Goal: Task Accomplishment & Management: Use online tool/utility

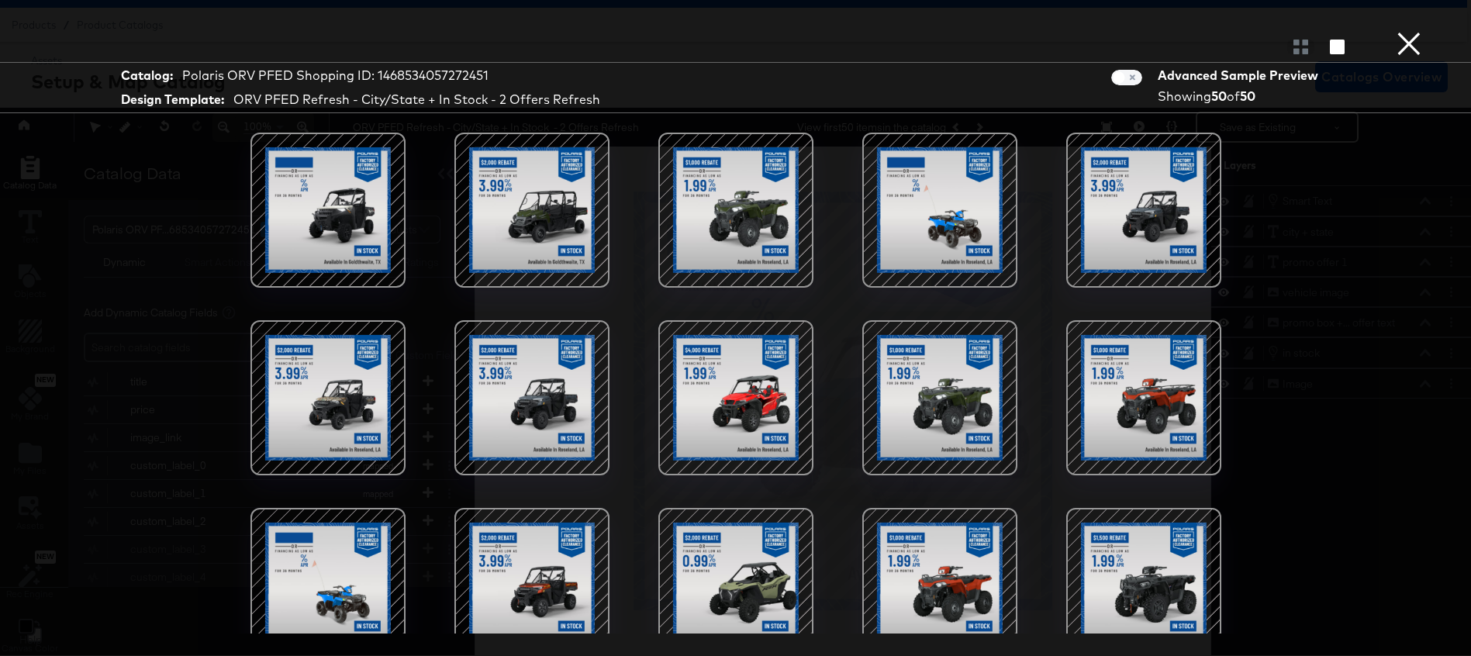
scroll to position [461, 0]
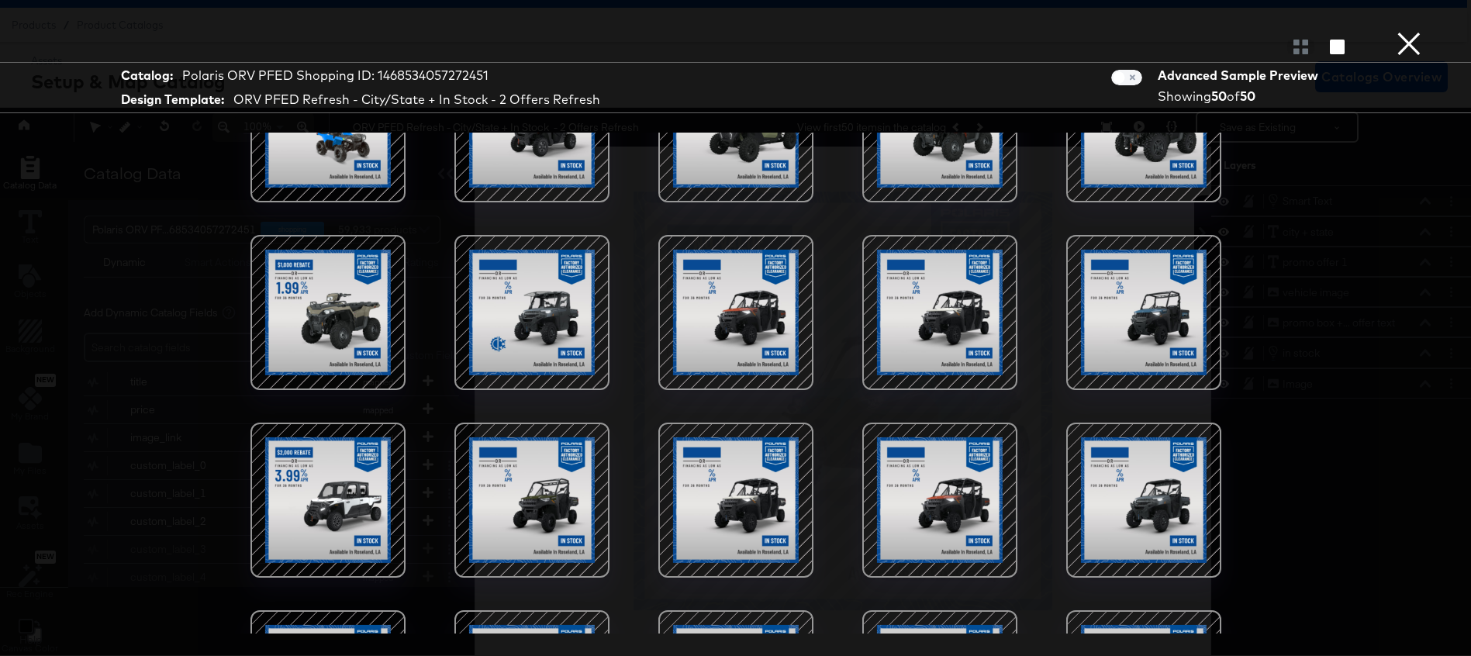
click at [1414, 31] on button "×" at bounding box center [1408, 15] width 31 height 31
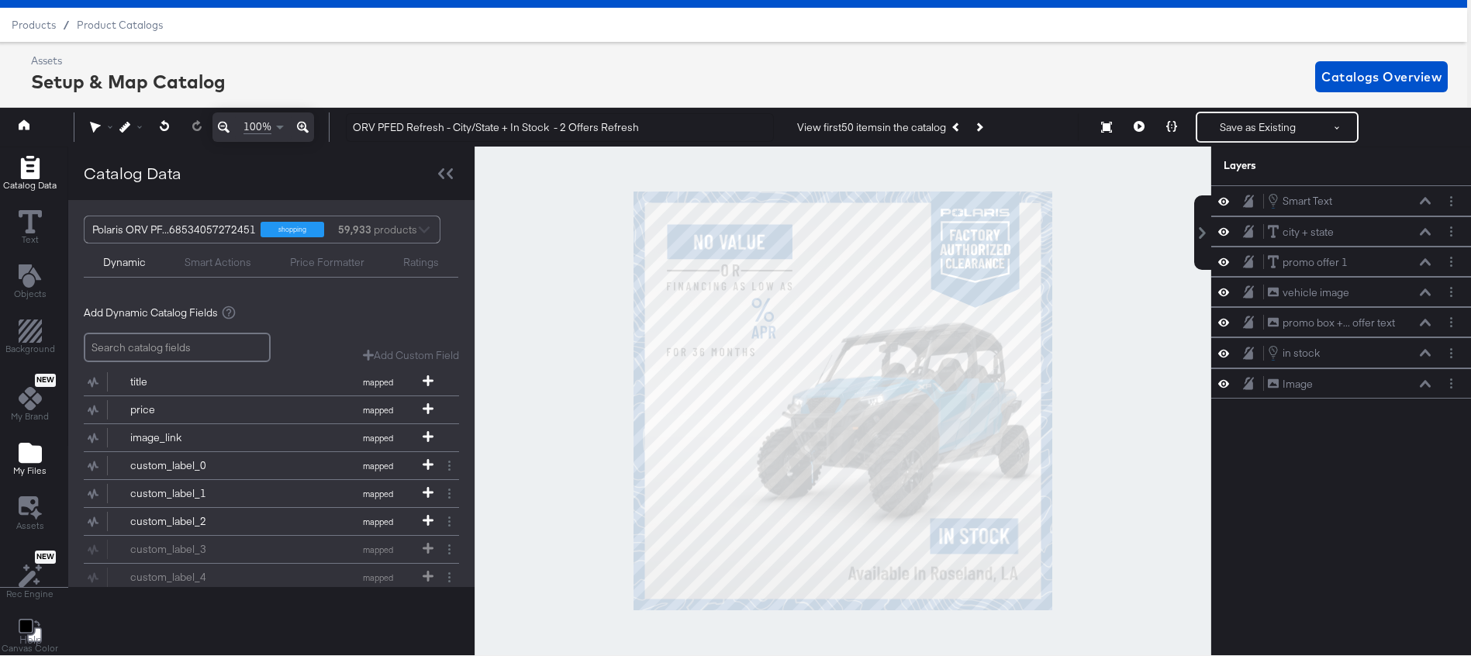
click at [30, 458] on icon "Add Files" at bounding box center [30, 453] width 23 height 20
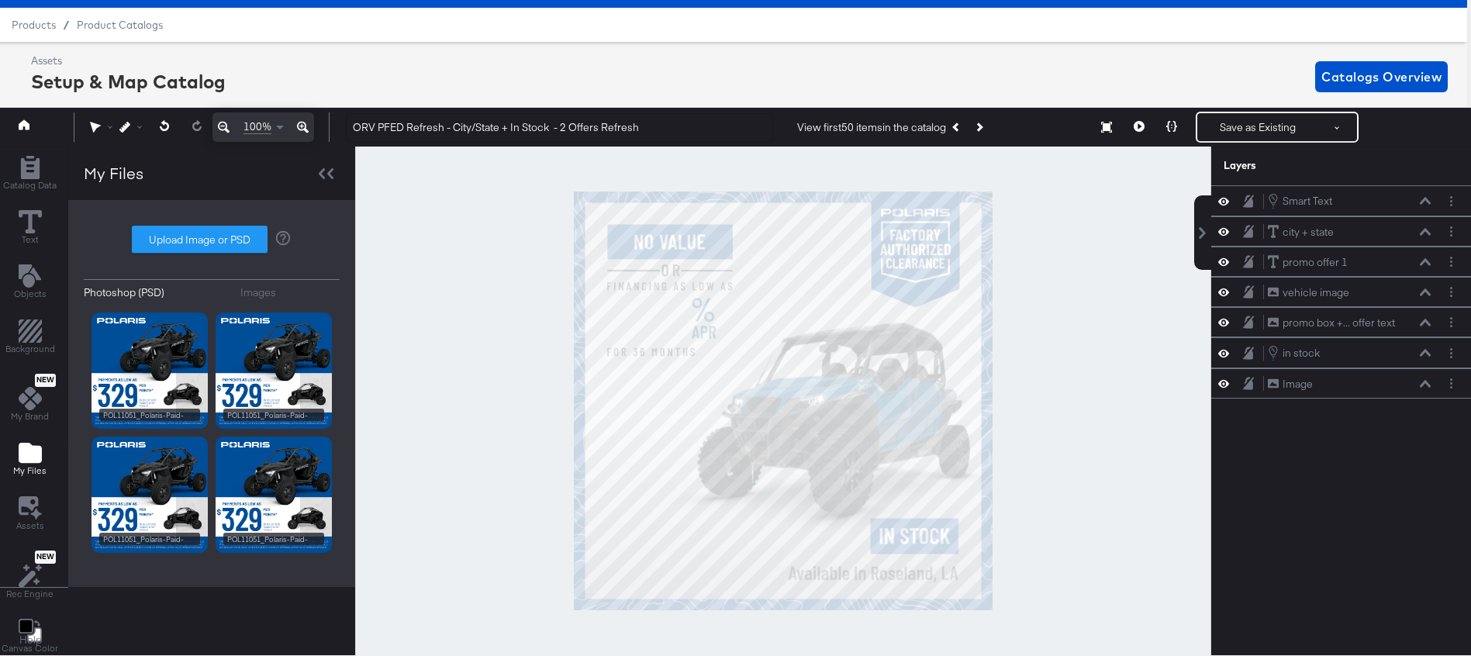
scroll to position [0, 4]
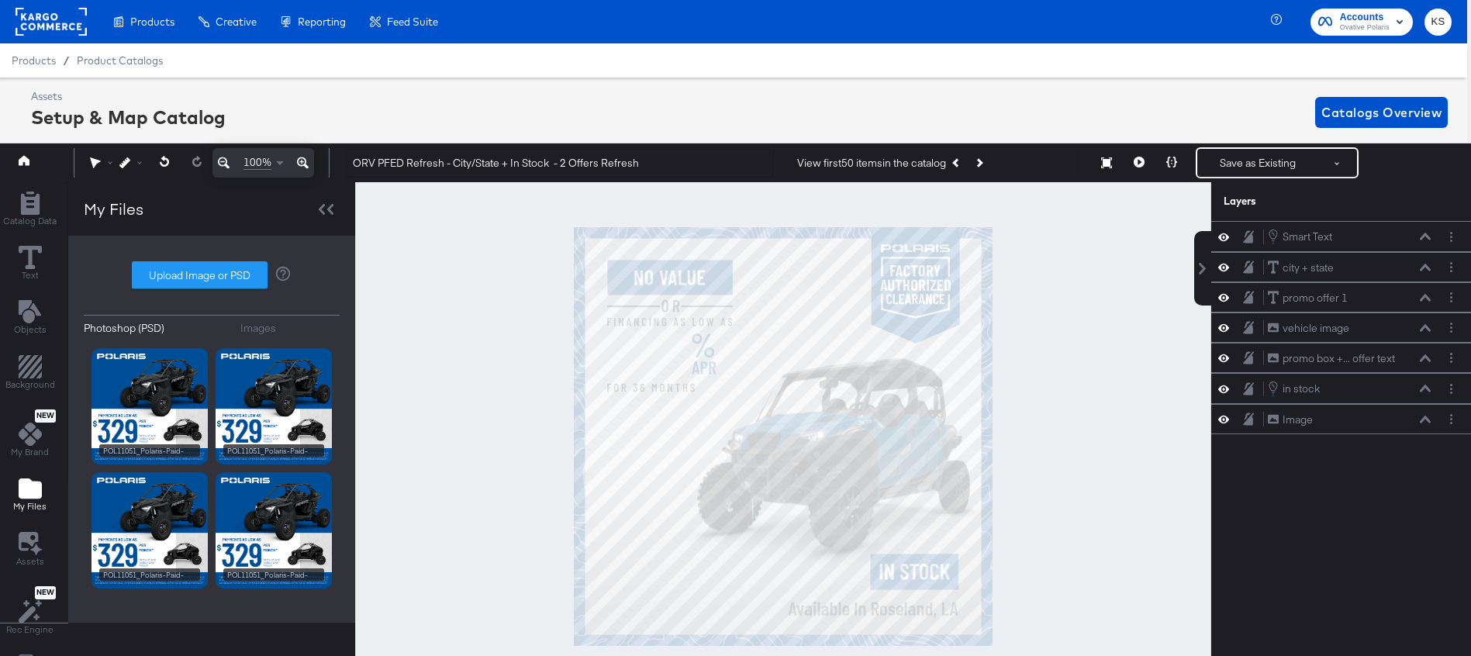
click at [249, 327] on div "Images" at bounding box center [258, 328] width 36 height 15
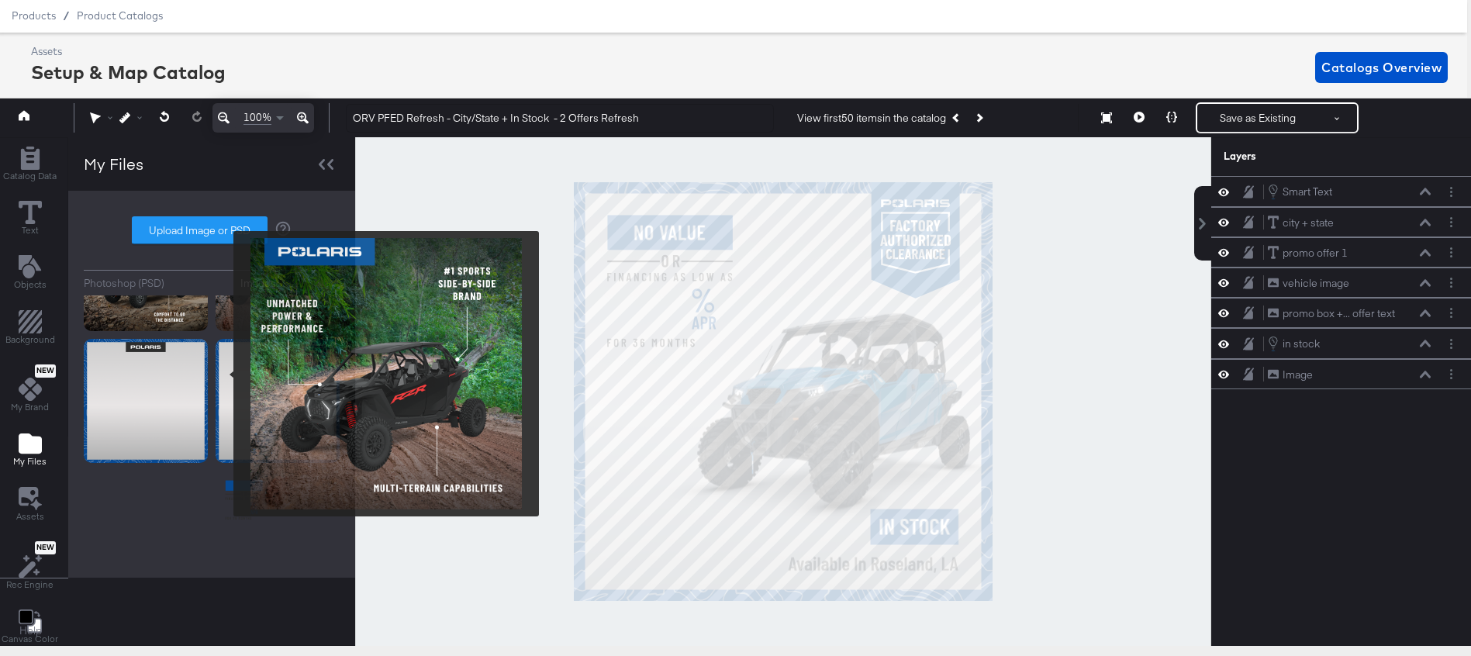
scroll to position [0, 0]
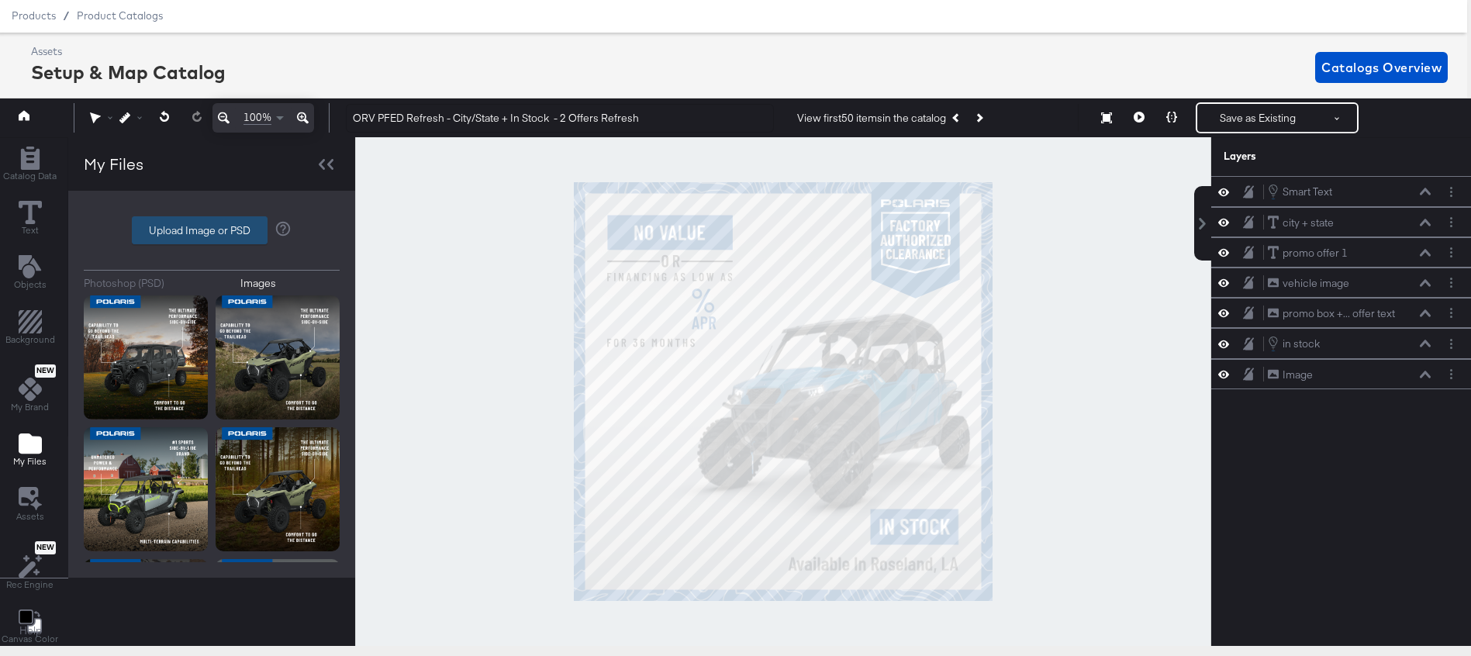
click at [233, 224] on label "Upload Image or PSD" at bounding box center [200, 230] width 134 height 26
click at [212, 230] on input "Upload Image or PSD" at bounding box center [212, 230] width 0 height 0
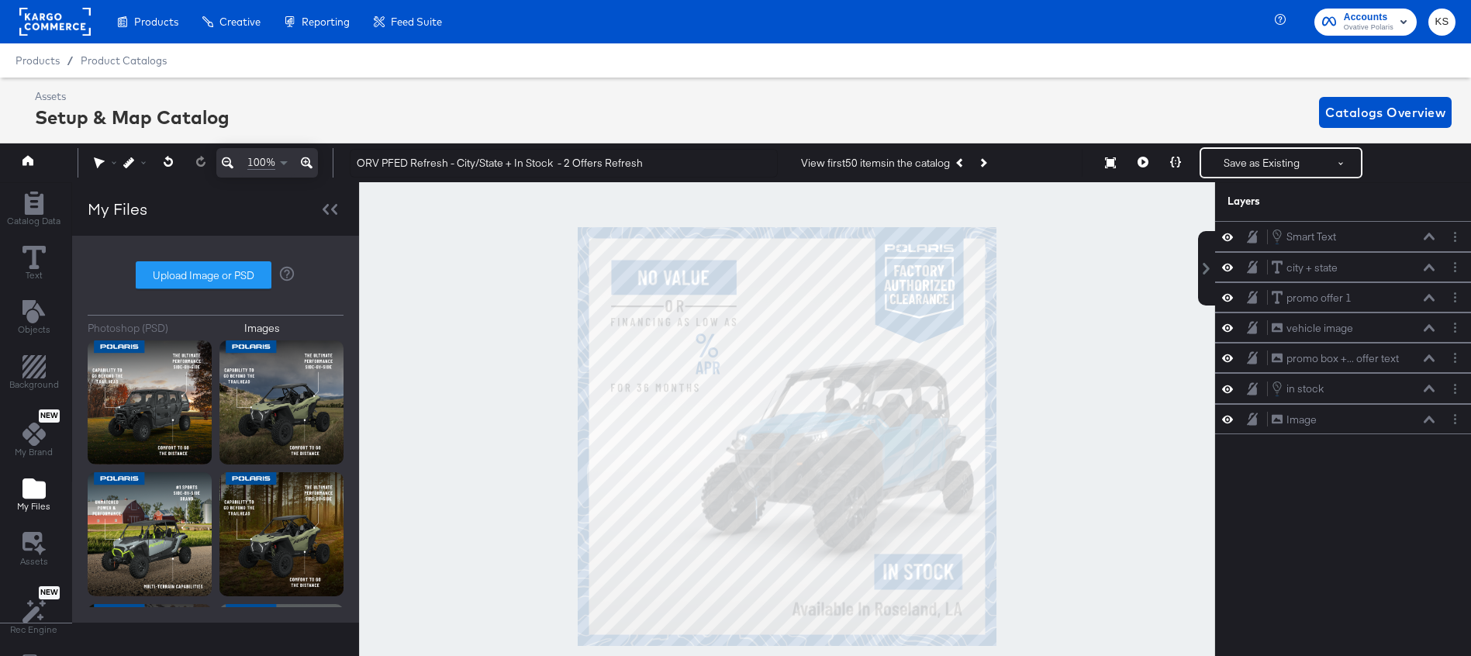
scroll to position [45, 4]
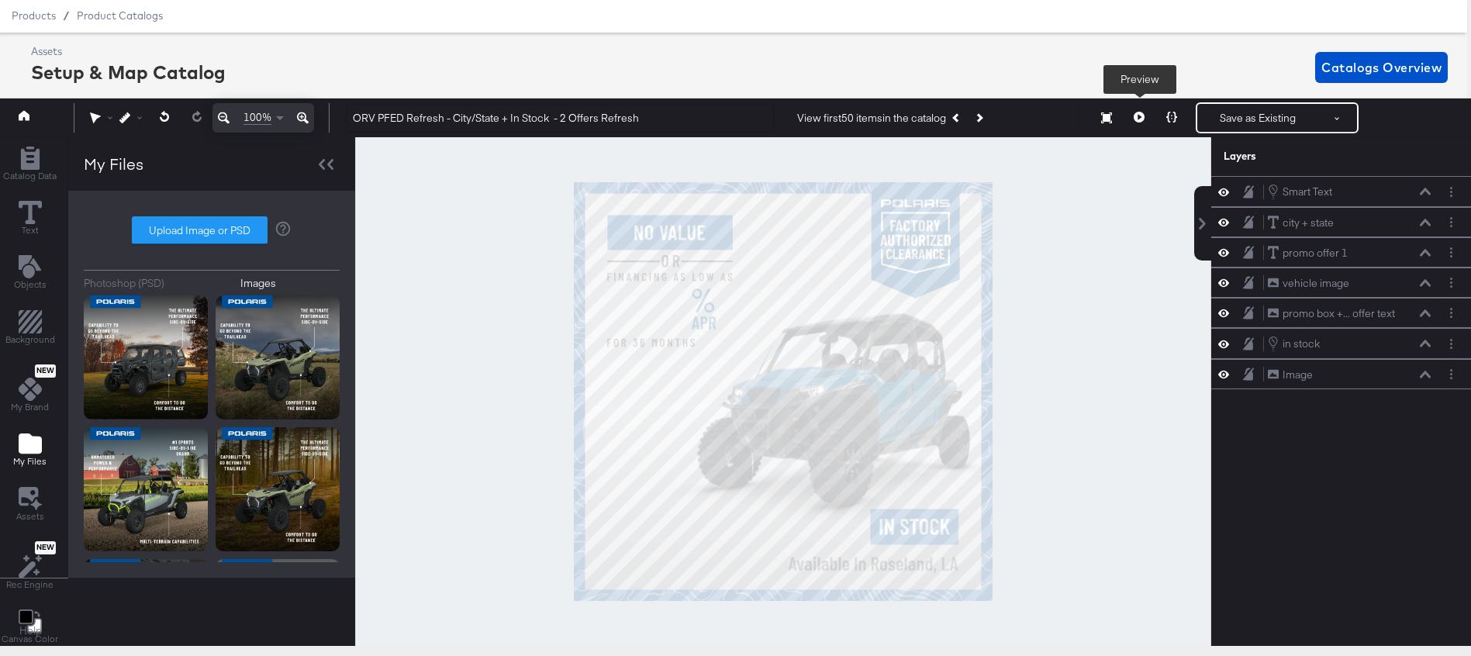
click at [1140, 111] on button at bounding box center [1139, 117] width 33 height 31
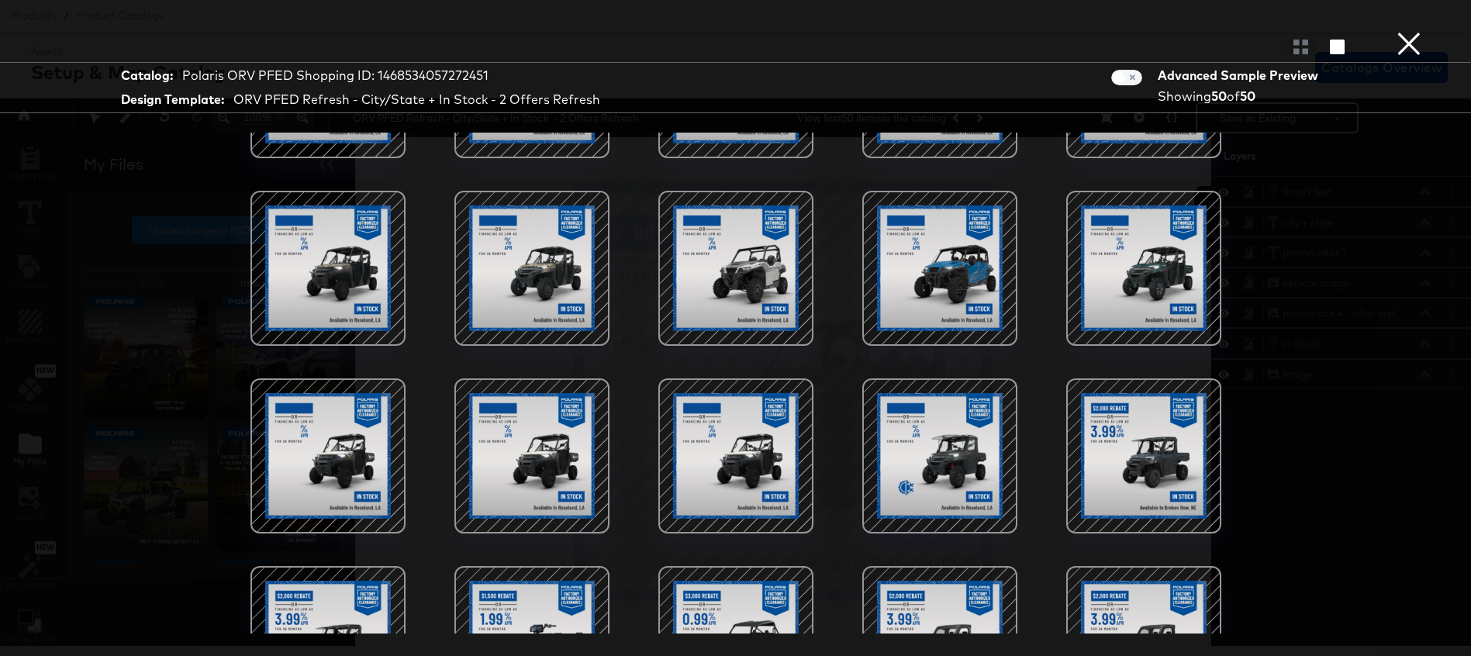
scroll to position [874, 0]
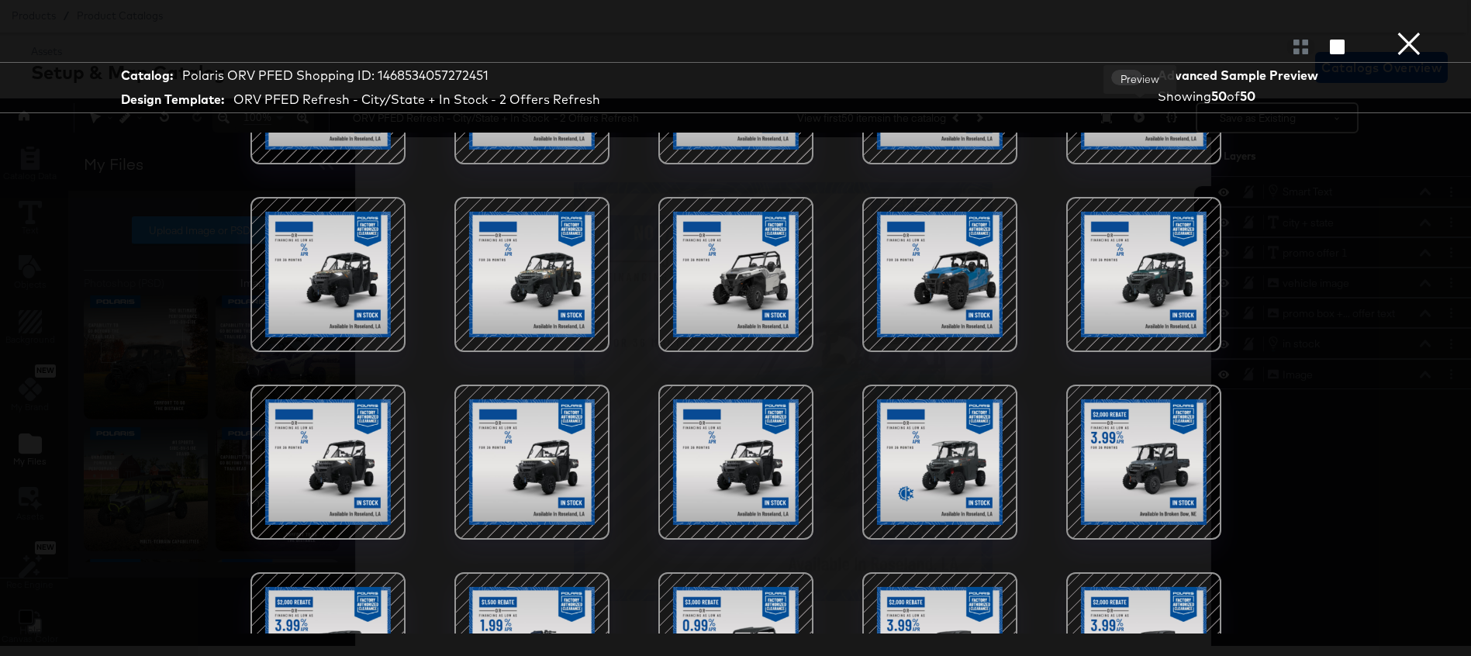
click at [924, 458] on div at bounding box center [940, 462] width 132 height 132
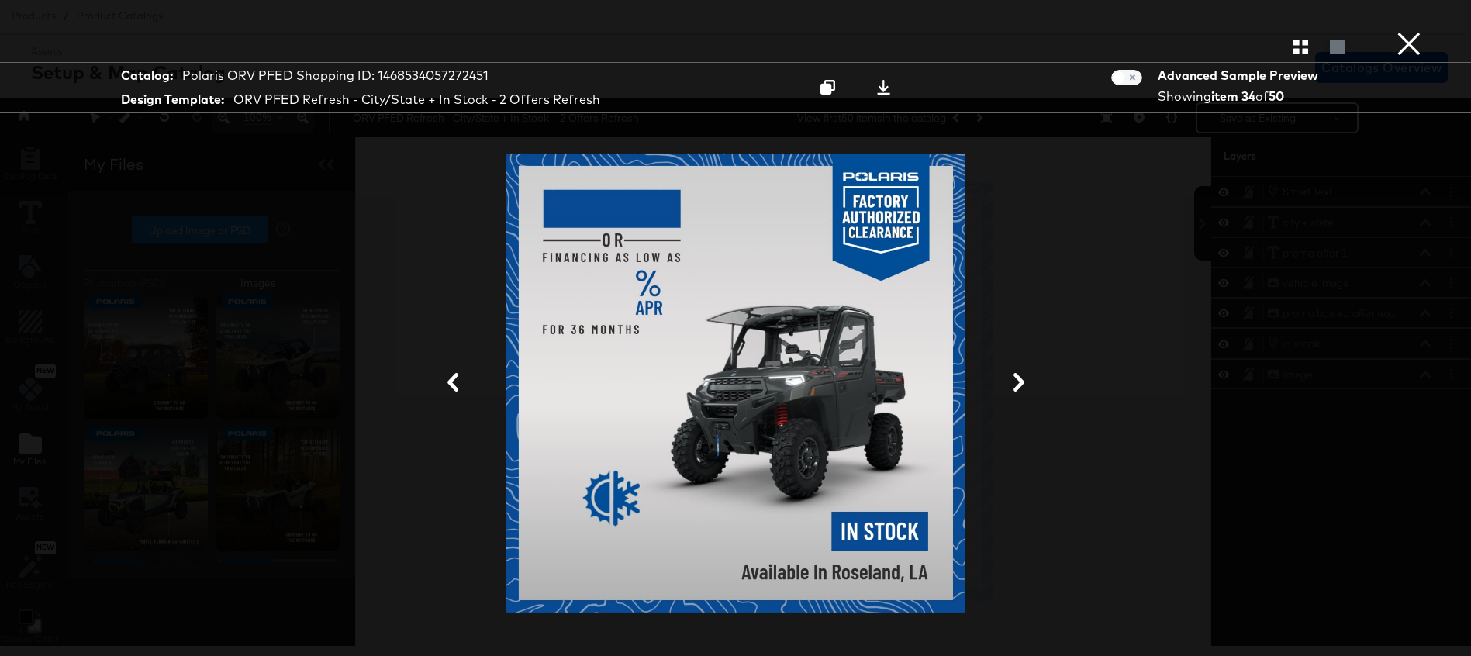
click at [1402, 31] on button "×" at bounding box center [1408, 15] width 31 height 31
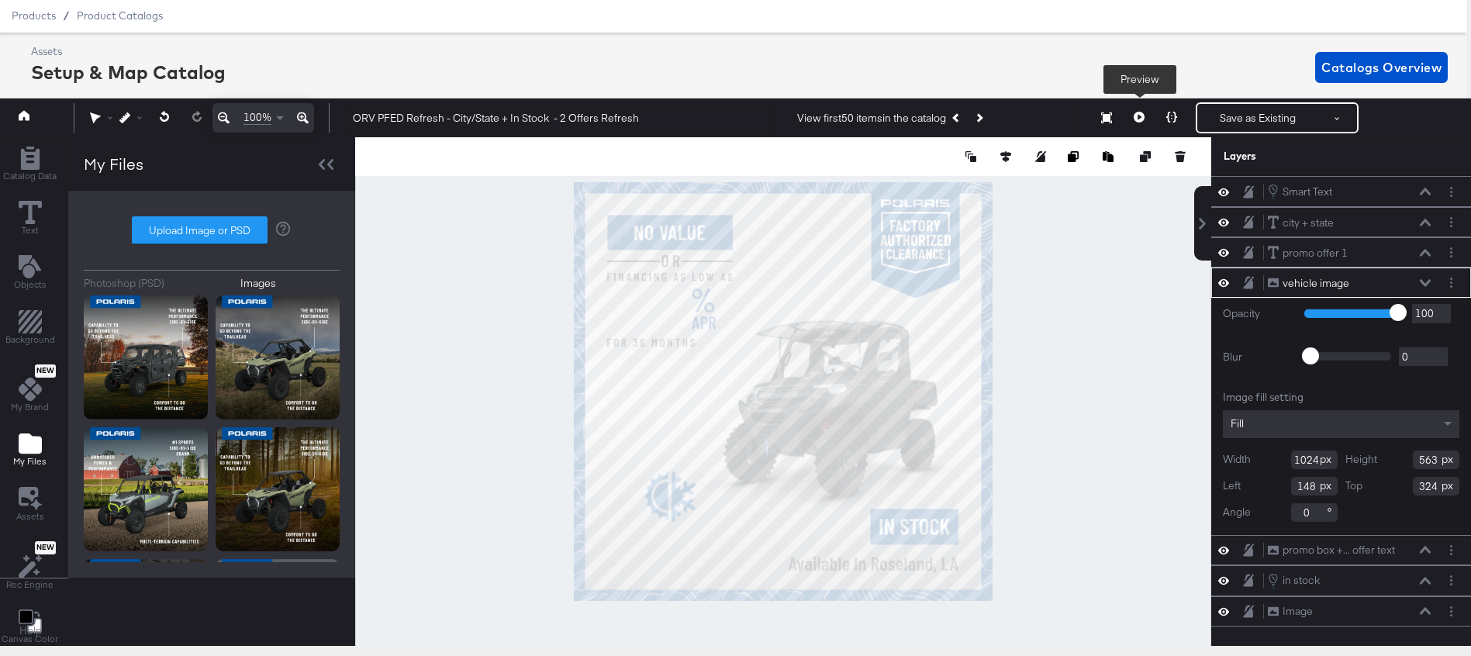
click at [1145, 113] on button at bounding box center [1139, 117] width 33 height 31
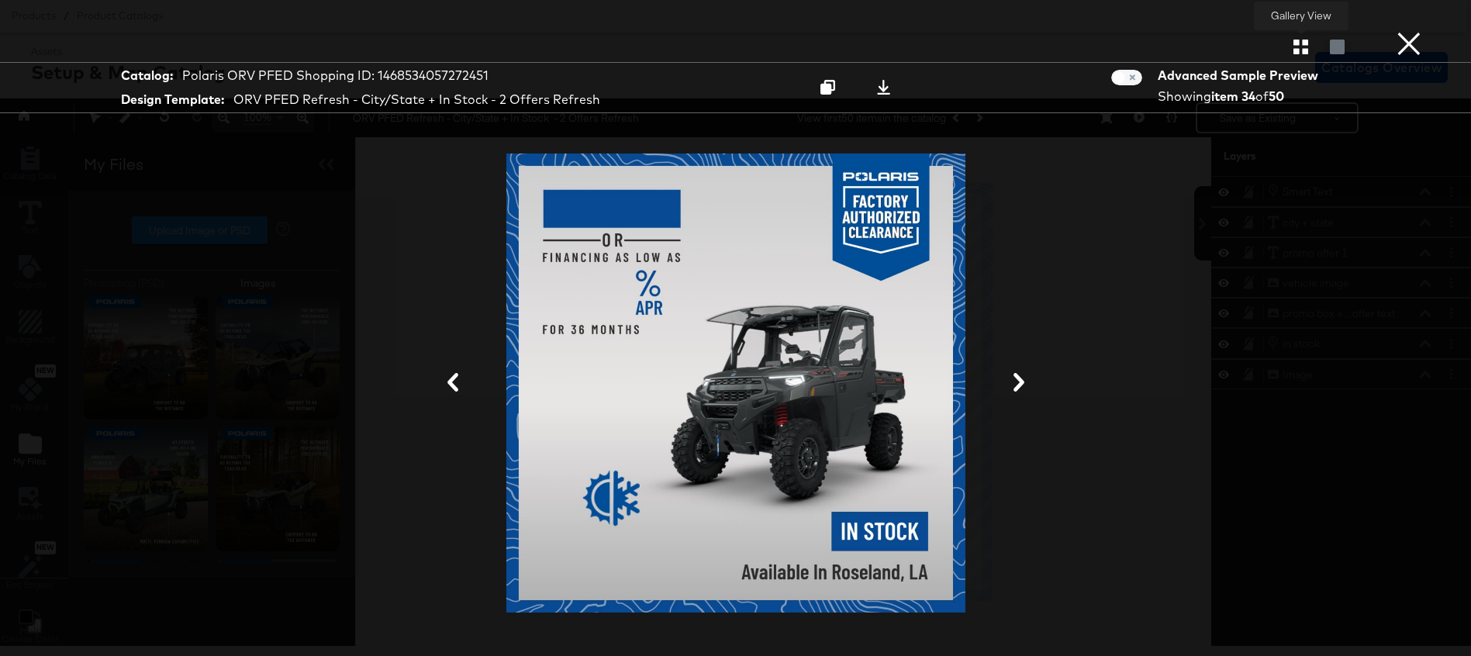
click at [1296, 45] on icon "button" at bounding box center [1300, 47] width 15 height 15
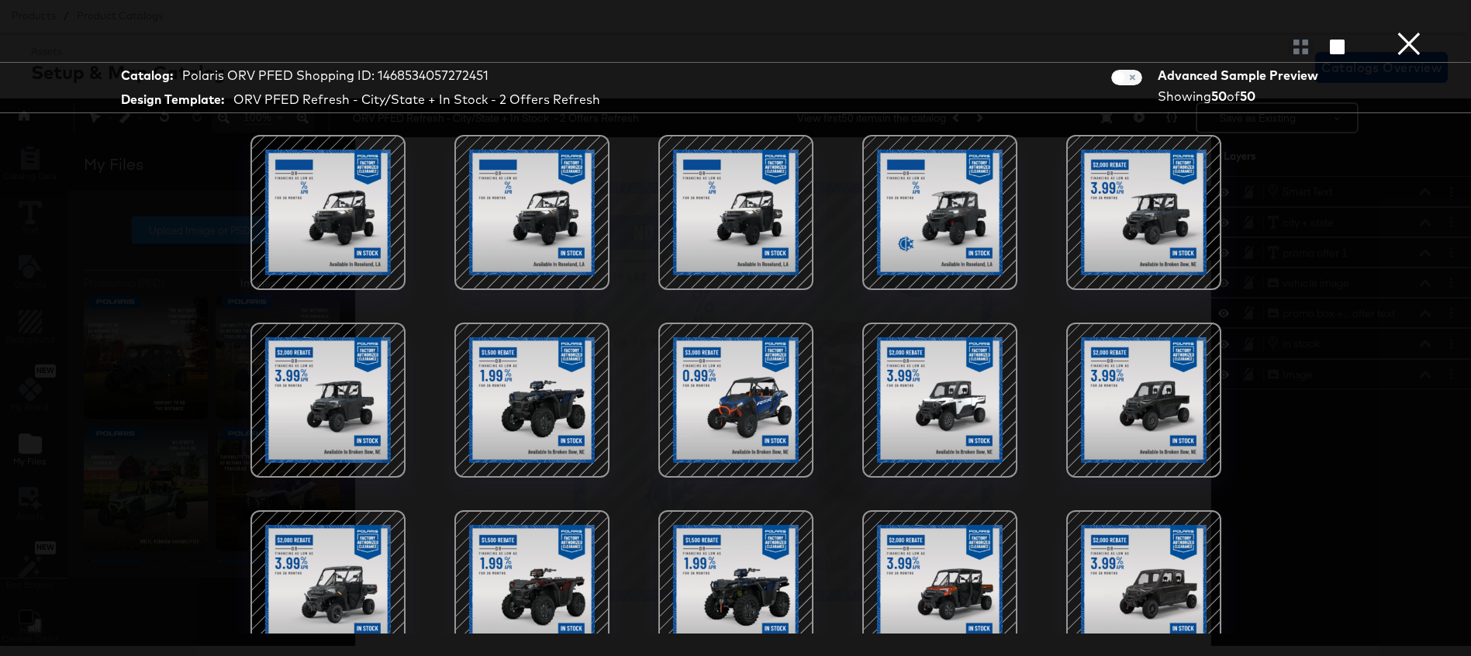
scroll to position [1343, 0]
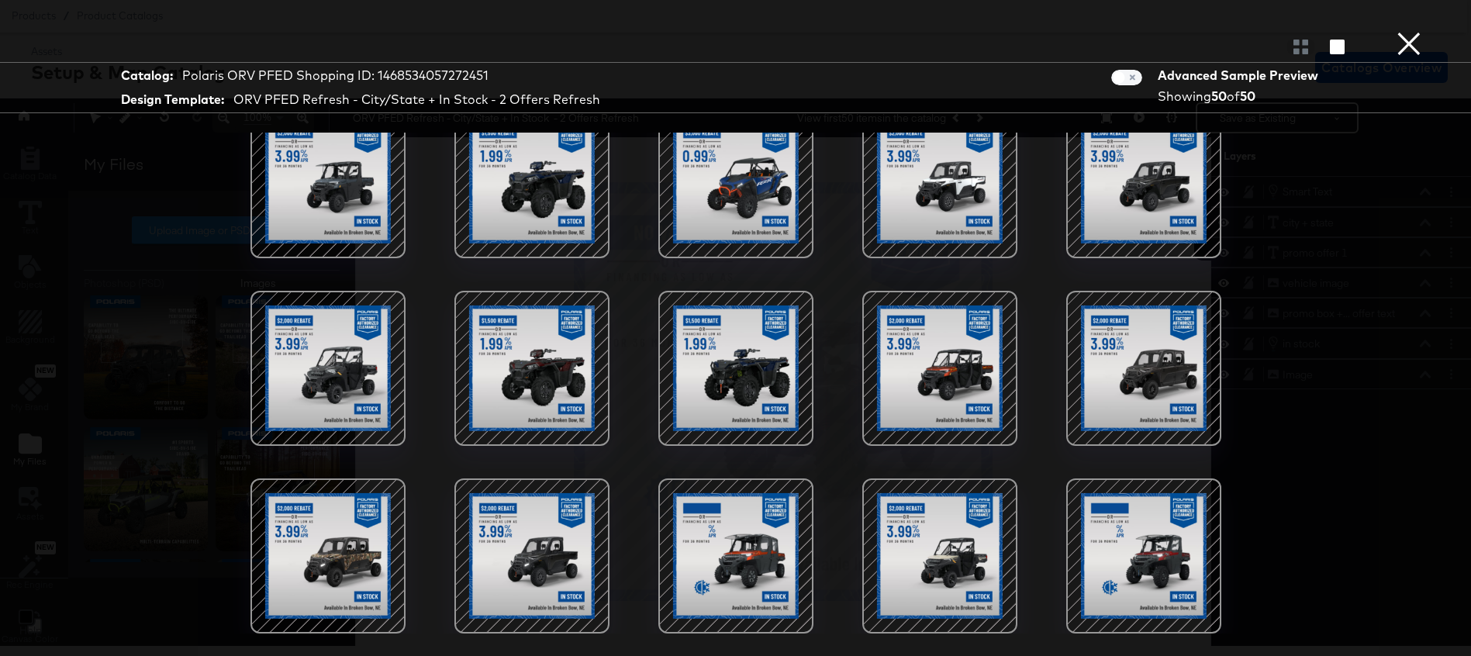
click at [1411, 31] on button "×" at bounding box center [1408, 15] width 31 height 31
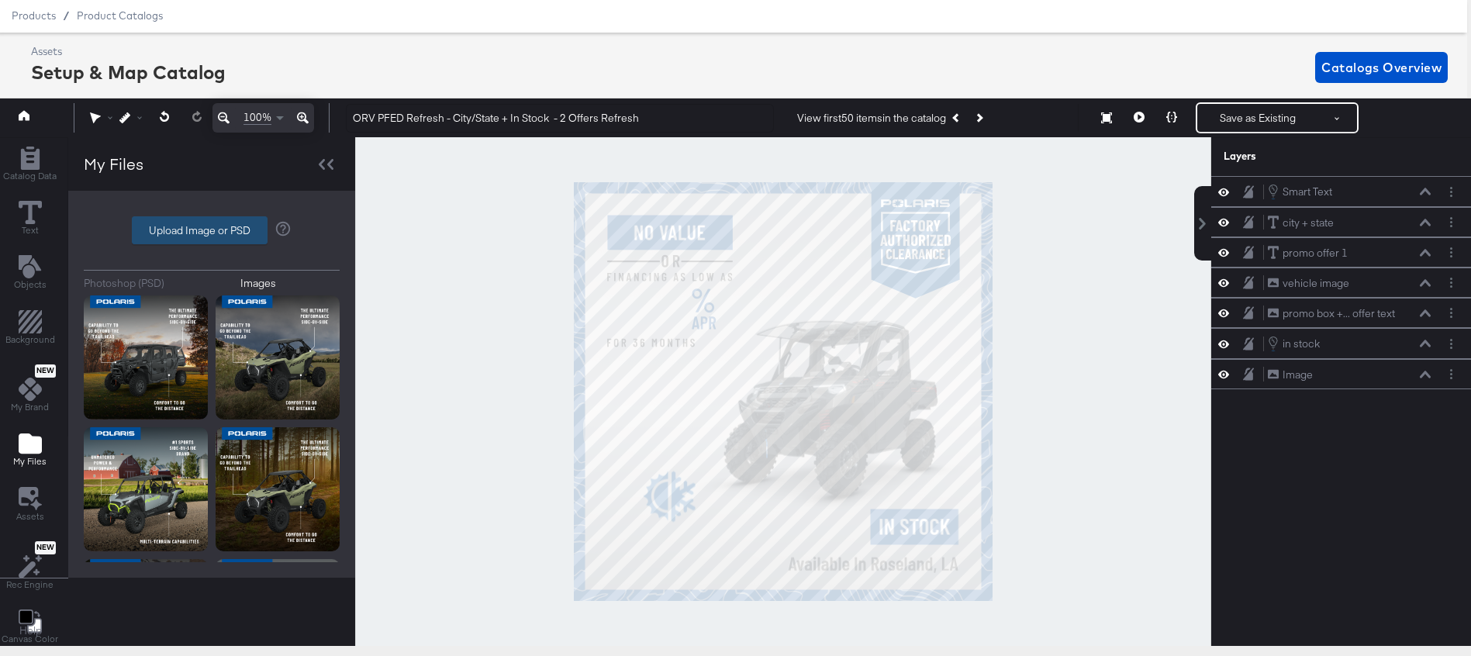
click at [185, 226] on label "Upload Image or PSD" at bounding box center [200, 230] width 134 height 26
click at [212, 230] on input "Upload Image or PSD" at bounding box center [212, 230] width 0 height 0
type input "C:\fakepath\Screenshot 2025-09-12 at 2.47.17 PM.png"
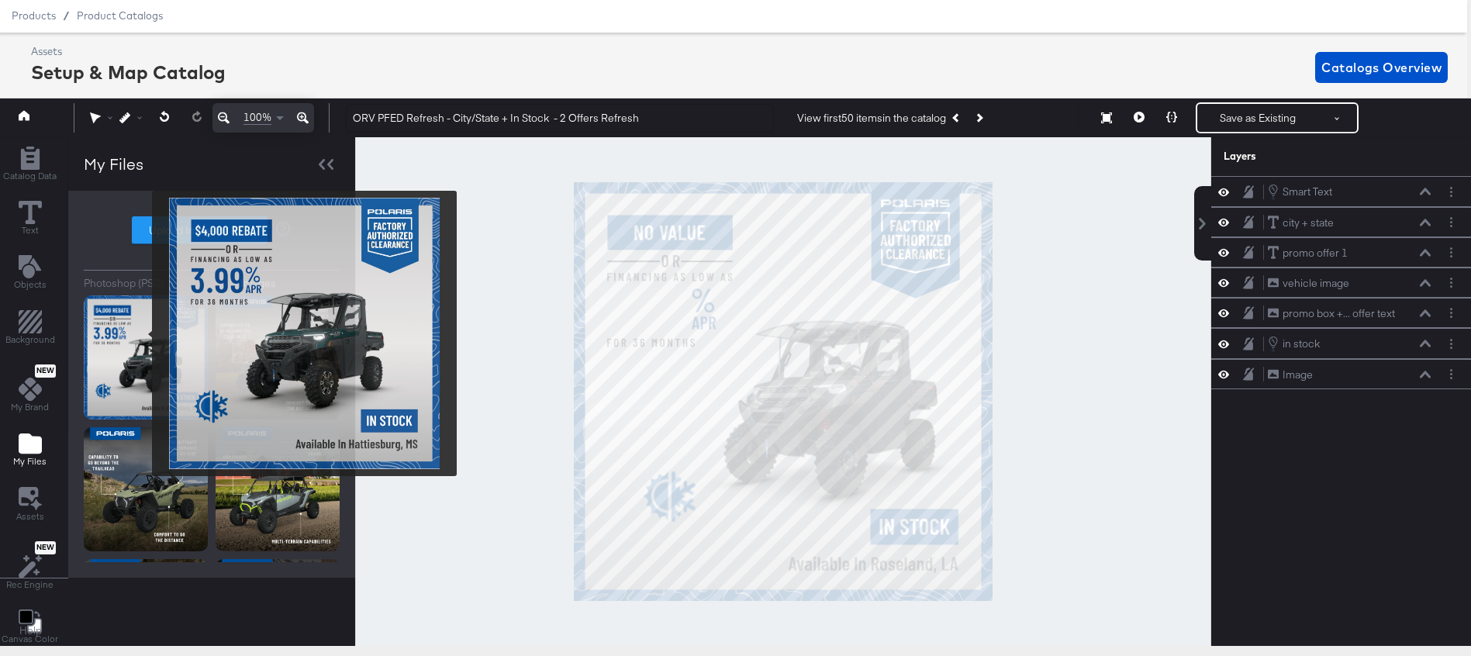
click at [142, 333] on img at bounding box center [146, 357] width 124 height 124
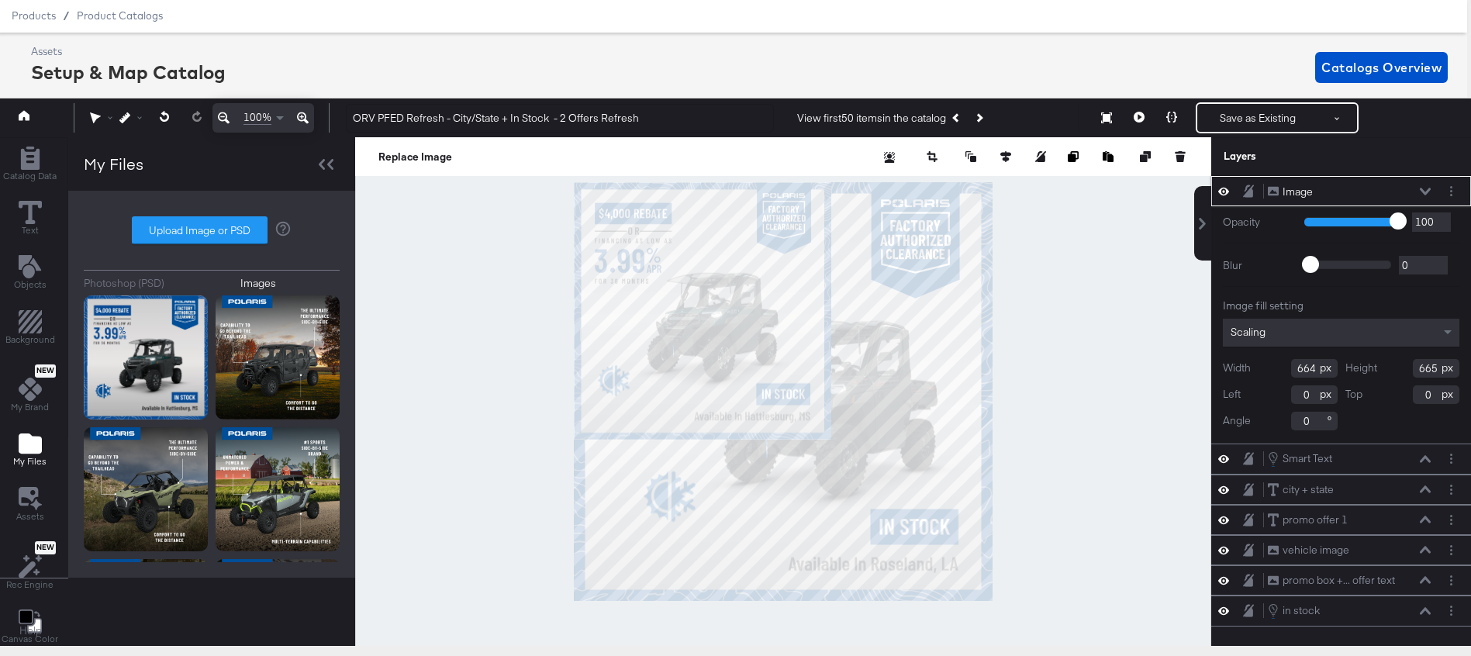
click at [1311, 373] on input "664" at bounding box center [1314, 368] width 47 height 19
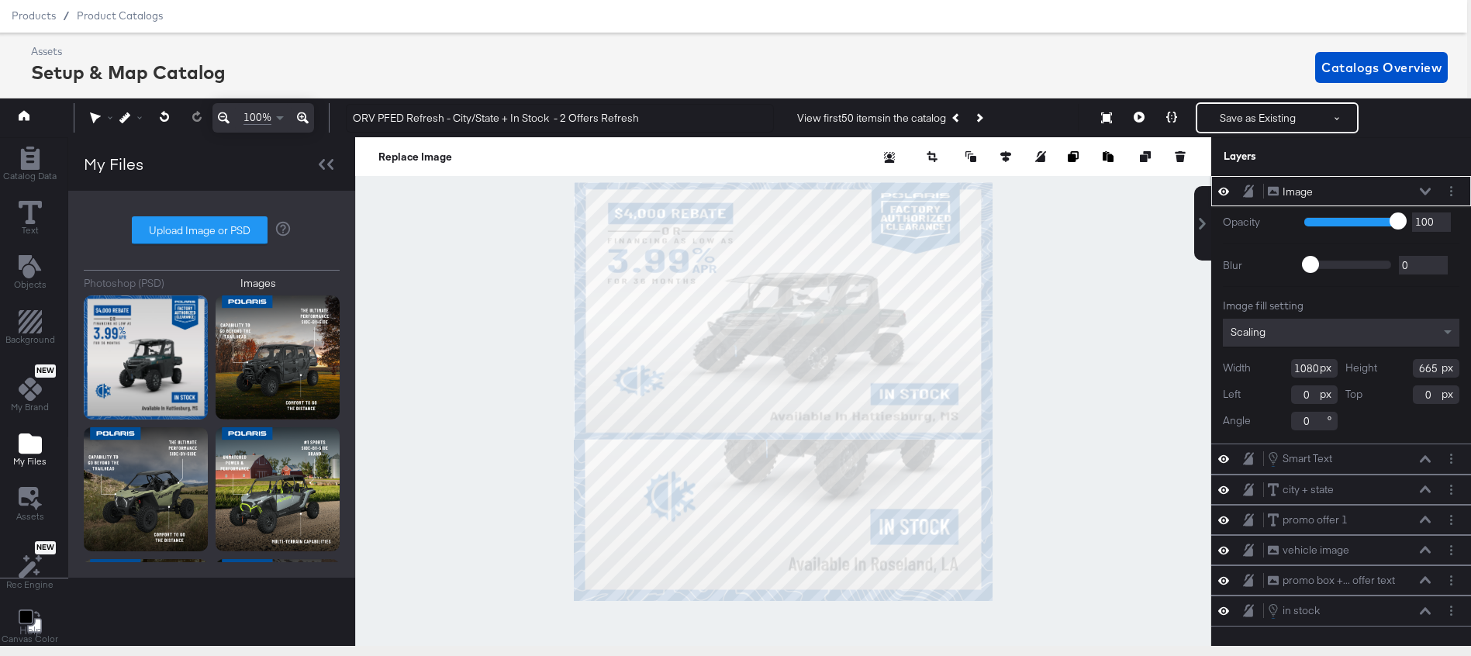
type input "1080"
click at [1428, 368] on input "665" at bounding box center [1436, 368] width 47 height 19
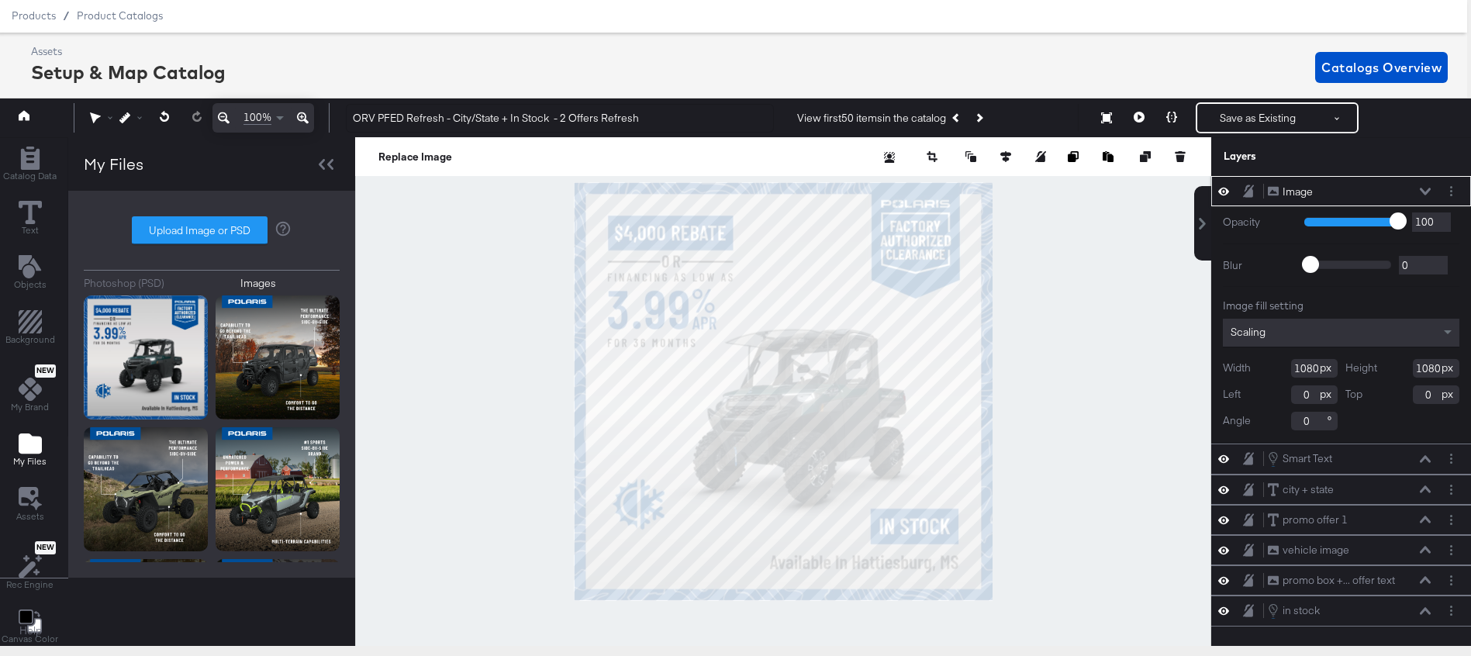
type input "1080"
click at [1425, 191] on icon at bounding box center [1425, 192] width 11 height 8
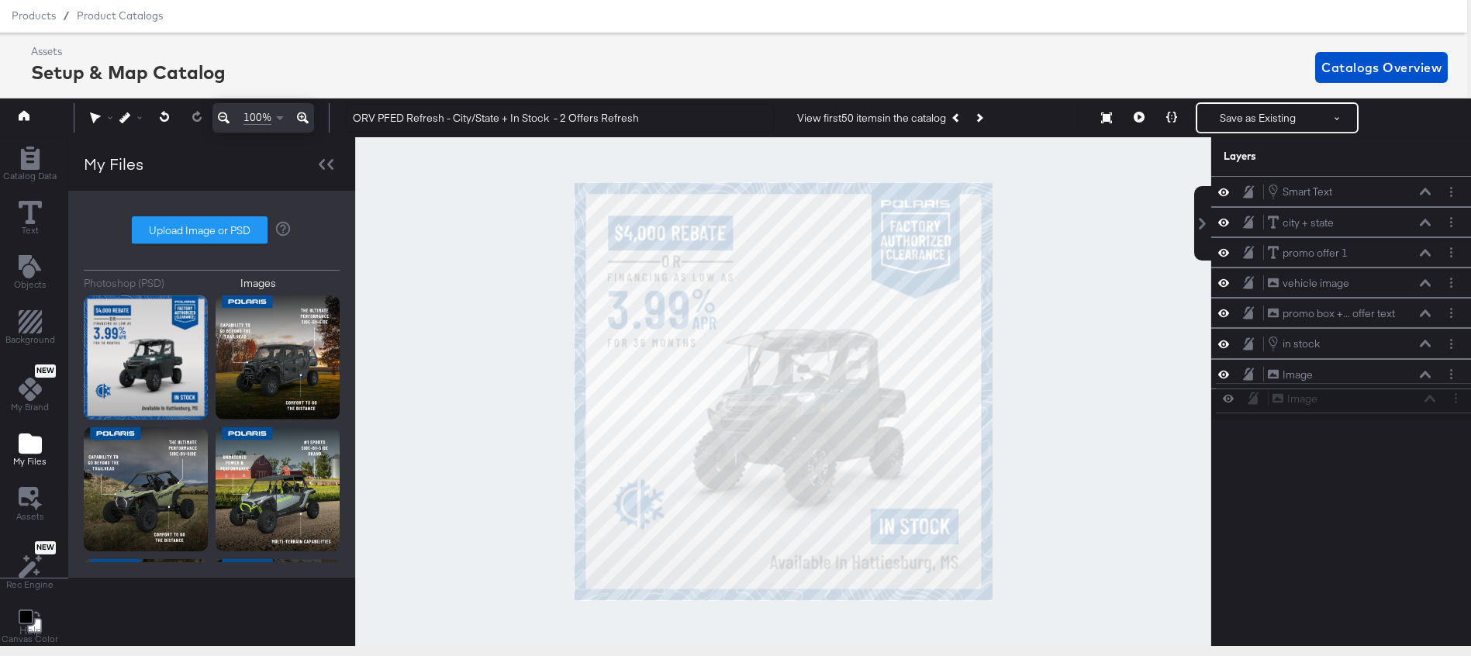
drag, startPoint x: 1377, startPoint y: 195, endPoint x: 1382, endPoint y: 408, distance: 212.5
click at [1382, 408] on div "Image Image Smart Text Smart Text city + state city + state promo offer 1 promo…" at bounding box center [1341, 297] width 260 height 243
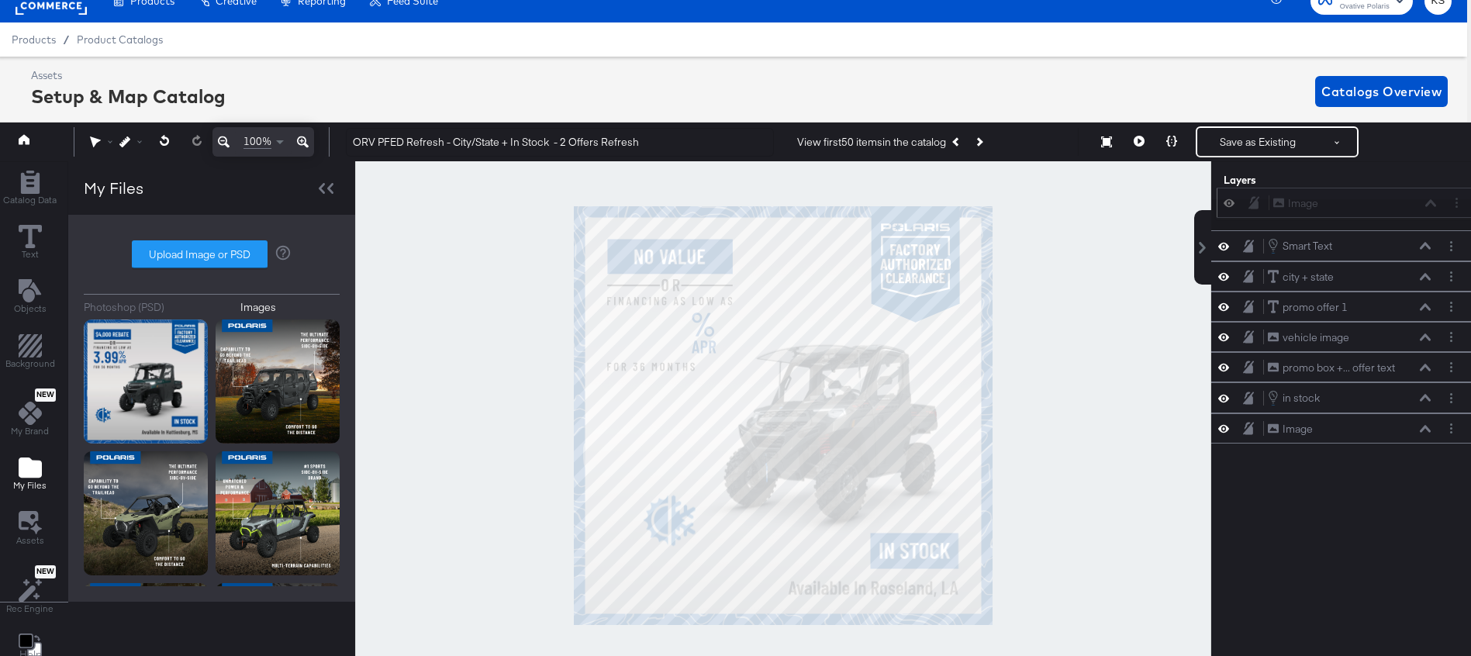
scroll to position [18, 4]
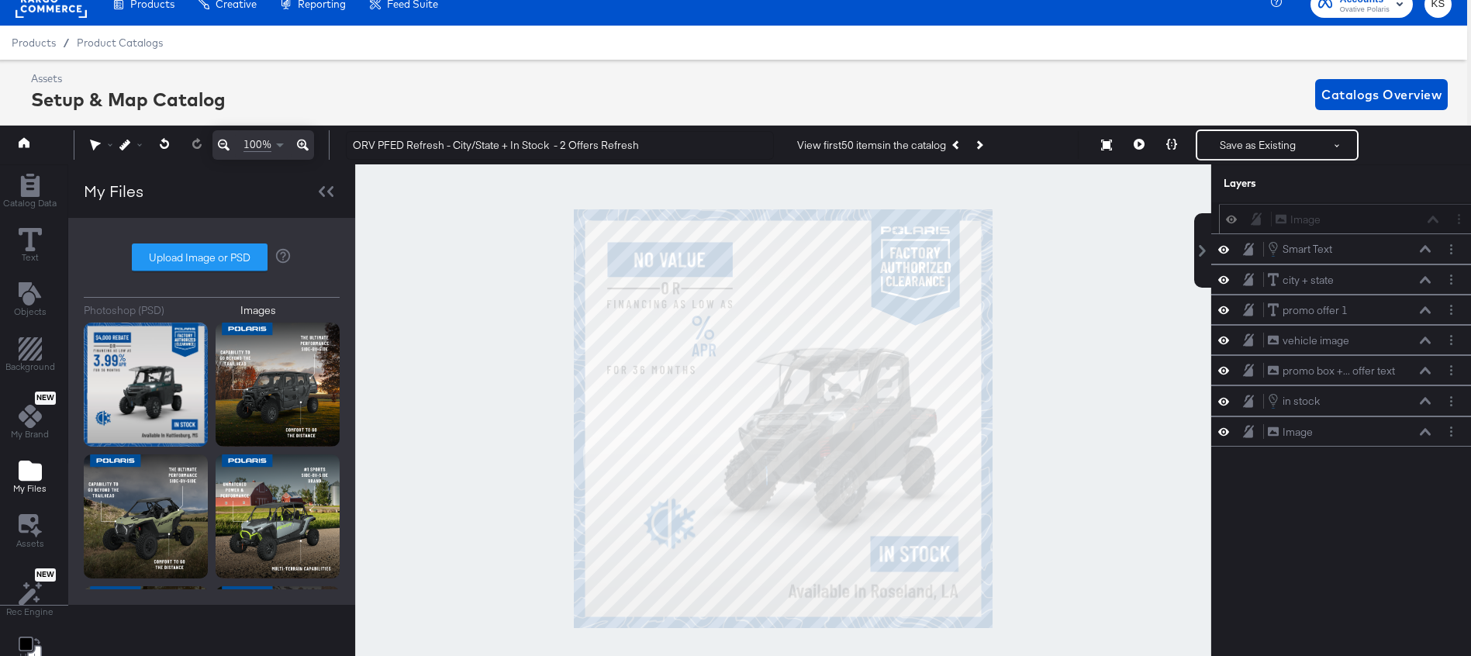
drag, startPoint x: 1342, startPoint y: 402, endPoint x: 1348, endPoint y: 209, distance: 193.2
click at [1348, 212] on div "Image Image" at bounding box center [1357, 220] width 164 height 16
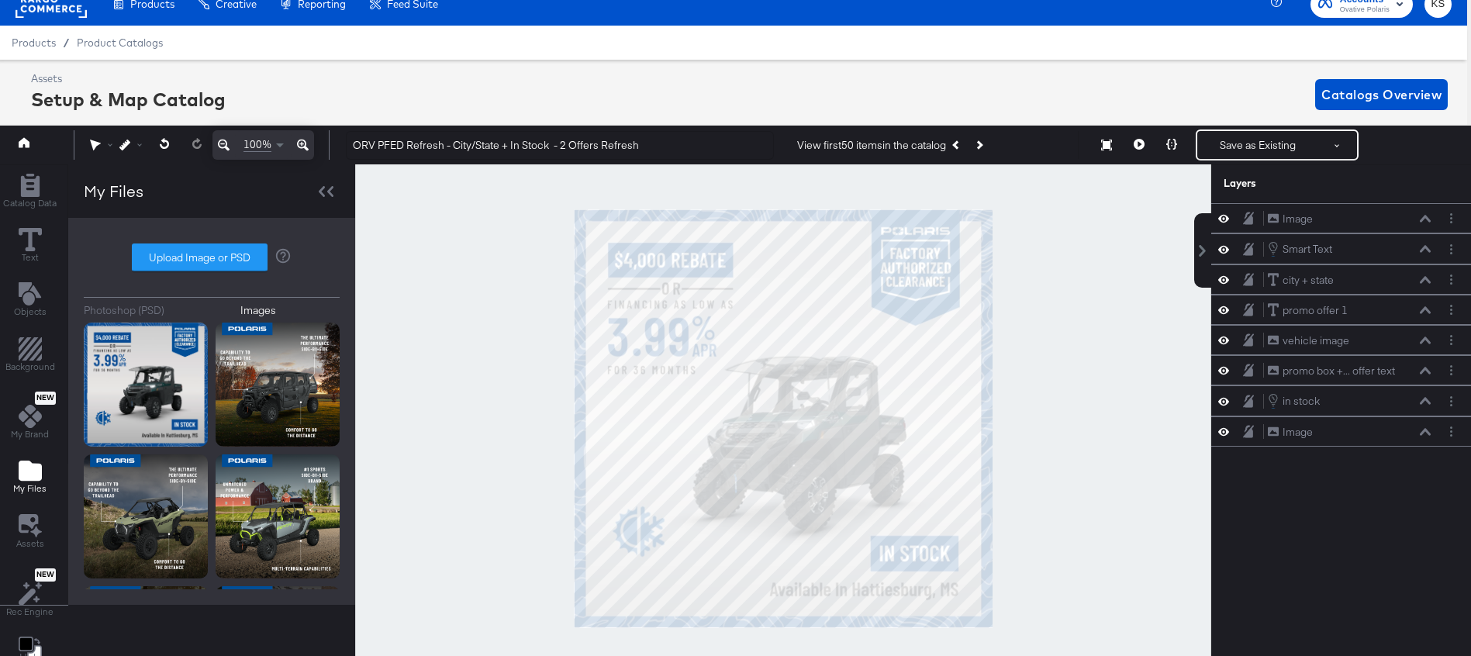
scroll to position [45, 4]
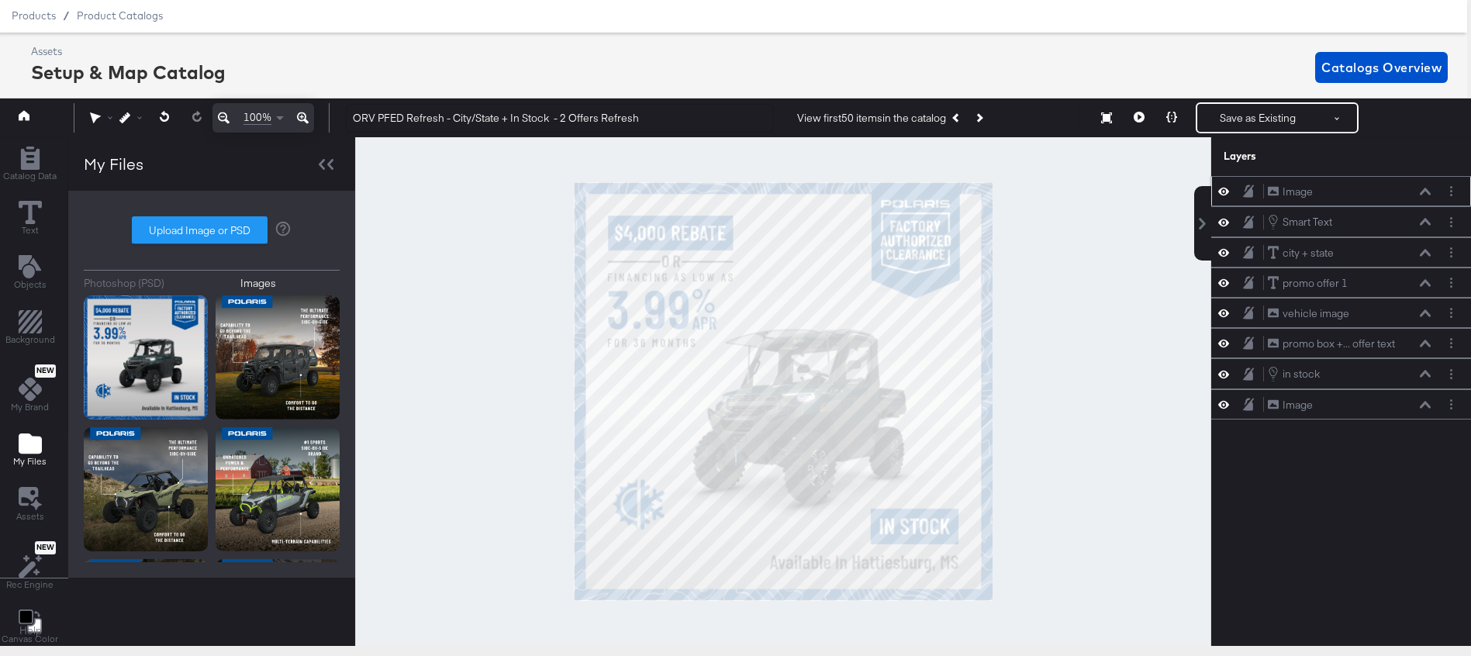
click at [1424, 190] on icon at bounding box center [1425, 192] width 11 height 8
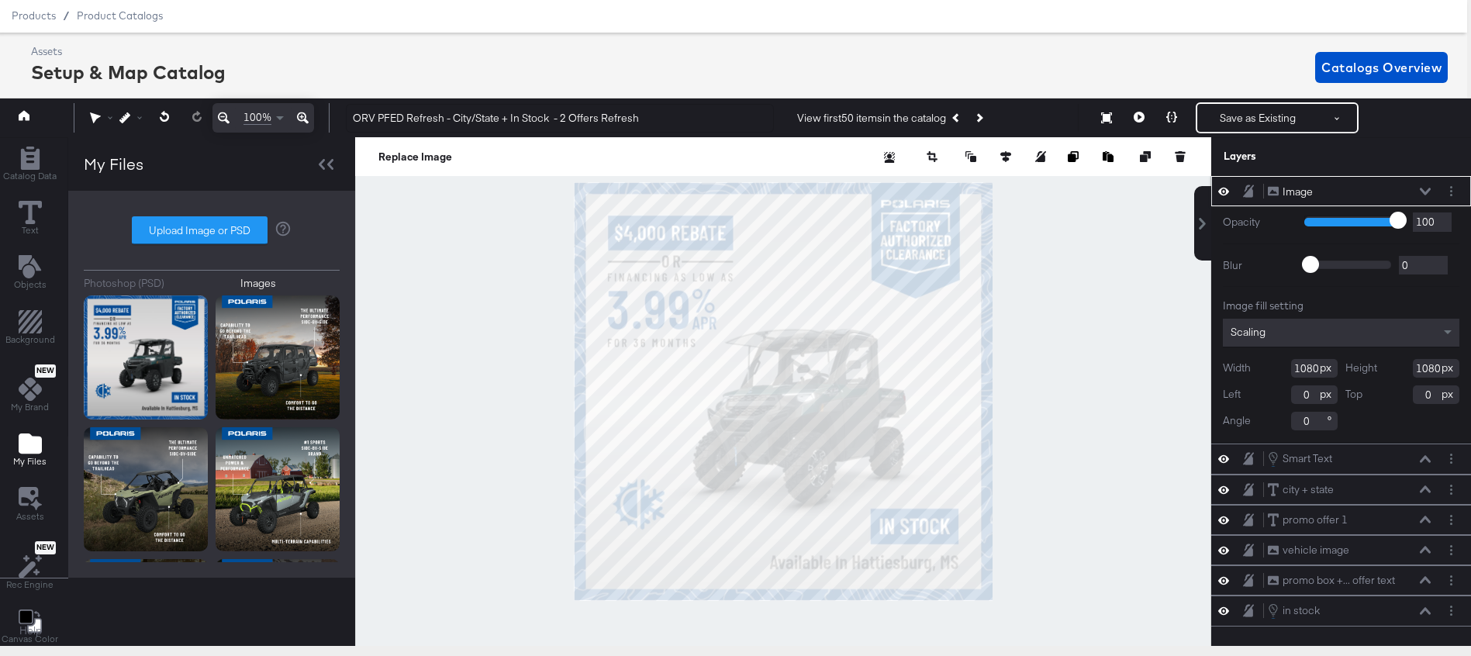
type input "96"
type input "90"
type input "83"
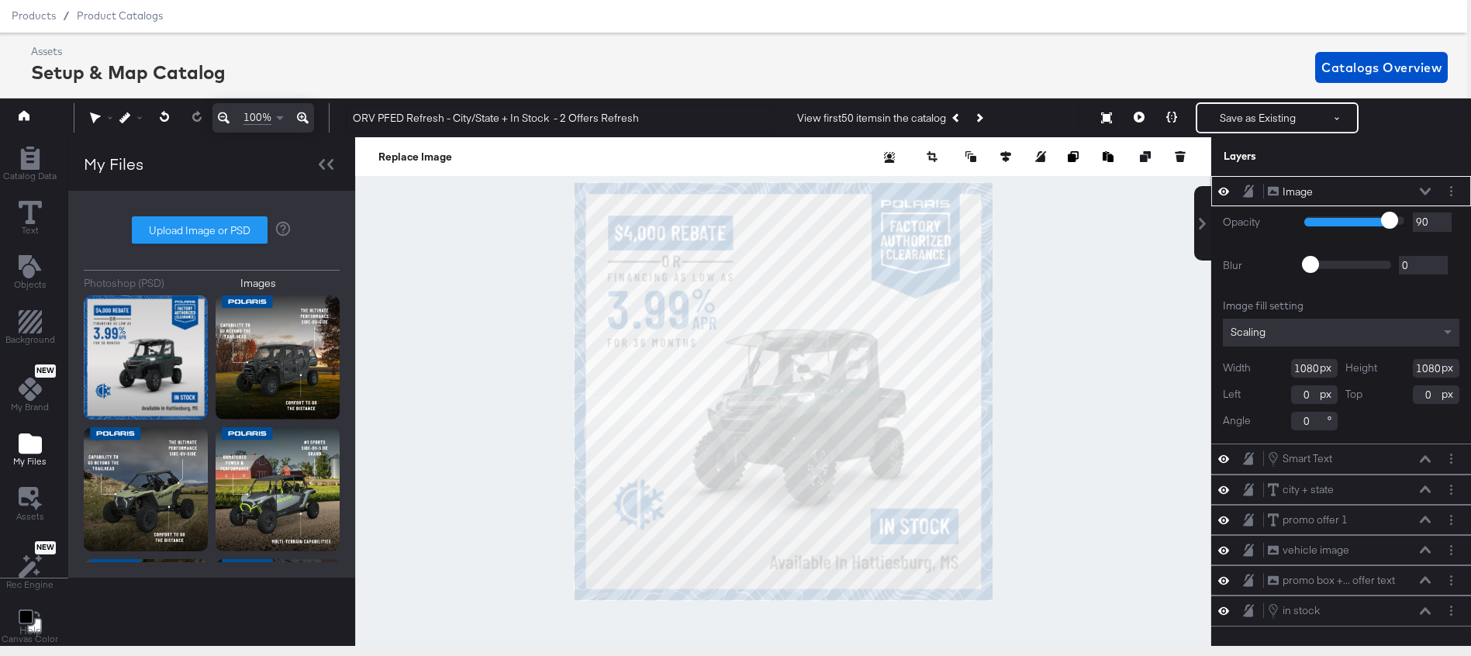
type input "83"
type input "65"
type input "60"
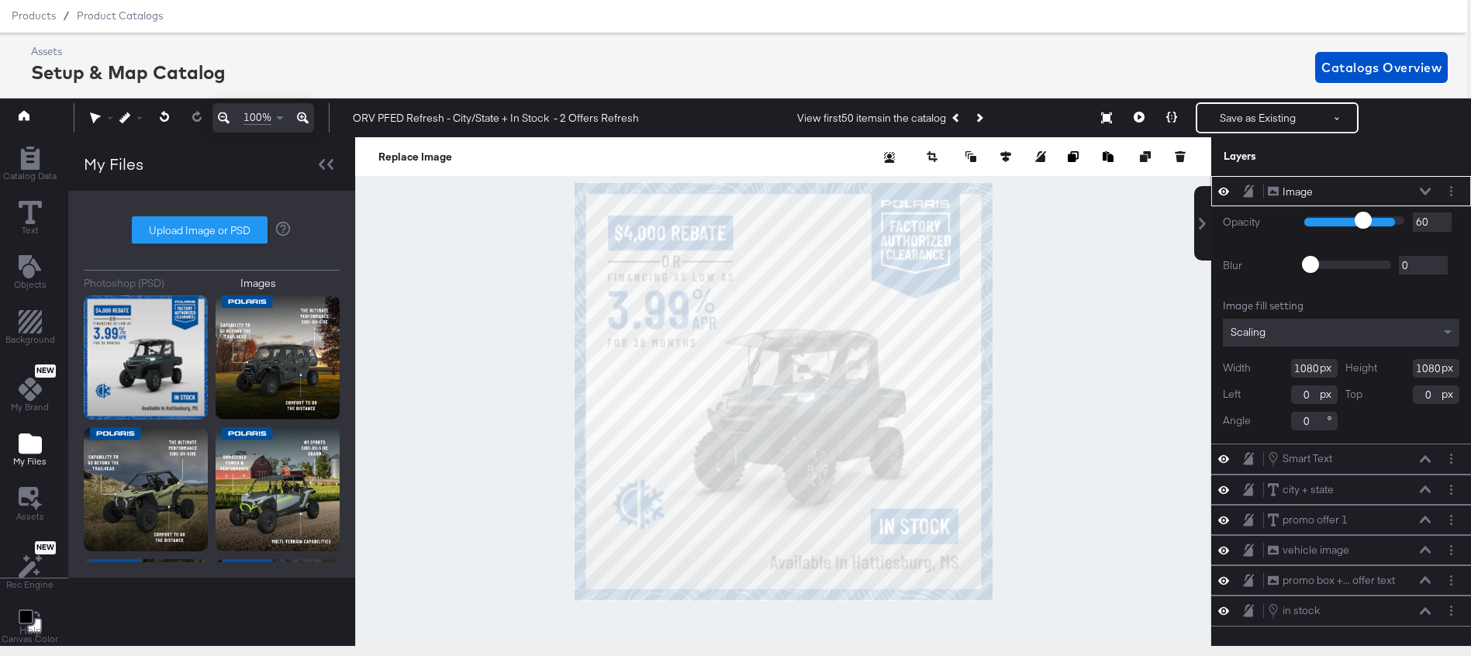
type input "57"
type input "53"
type input "50"
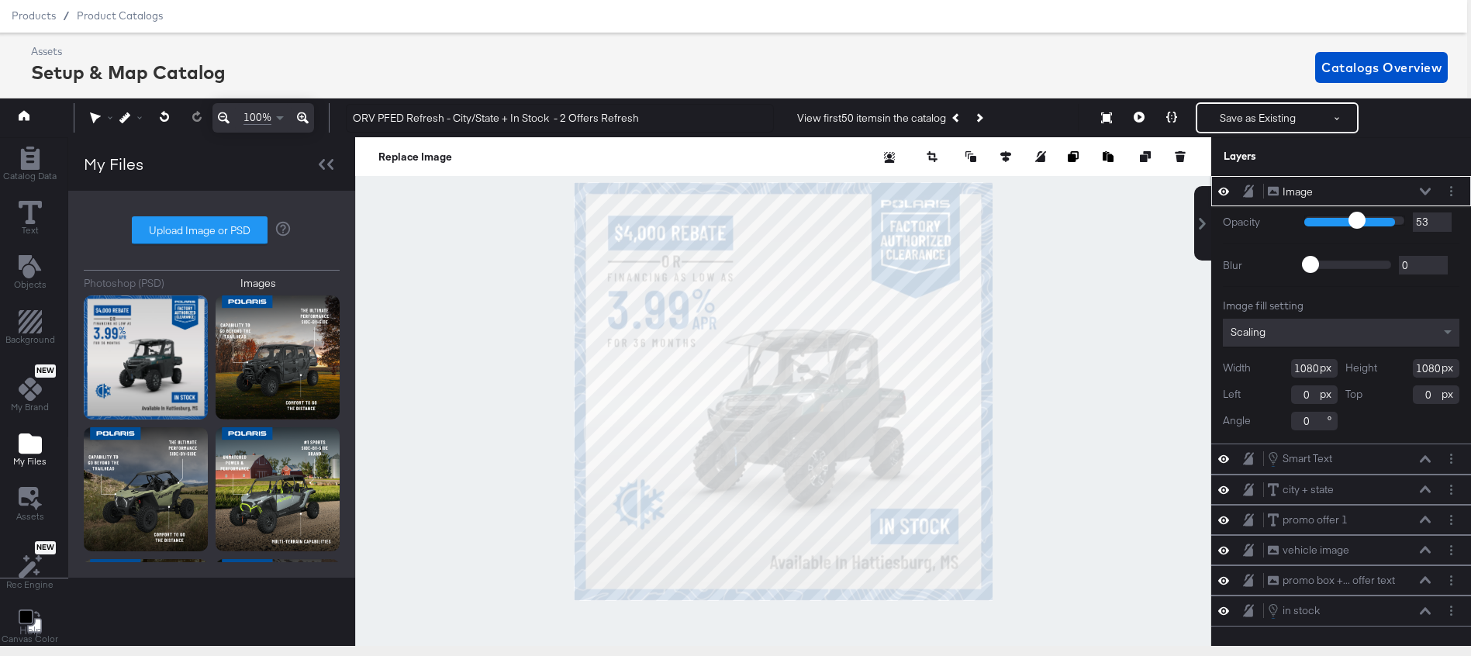
type input "50"
type input "47"
type input "46"
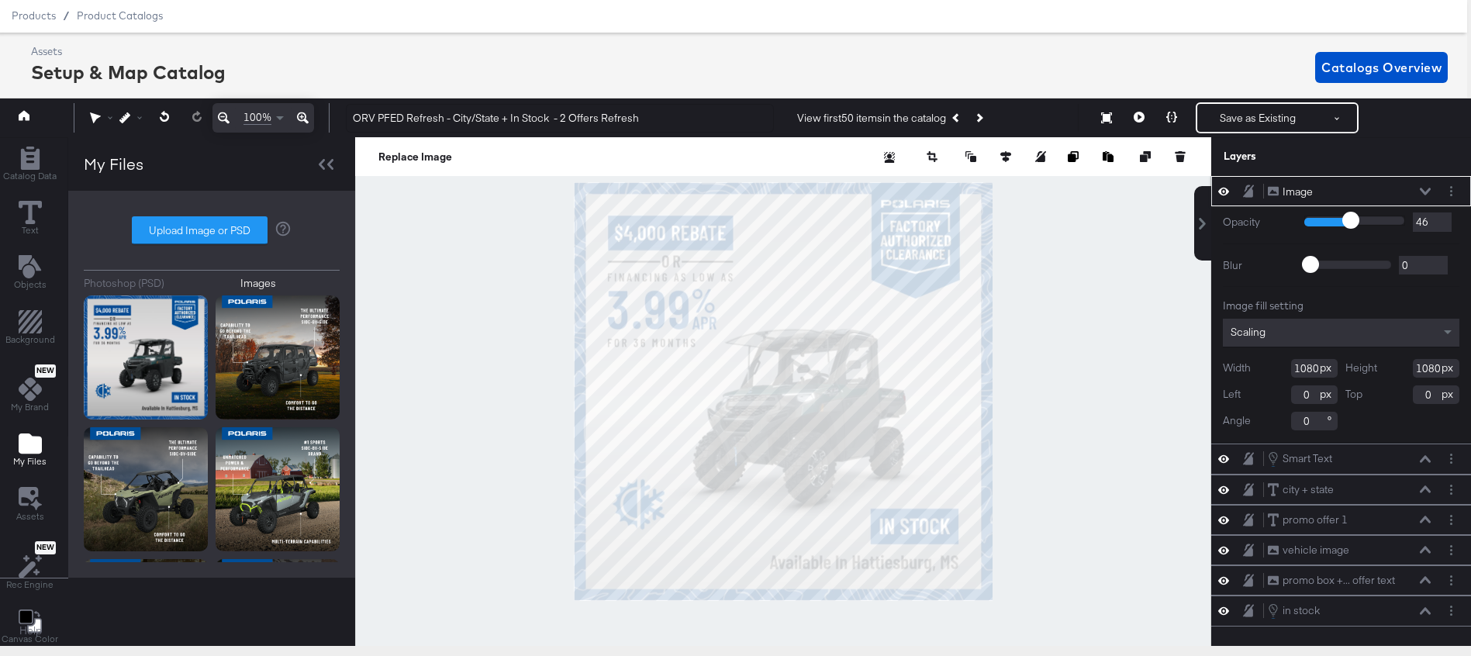
drag, startPoint x: 1400, startPoint y: 224, endPoint x: 1349, endPoint y: 226, distance: 50.5
type input "46"
click at [1349, 226] on input "range" at bounding box center [1354, 221] width 101 height 10
click at [1423, 191] on icon at bounding box center [1425, 191] width 11 height 7
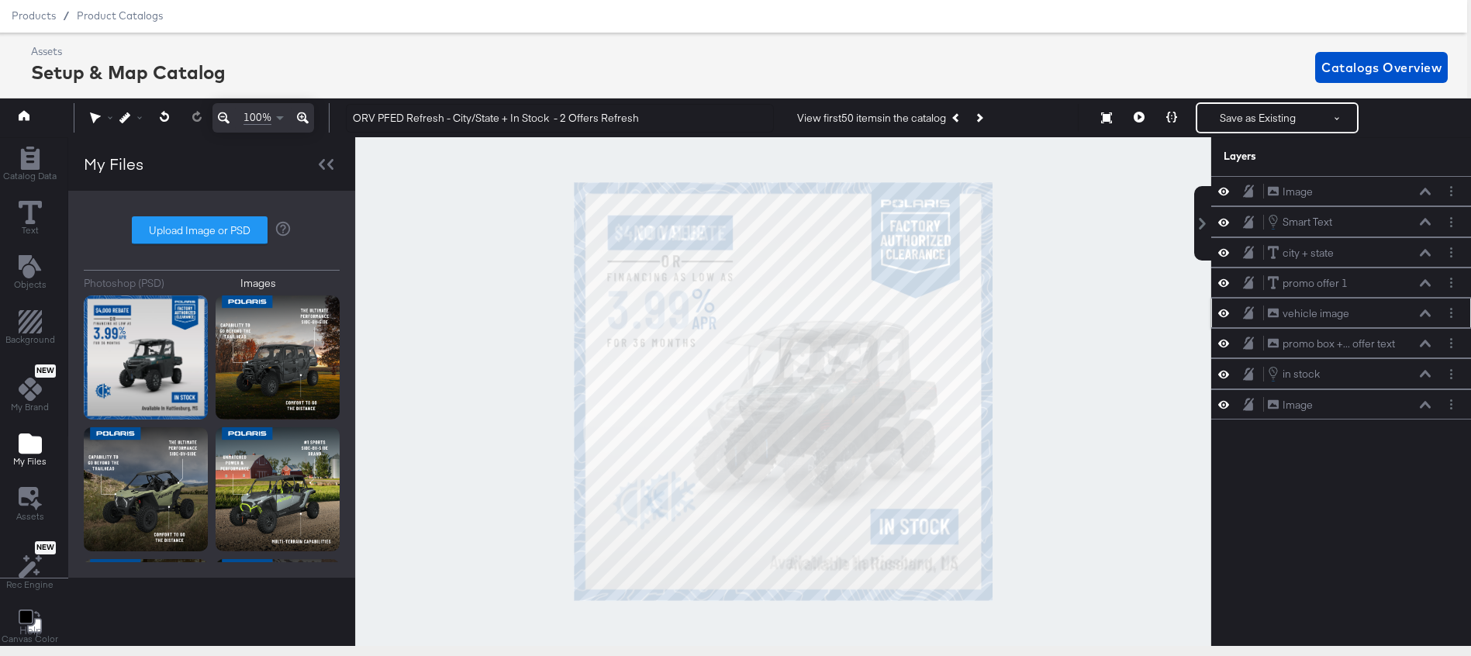
click at [1424, 318] on div "vehicle image vehicle image" at bounding box center [1349, 314] width 164 height 16
click at [1428, 314] on icon at bounding box center [1425, 312] width 11 height 7
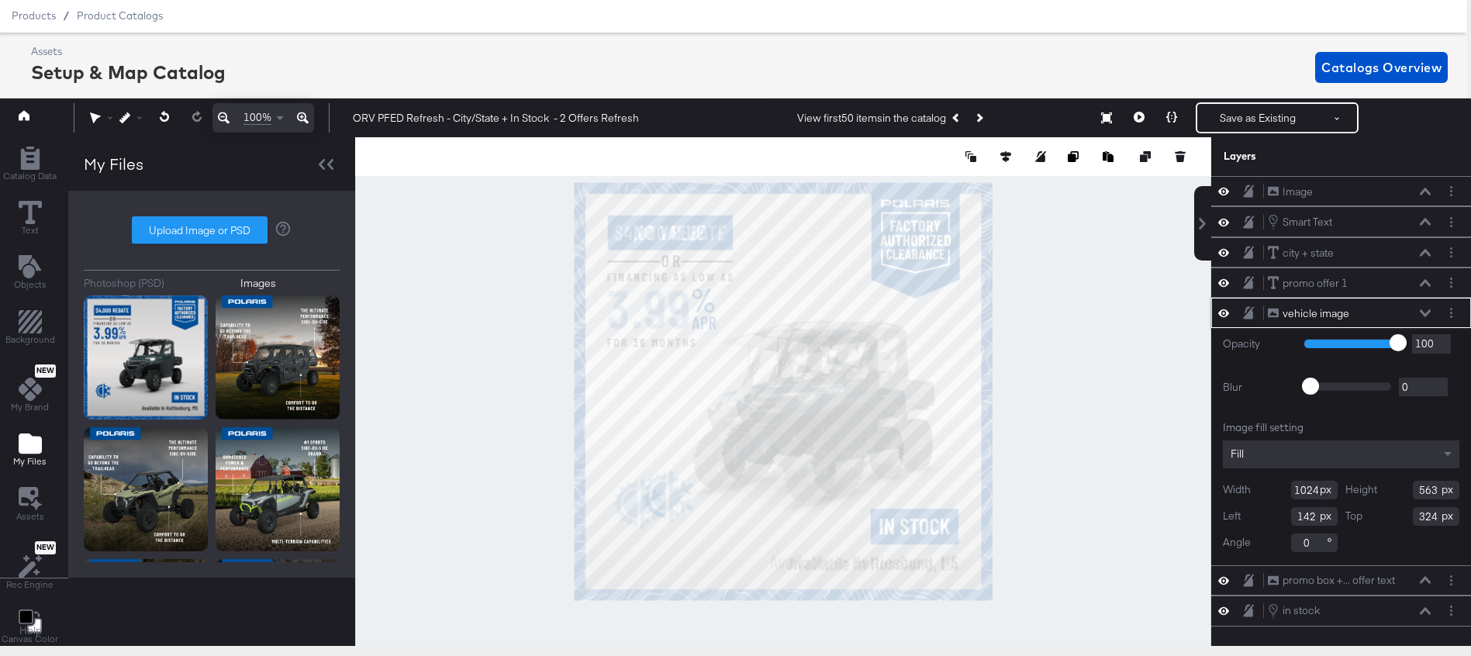
type input "141"
type input "342"
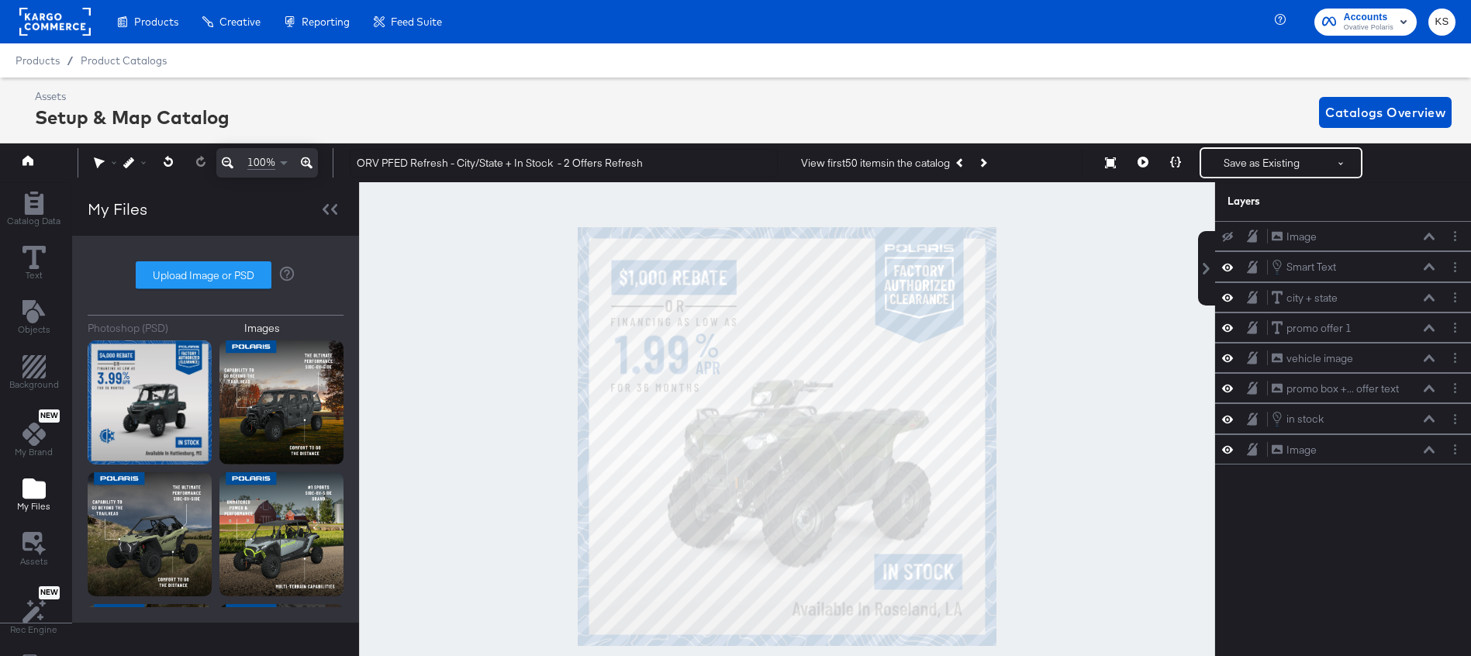
scroll to position [45, 4]
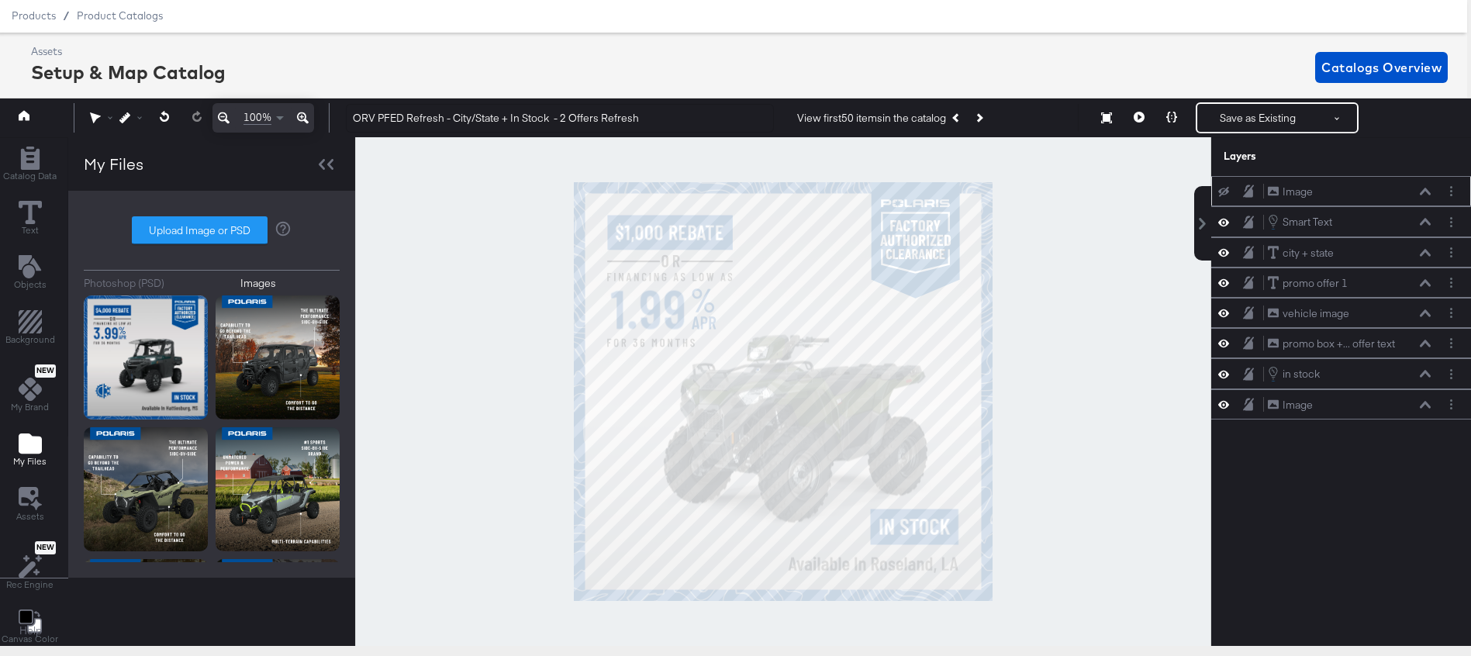
click at [1227, 192] on icon at bounding box center [1223, 192] width 11 height 10
click at [1227, 193] on icon at bounding box center [1223, 192] width 11 height 8
click at [1227, 193] on icon at bounding box center [1223, 192] width 11 height 10
click at [1221, 191] on icon at bounding box center [1223, 192] width 11 height 8
click at [1141, 112] on icon at bounding box center [1139, 117] width 11 height 11
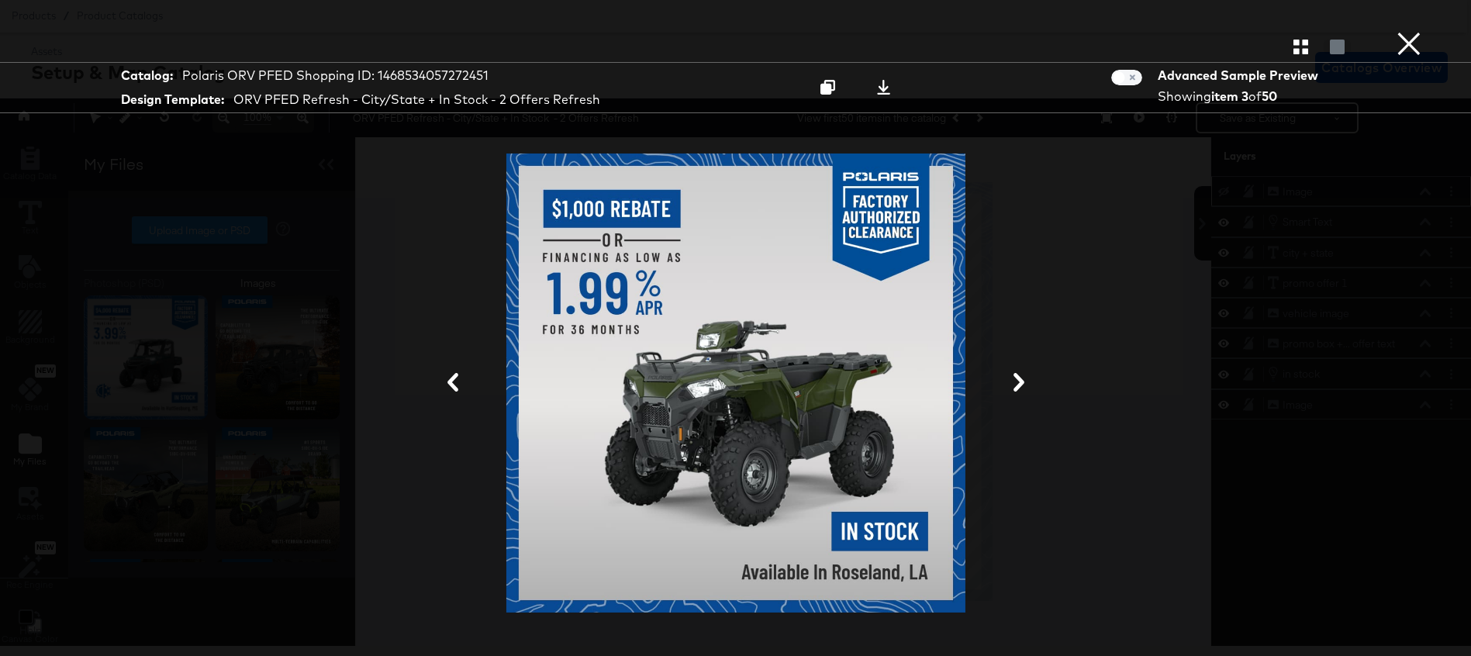
click at [1297, 57] on div at bounding box center [735, 46] width 1471 height 31
click at [1300, 44] on icon "button" at bounding box center [1300, 47] width 15 height 15
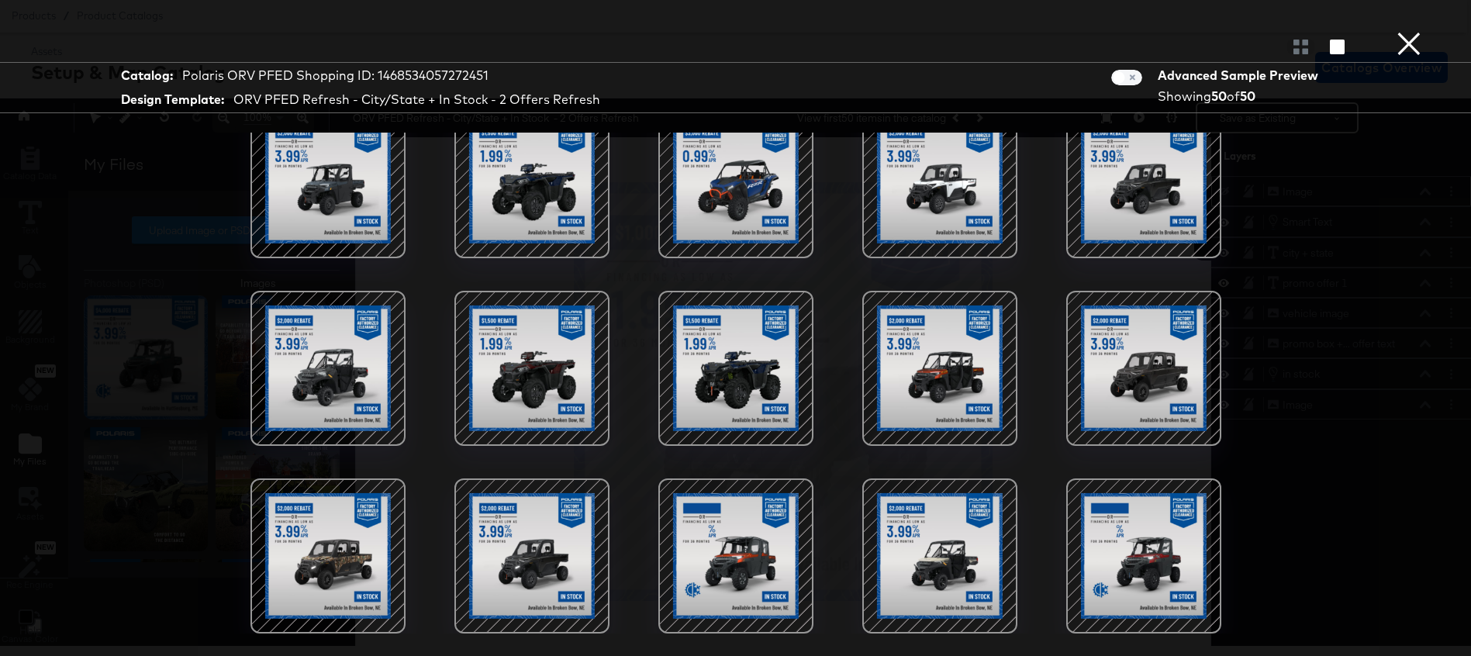
scroll to position [1313, 0]
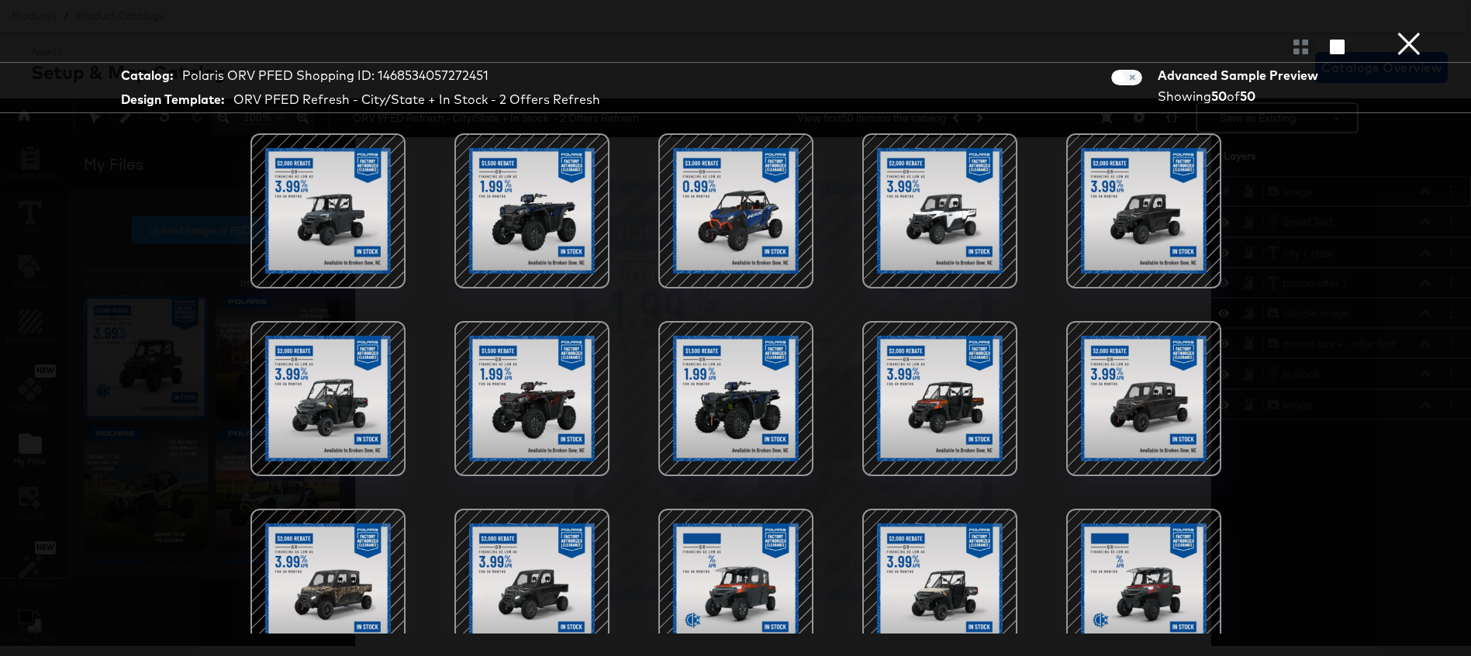
click at [1148, 233] on div at bounding box center [1144, 211] width 132 height 132
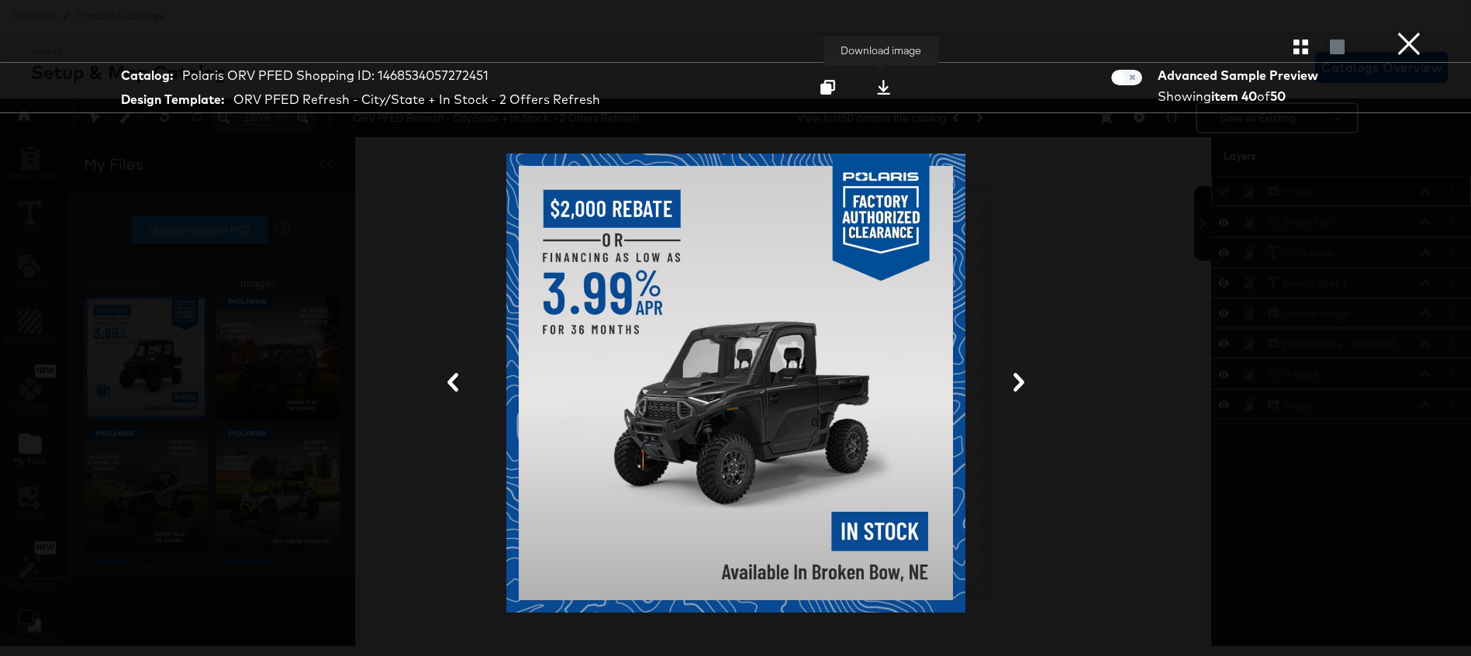
click at [880, 88] on icon at bounding box center [883, 87] width 13 height 15
click at [1303, 44] on icon "button" at bounding box center [1300, 47] width 15 height 15
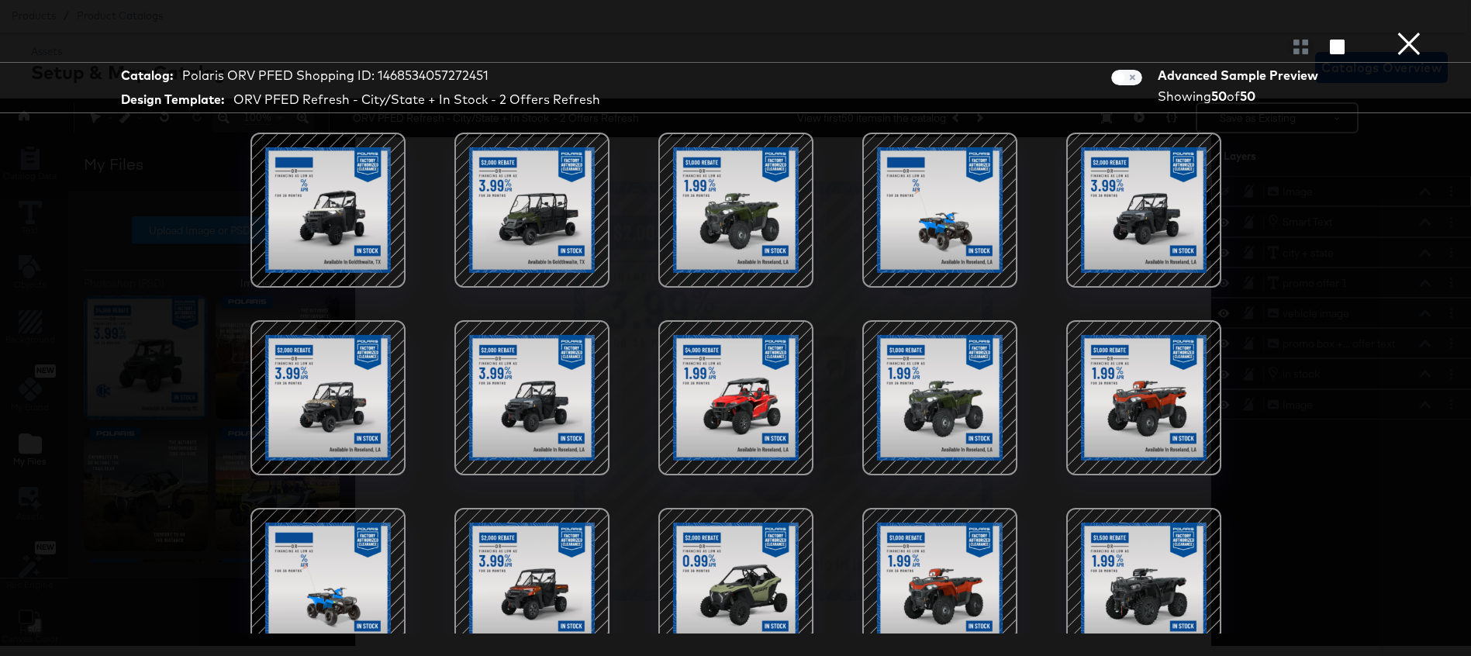
click at [727, 255] on div at bounding box center [736, 210] width 132 height 132
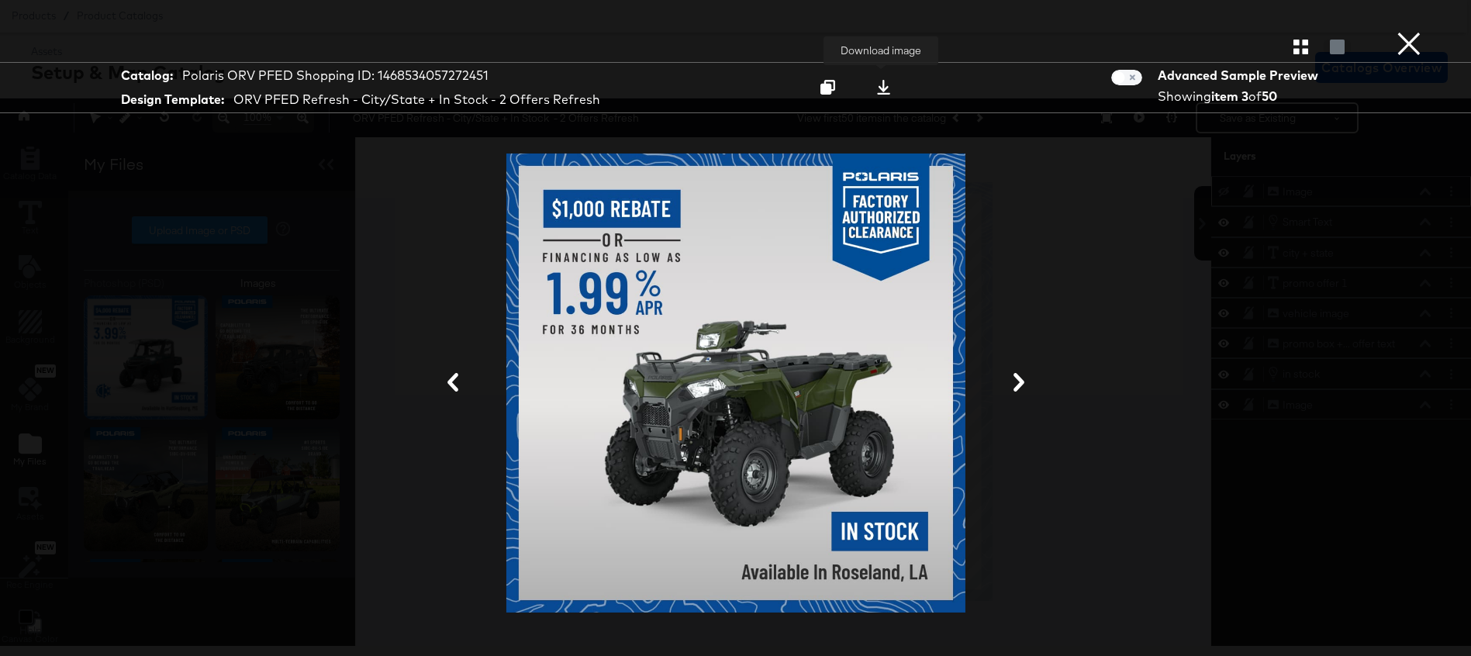
click at [879, 86] on icon at bounding box center [883, 87] width 15 height 15
click at [969, 129] on div "Gallery View Catalog: Polaris ORV PFED Shopping ID: 1468534057272451 Design Tem…" at bounding box center [735, 328] width 1471 height 594
click at [1299, 45] on icon "button" at bounding box center [1300, 47] width 15 height 15
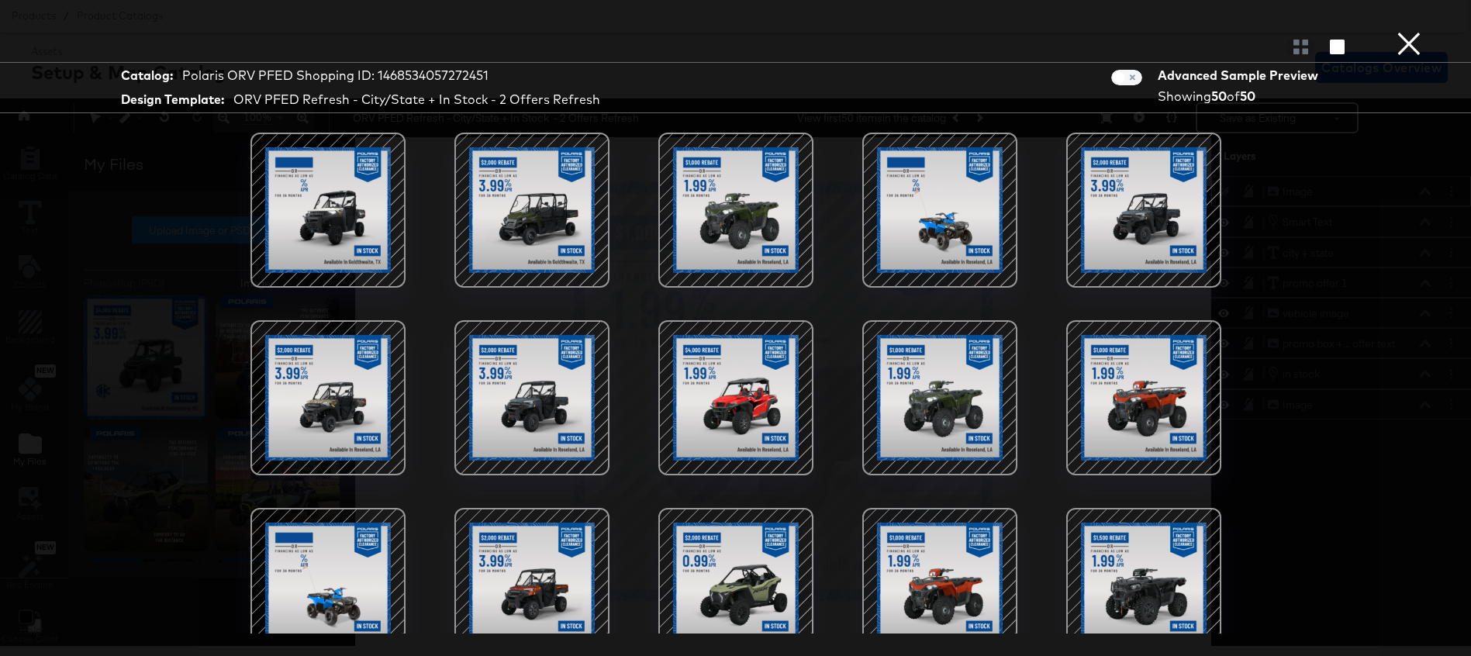
click at [501, 192] on div at bounding box center [532, 210] width 132 height 132
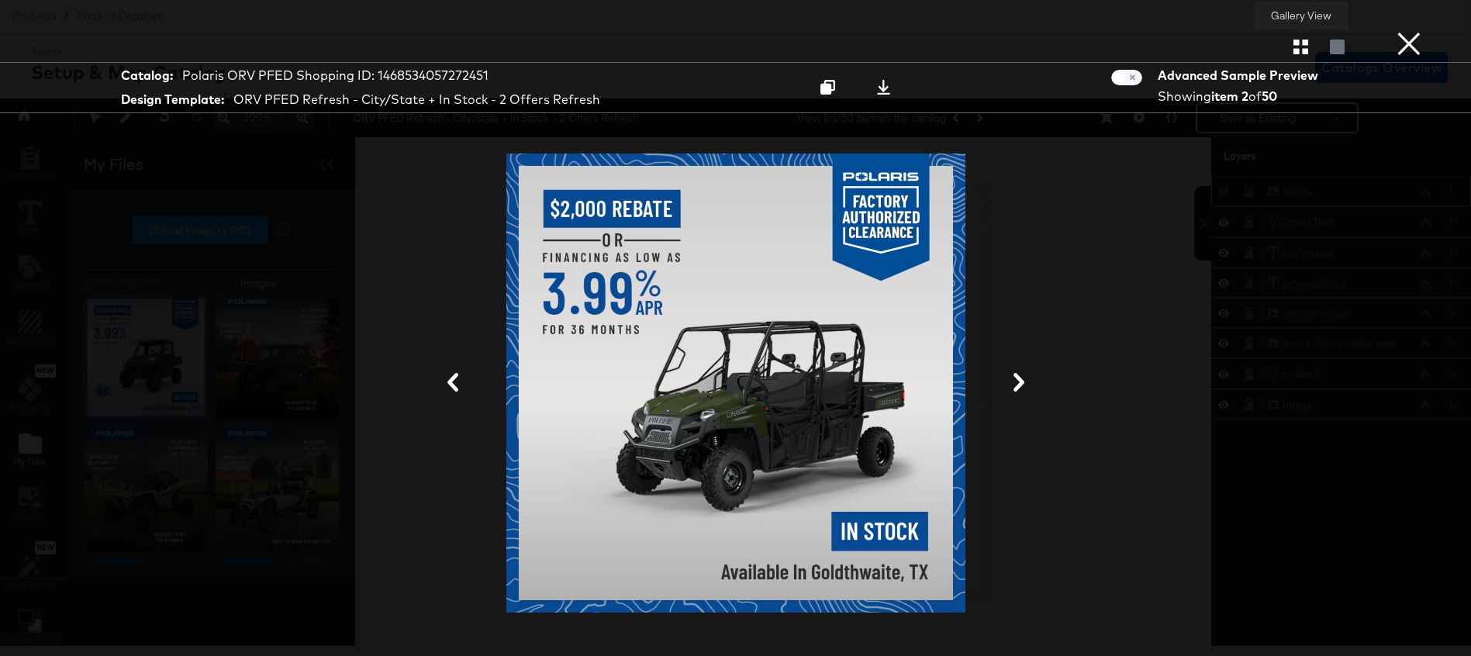
click at [1305, 44] on icon "button" at bounding box center [1300, 47] width 15 height 15
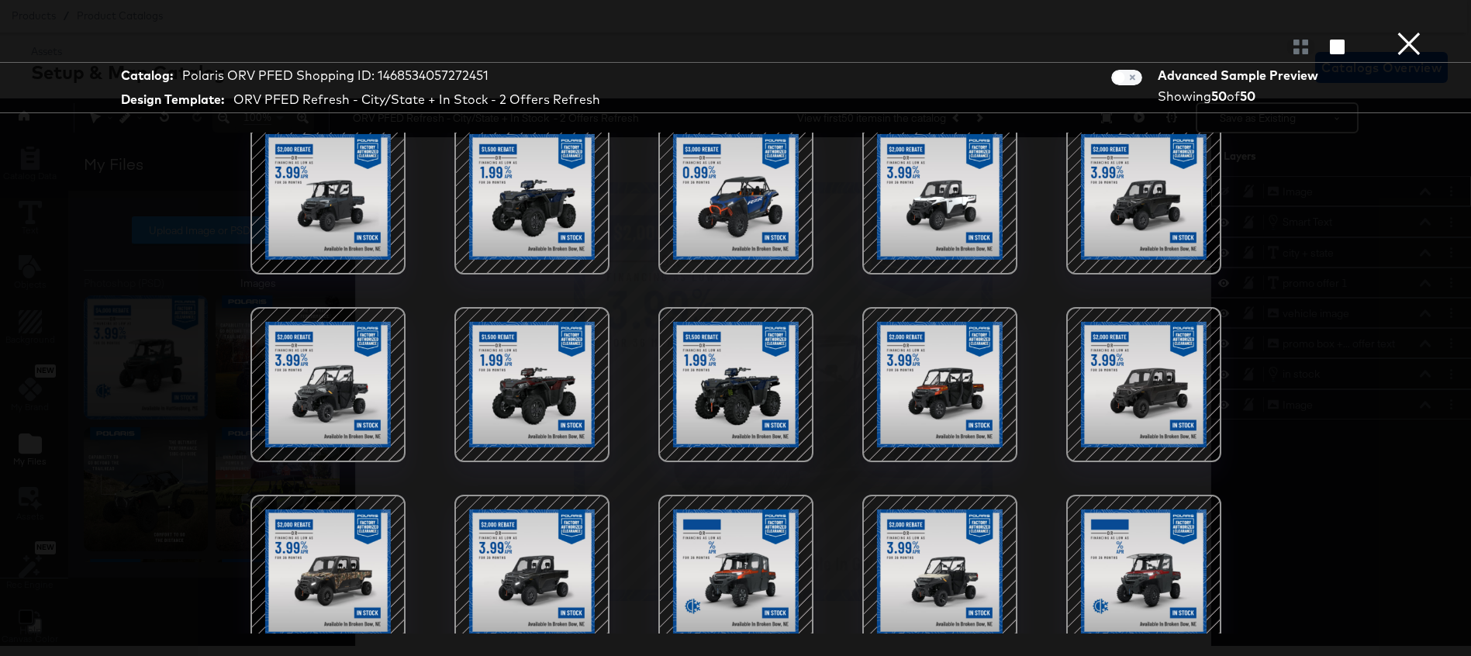
scroll to position [1343, 0]
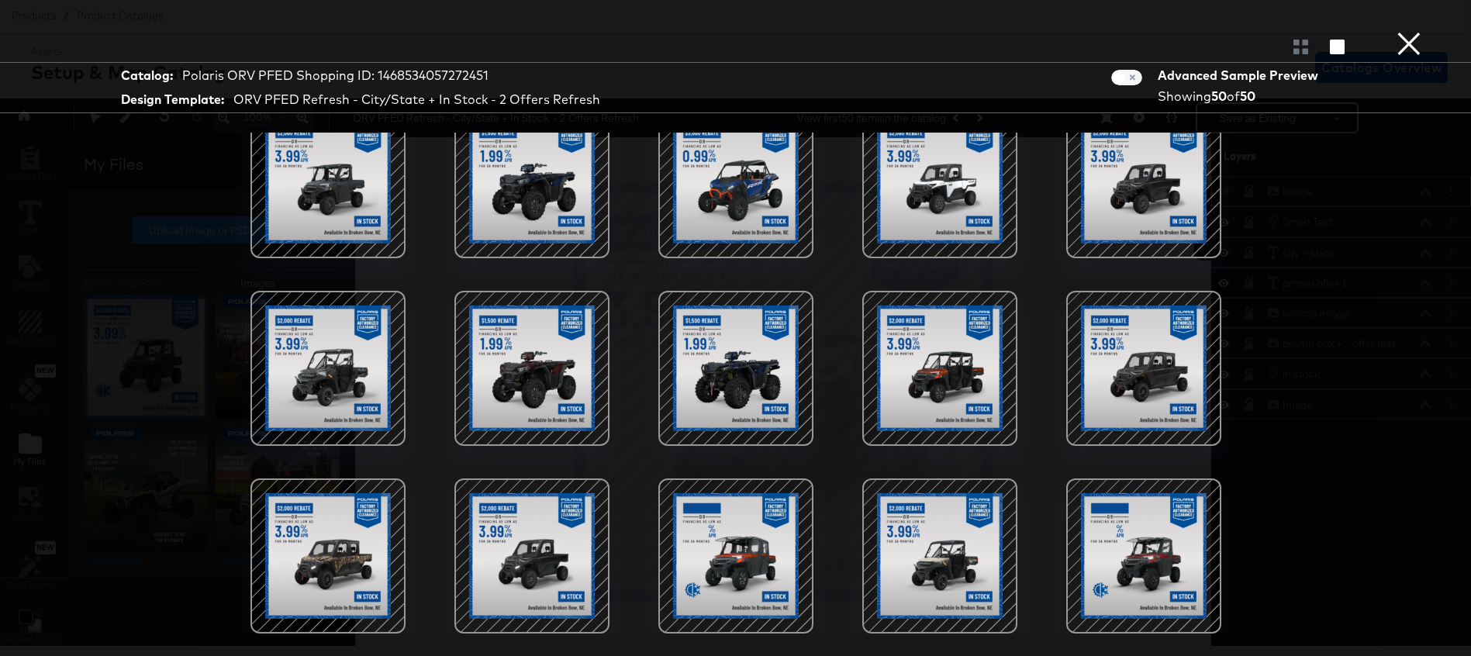
click at [739, 537] on div at bounding box center [736, 556] width 132 height 132
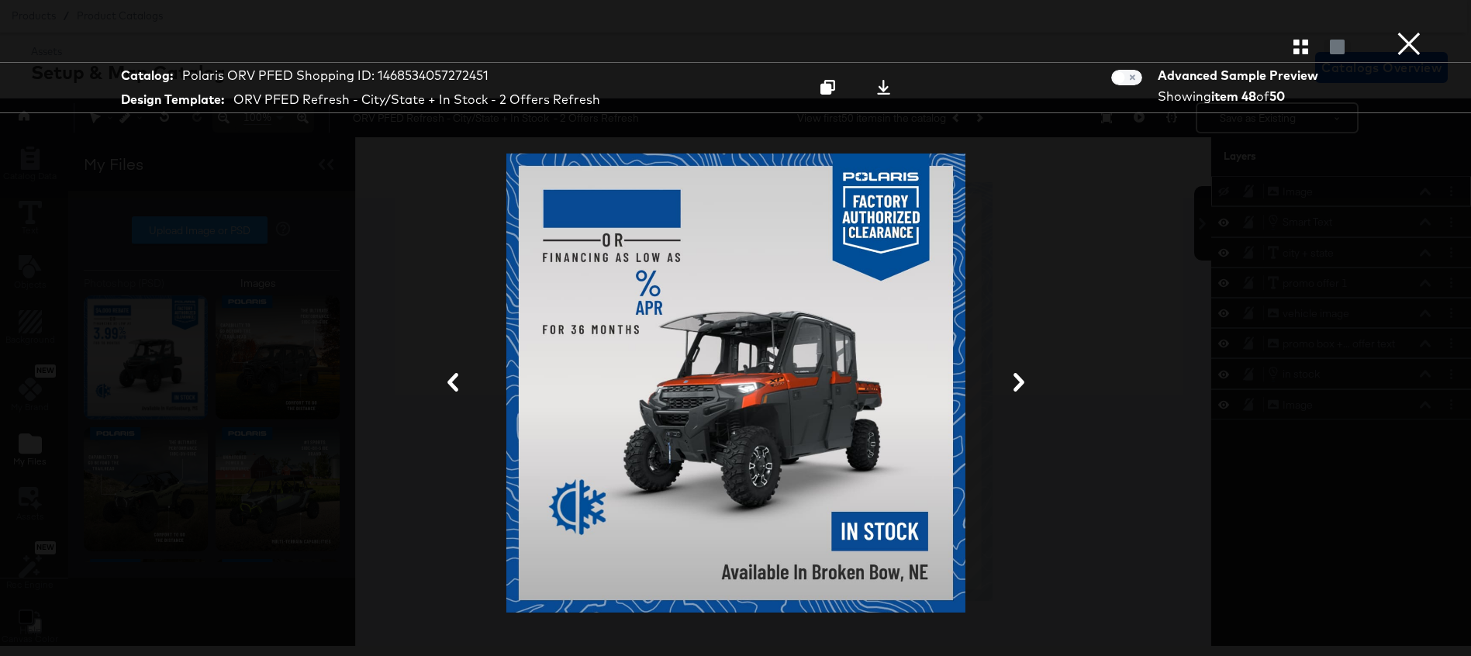
click at [1410, 31] on button "×" at bounding box center [1408, 15] width 31 height 31
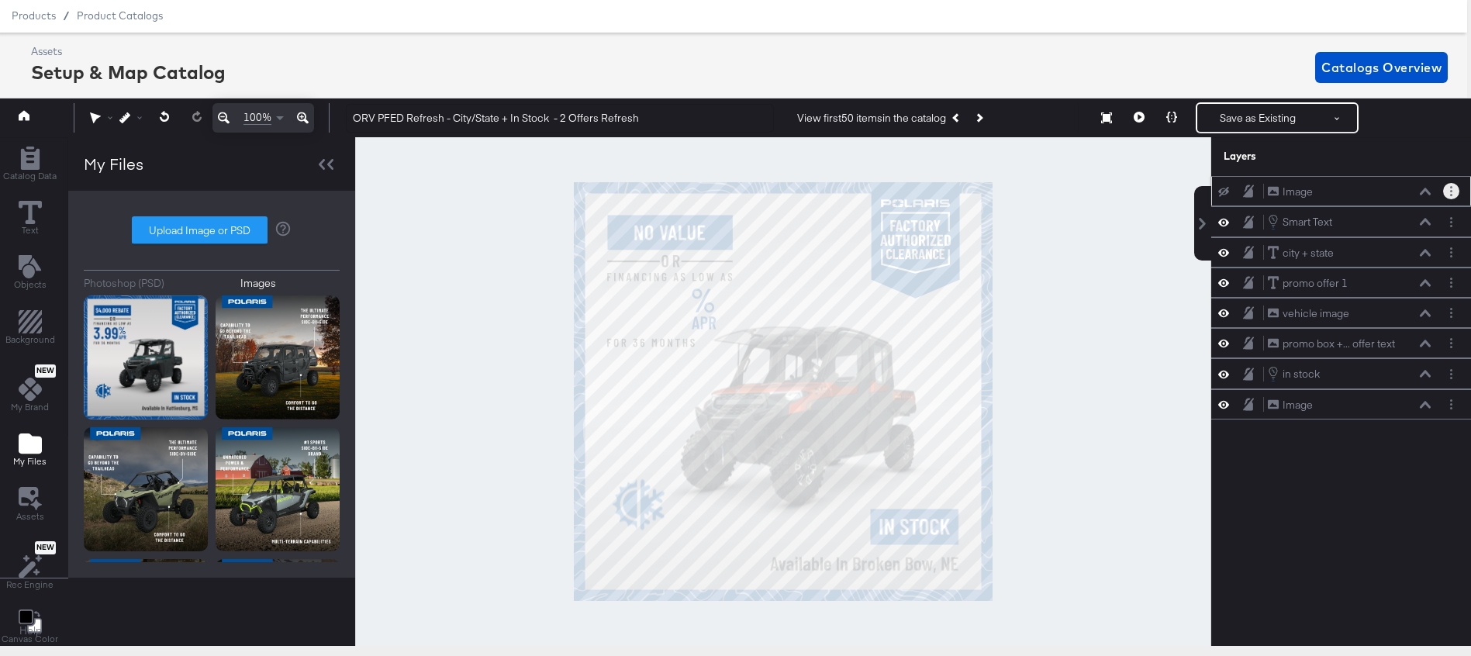
click at [1448, 191] on button "Layer Options" at bounding box center [1451, 191] width 16 height 16
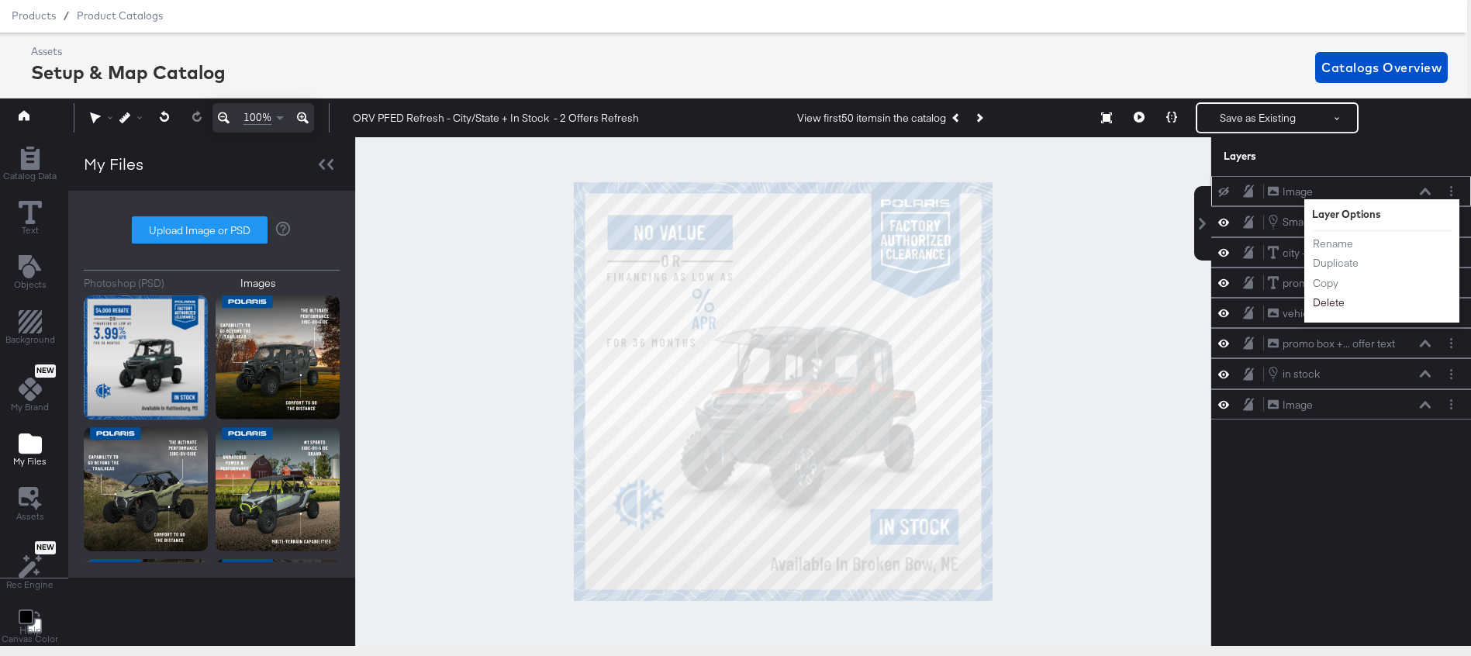
click at [1331, 303] on button "Delete" at bounding box center [1328, 303] width 33 height 16
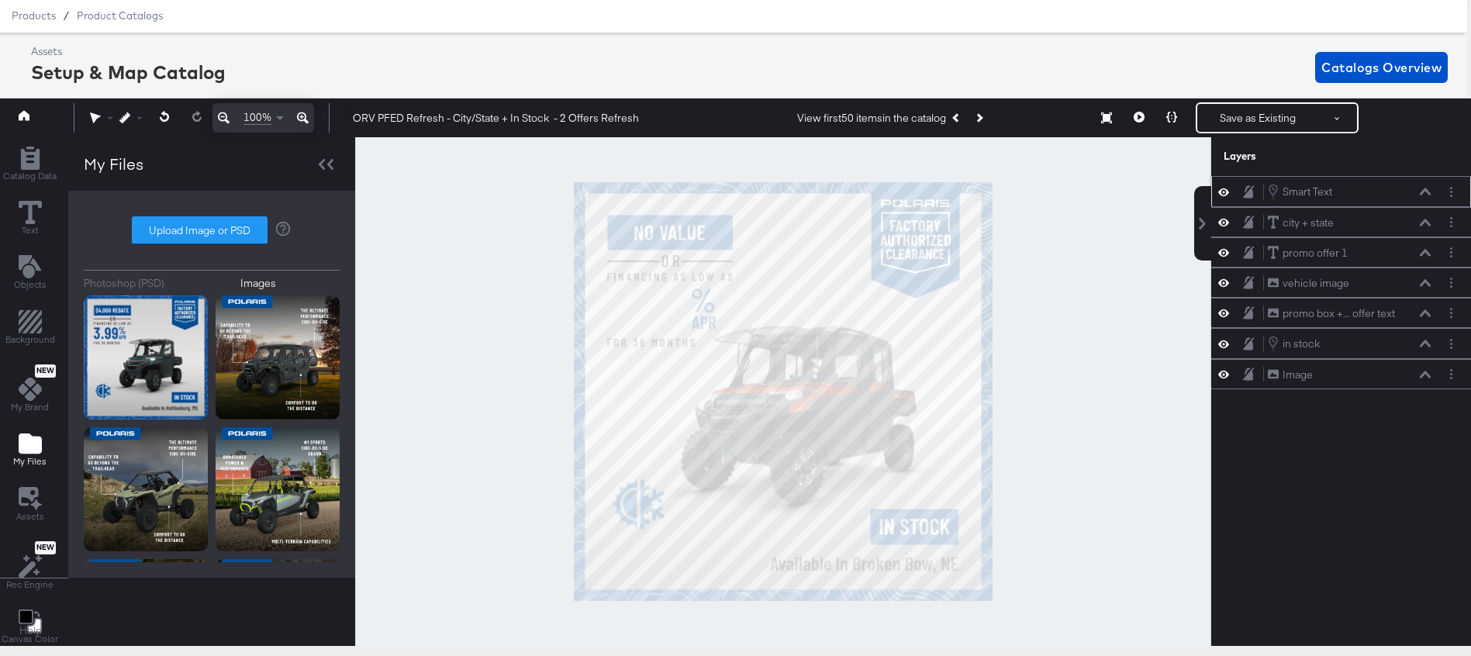
click at [1228, 192] on icon at bounding box center [1223, 192] width 11 height 8
click at [1228, 192] on icon at bounding box center [1223, 192] width 11 height 10
click at [1242, 119] on button "Save as Existing" at bounding box center [1257, 118] width 121 height 28
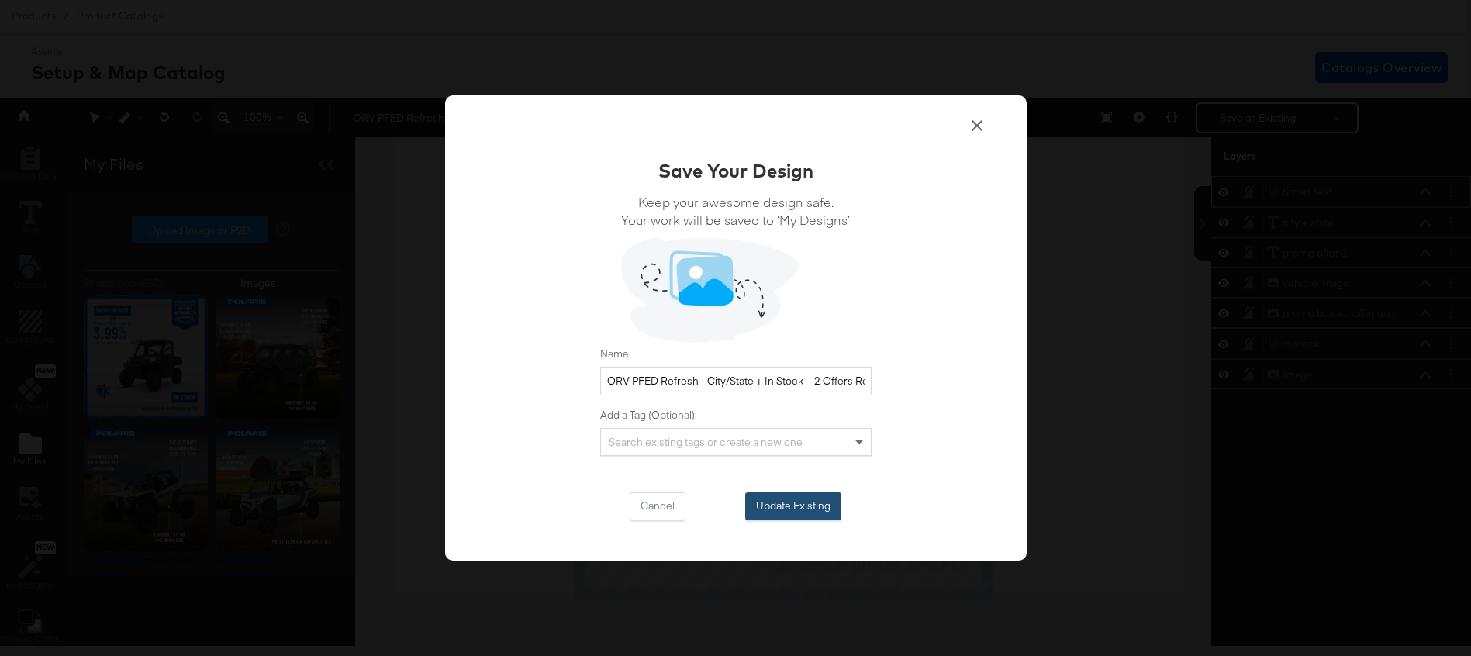
click at [824, 496] on button "Update Existing" at bounding box center [793, 506] width 96 height 28
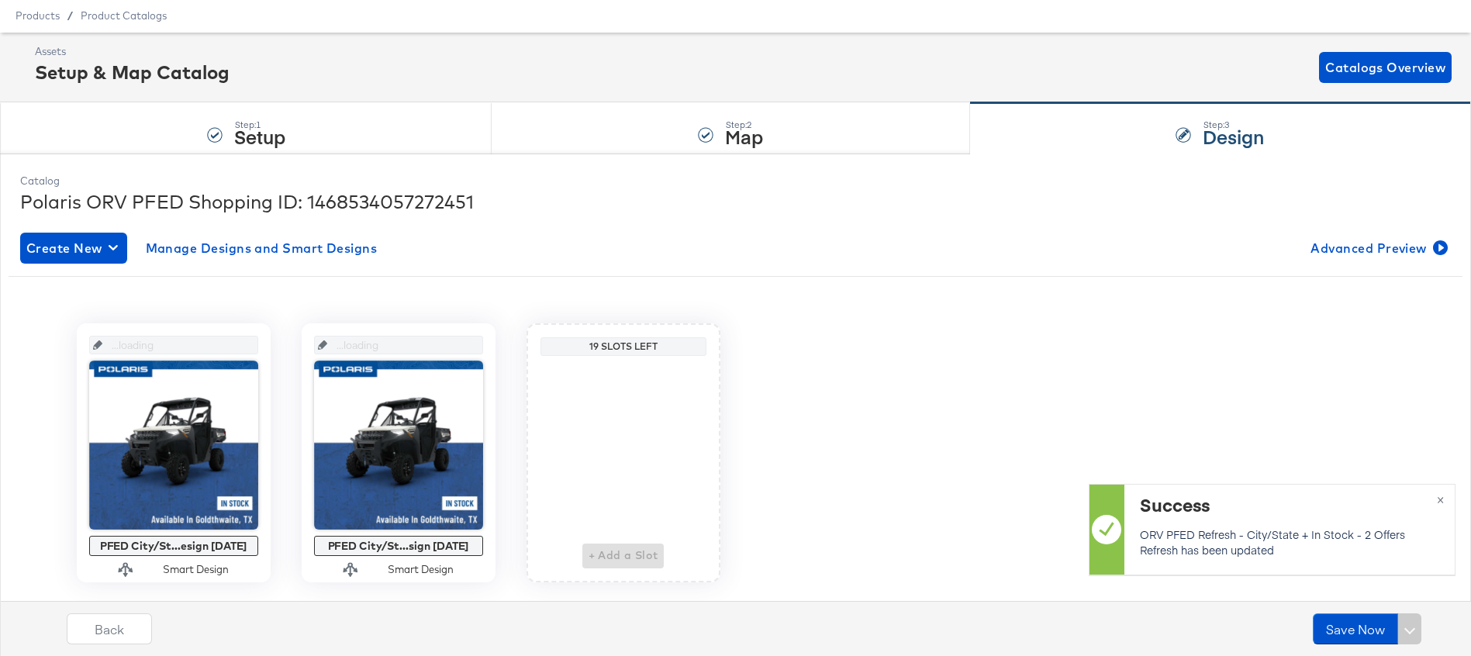
scroll to position [45, 0]
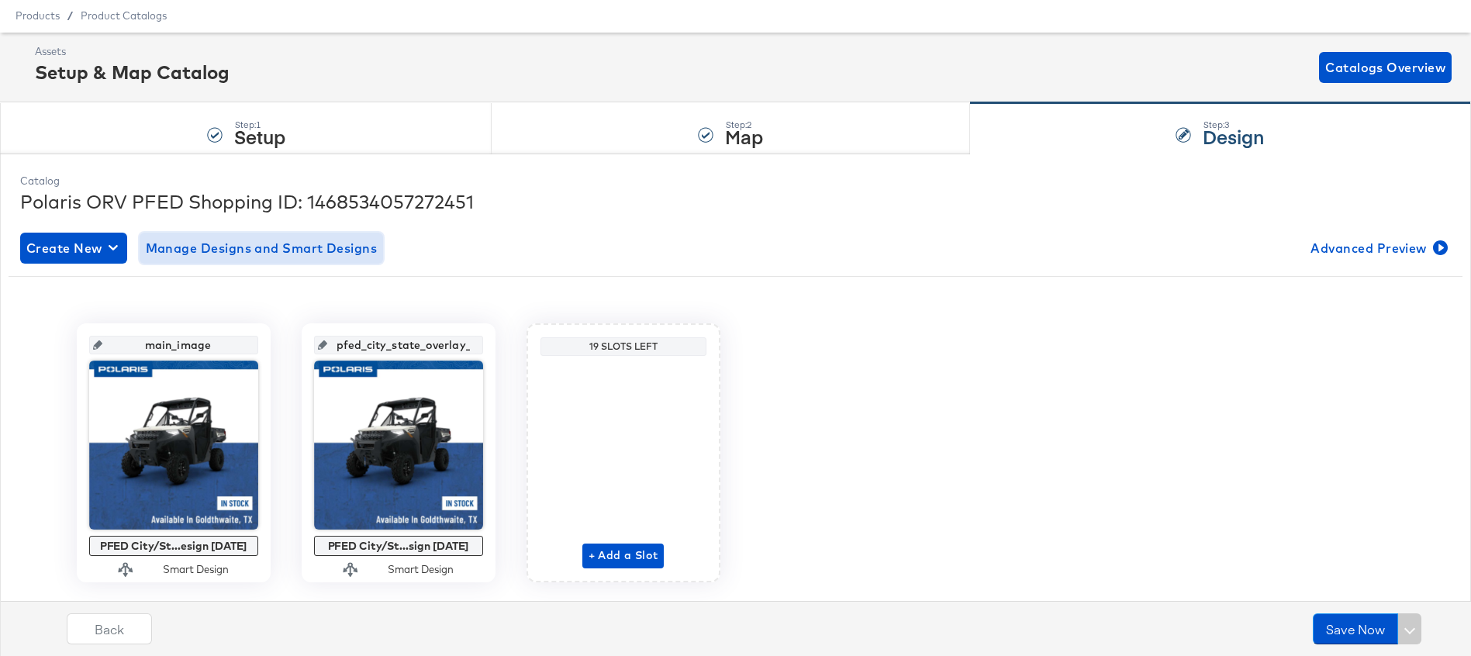
click at [235, 246] on span "Manage Designs and Smart Designs" at bounding box center [262, 248] width 232 height 22
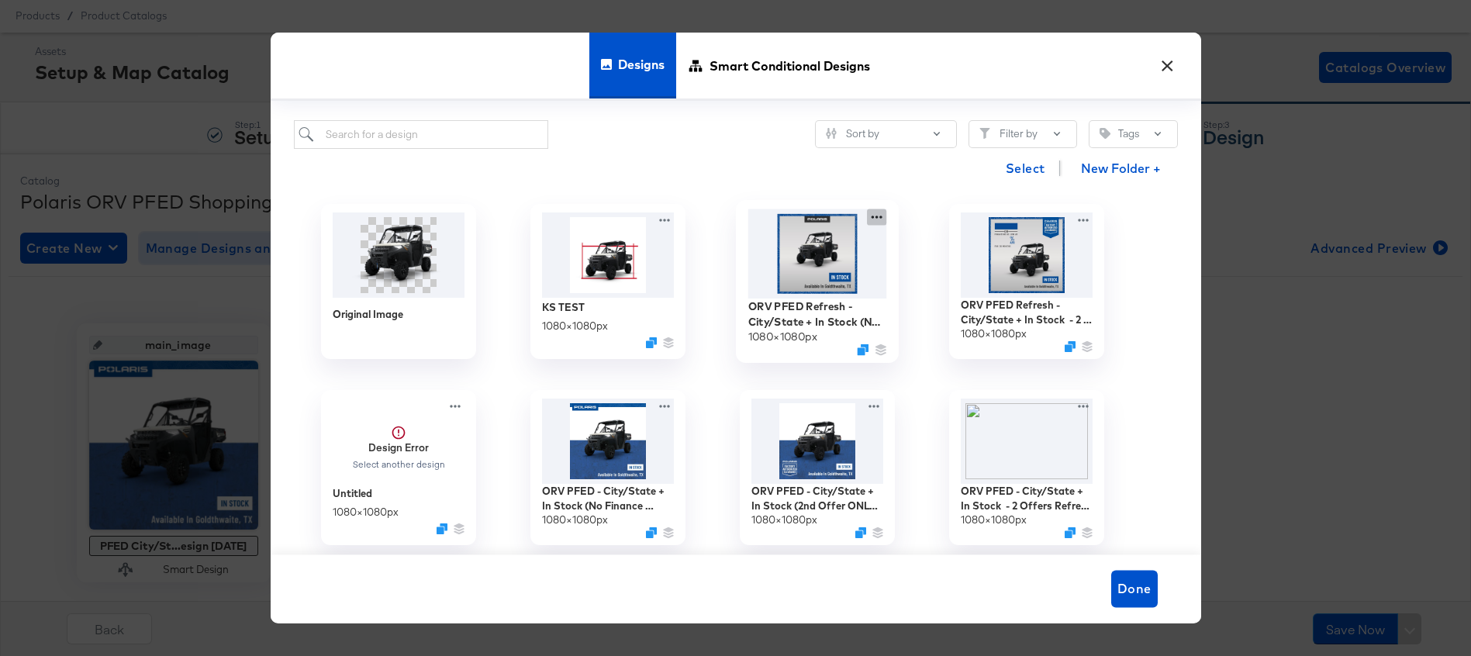
click at [879, 220] on icon at bounding box center [876, 217] width 19 height 16
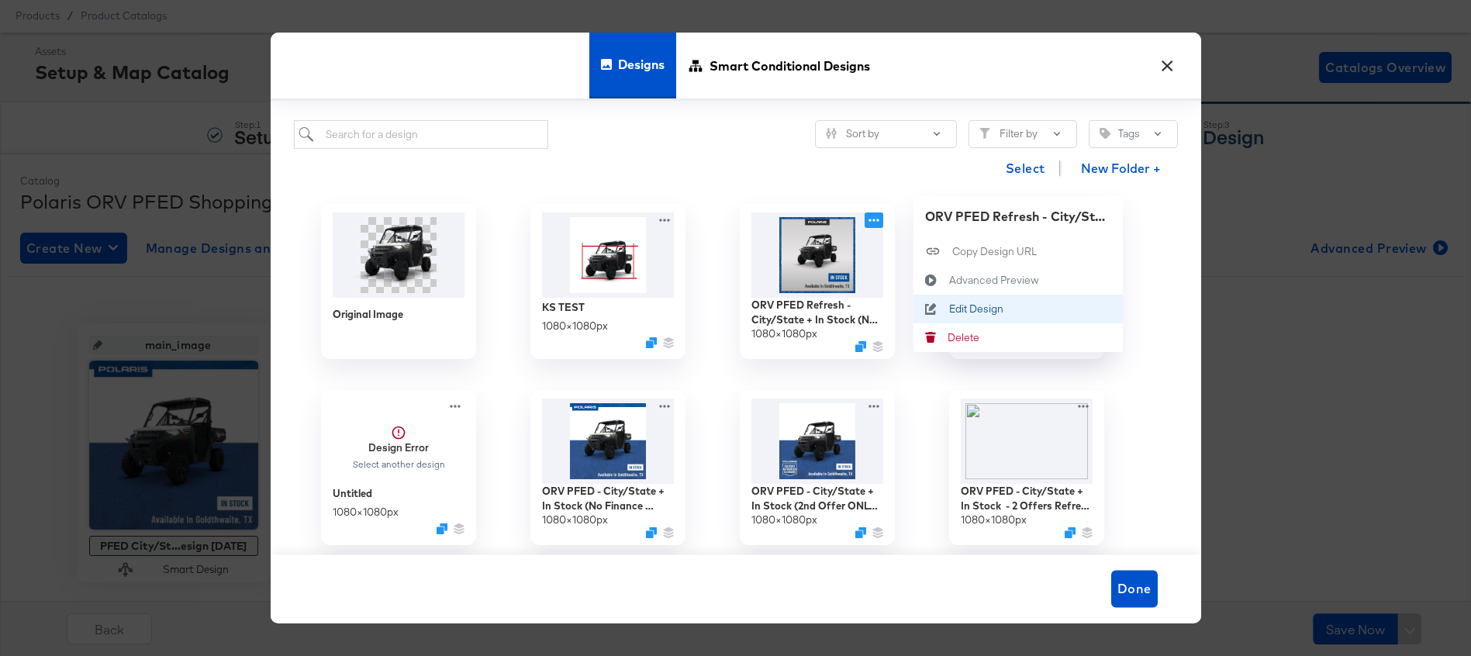
click at [948, 309] on div "Edit Design Edit Design" at bounding box center [948, 309] width 0 height 0
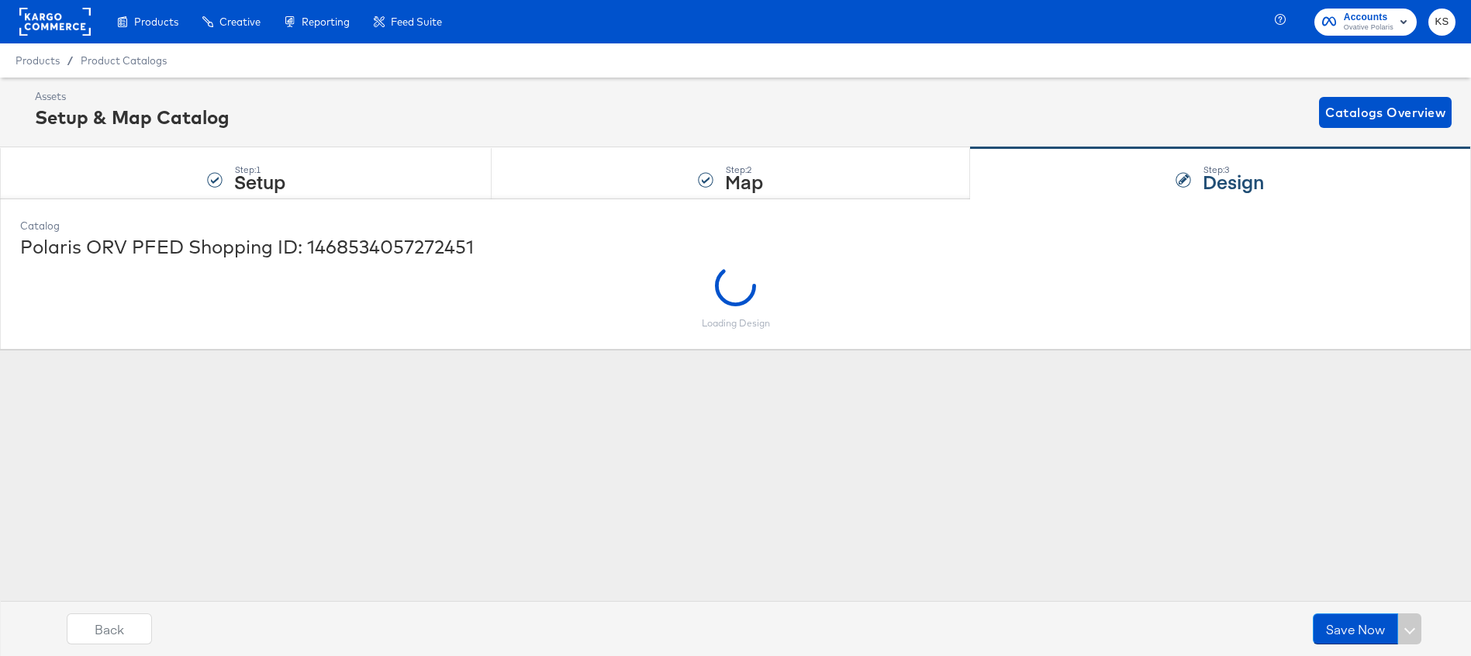
scroll to position [0, 0]
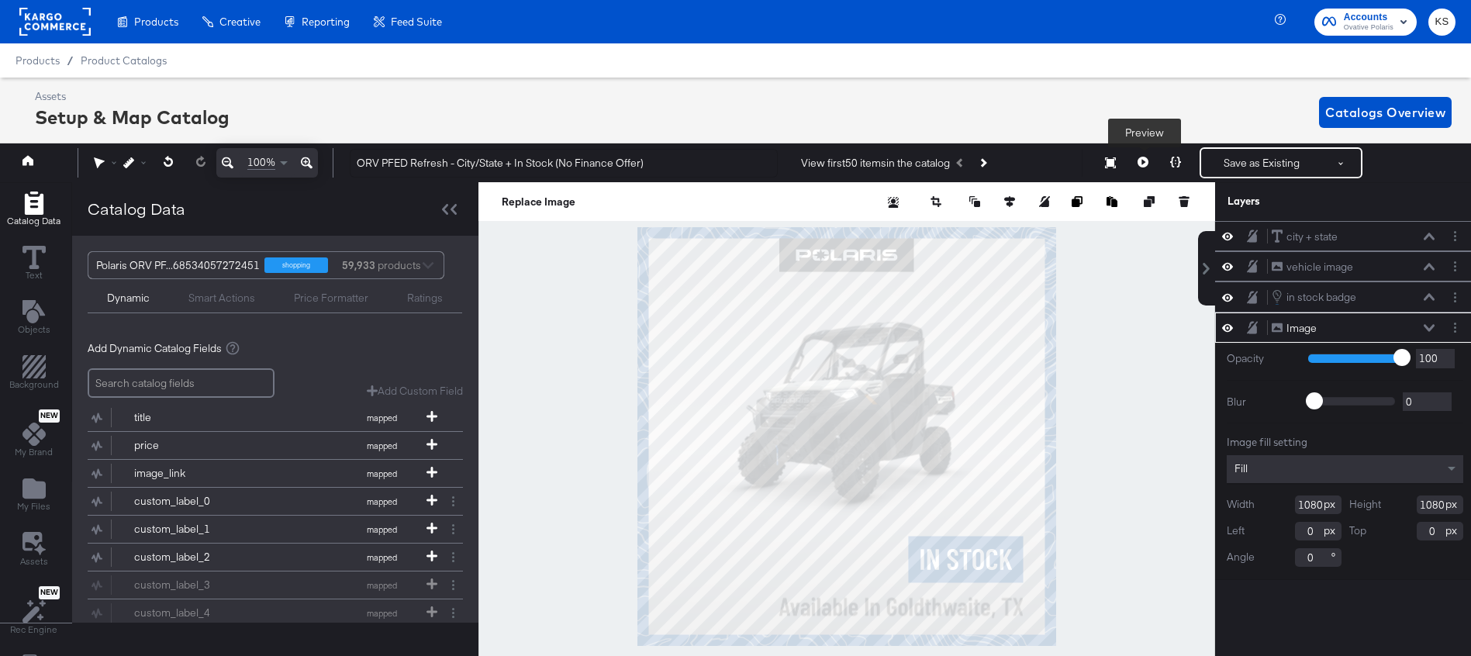
click at [1135, 164] on button at bounding box center [1143, 162] width 33 height 31
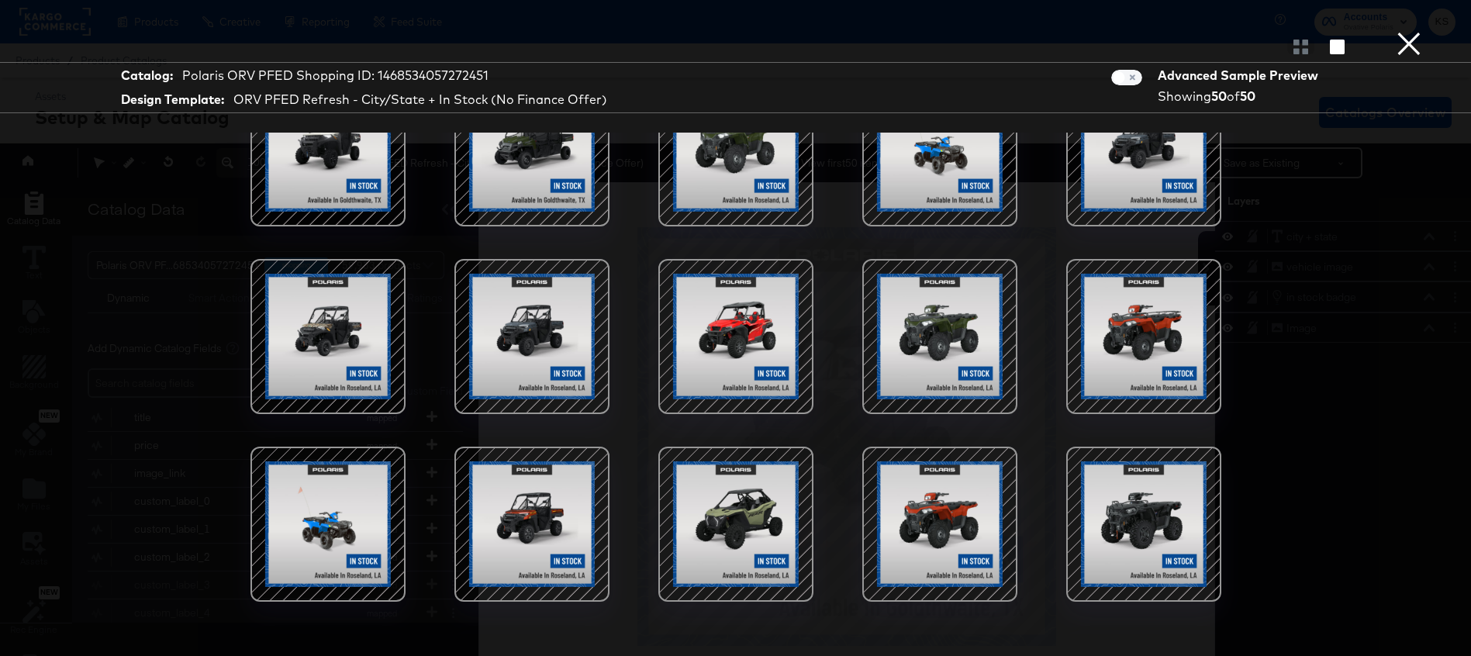
scroll to position [91, 0]
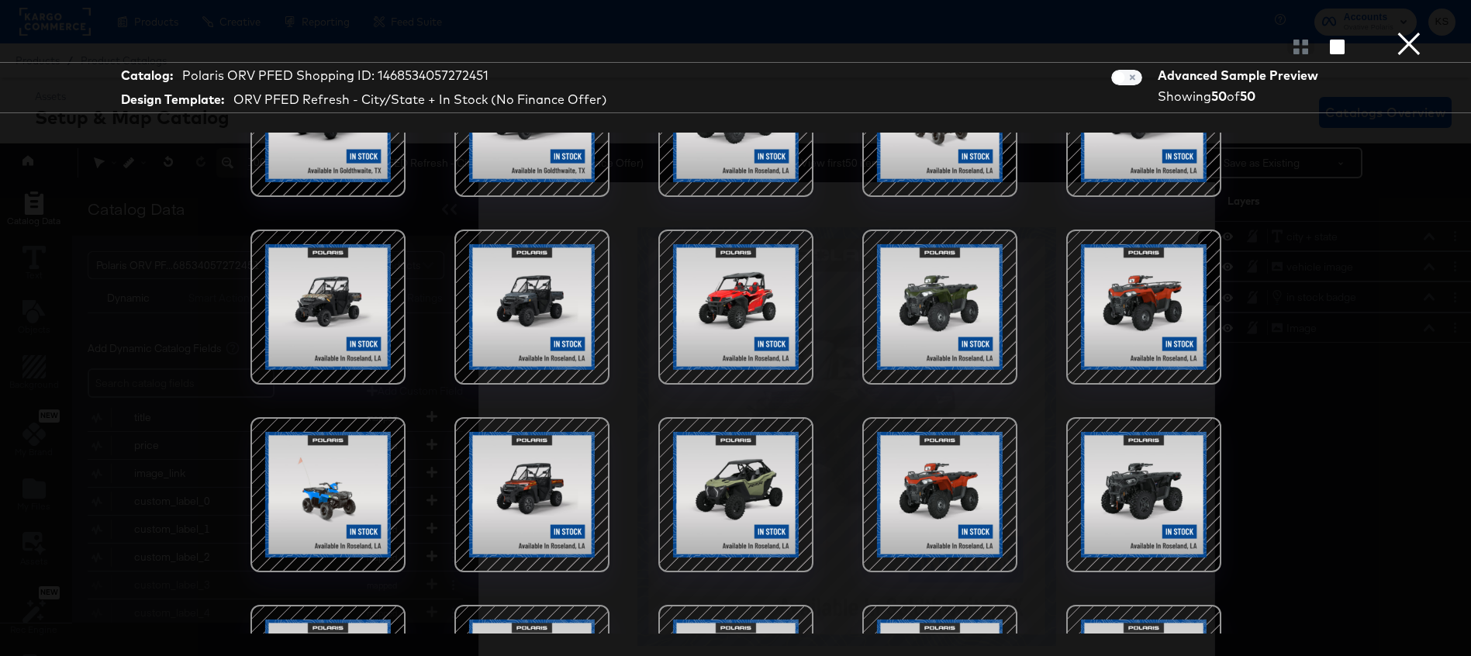
click at [723, 504] on div at bounding box center [736, 495] width 132 height 132
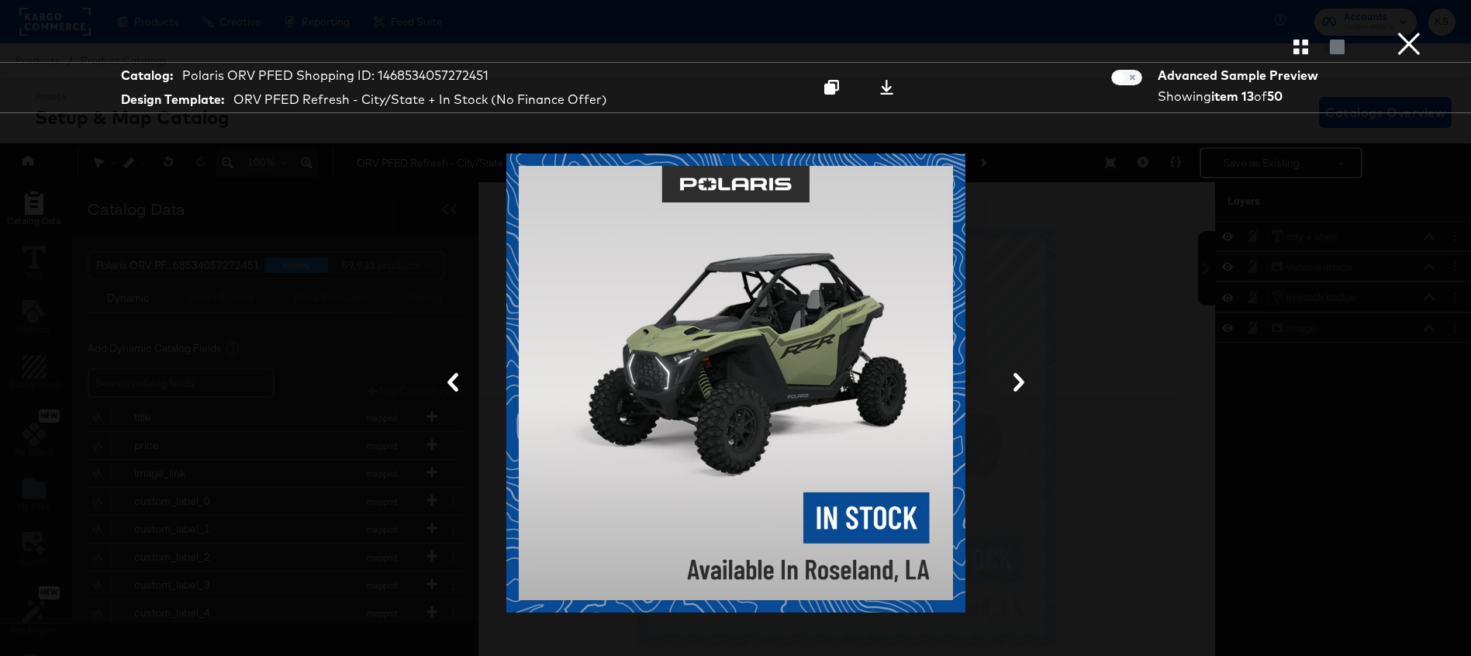
click at [776, 380] on div at bounding box center [735, 383] width 465 height 478
click at [1407, 31] on button "×" at bounding box center [1408, 15] width 31 height 31
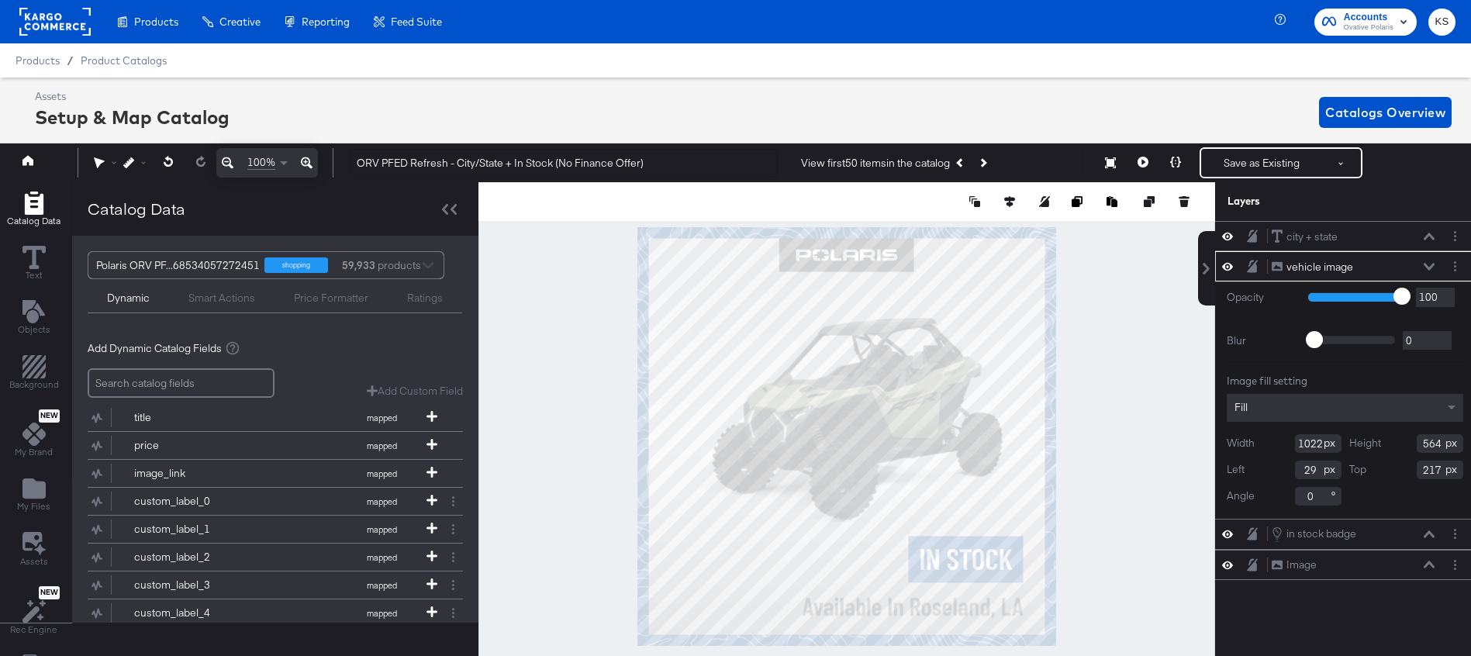
scroll to position [0, 4]
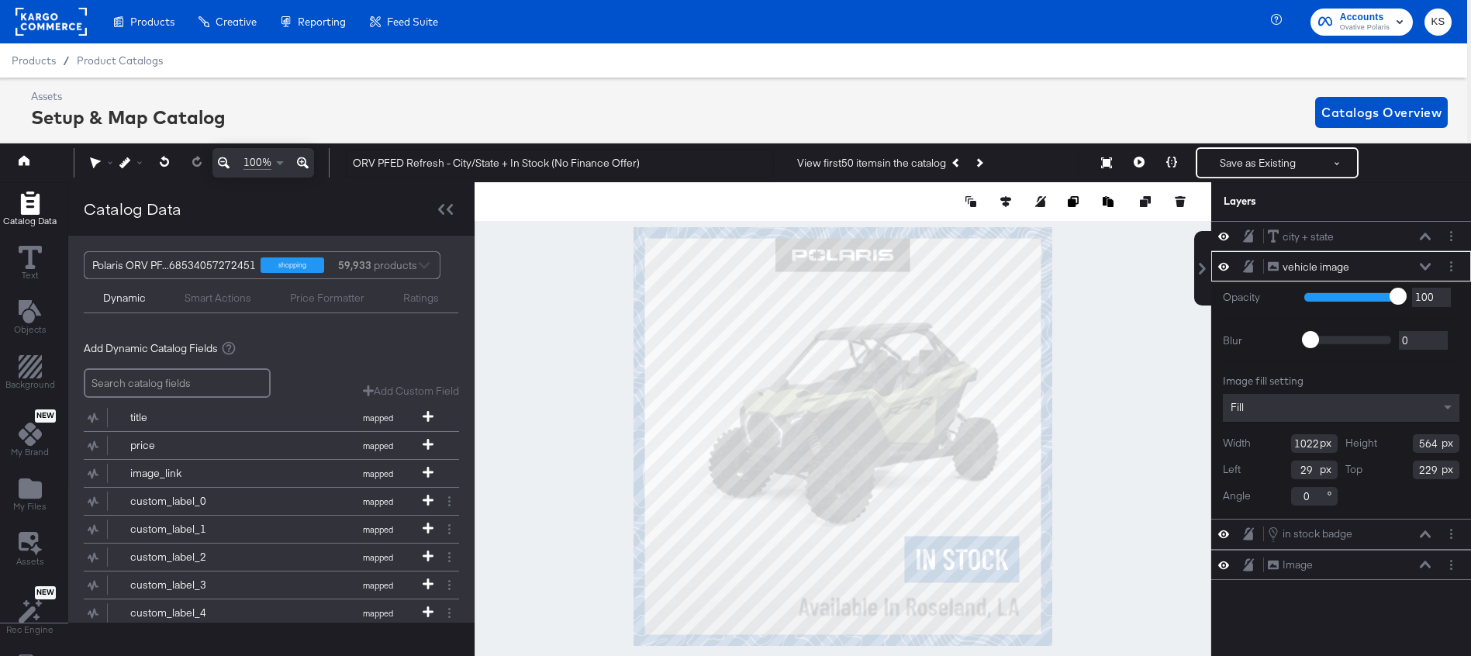
type input "230"
click at [1147, 157] on button at bounding box center [1139, 162] width 33 height 31
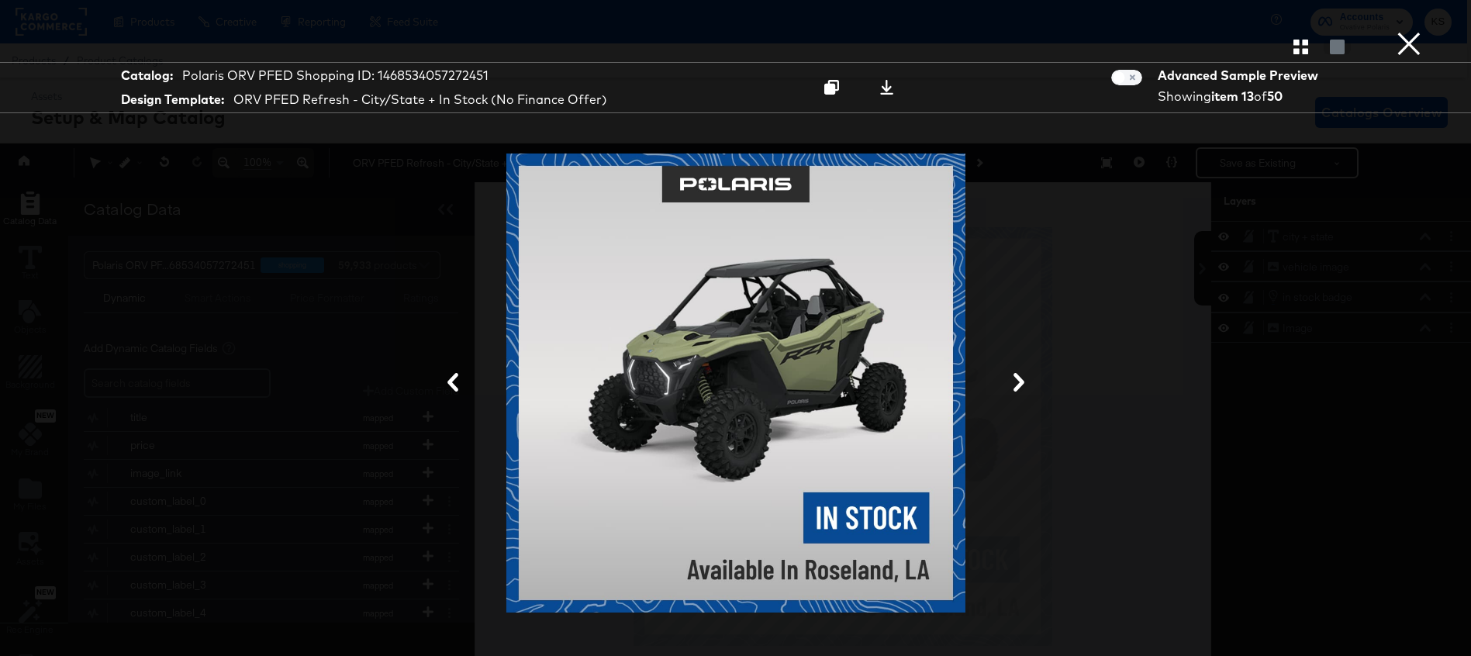
click at [1299, 54] on div "Gallery View" at bounding box center [735, 46] width 1471 height 31
click at [1298, 49] on icon "button" at bounding box center [1300, 47] width 15 height 15
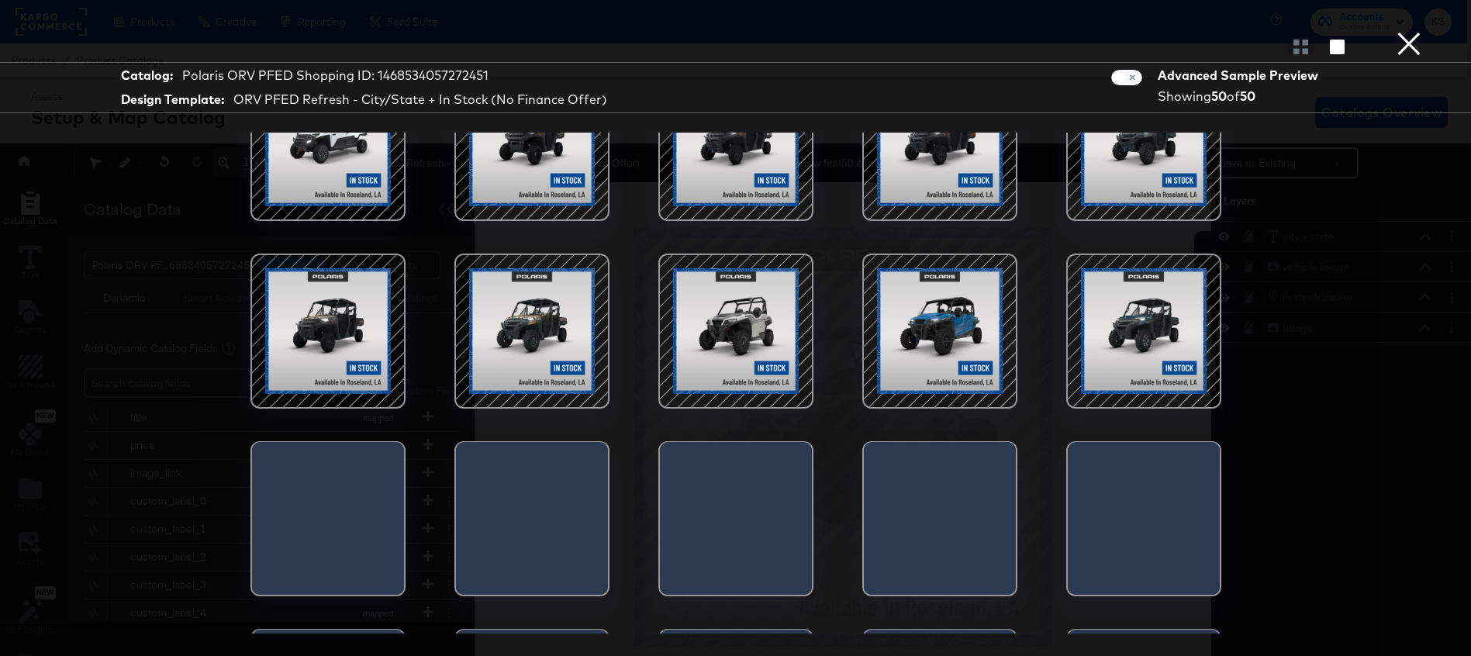
scroll to position [820, 0]
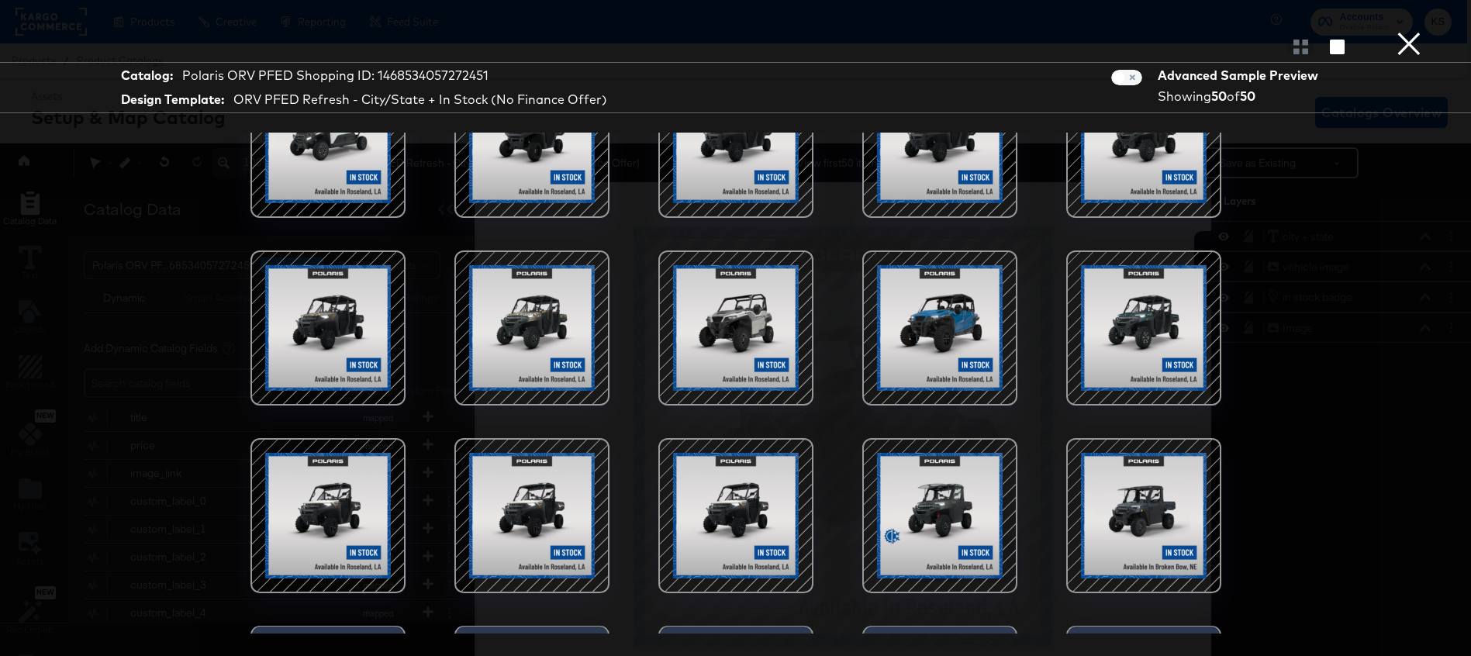
click at [1403, 31] on button "×" at bounding box center [1408, 15] width 31 height 31
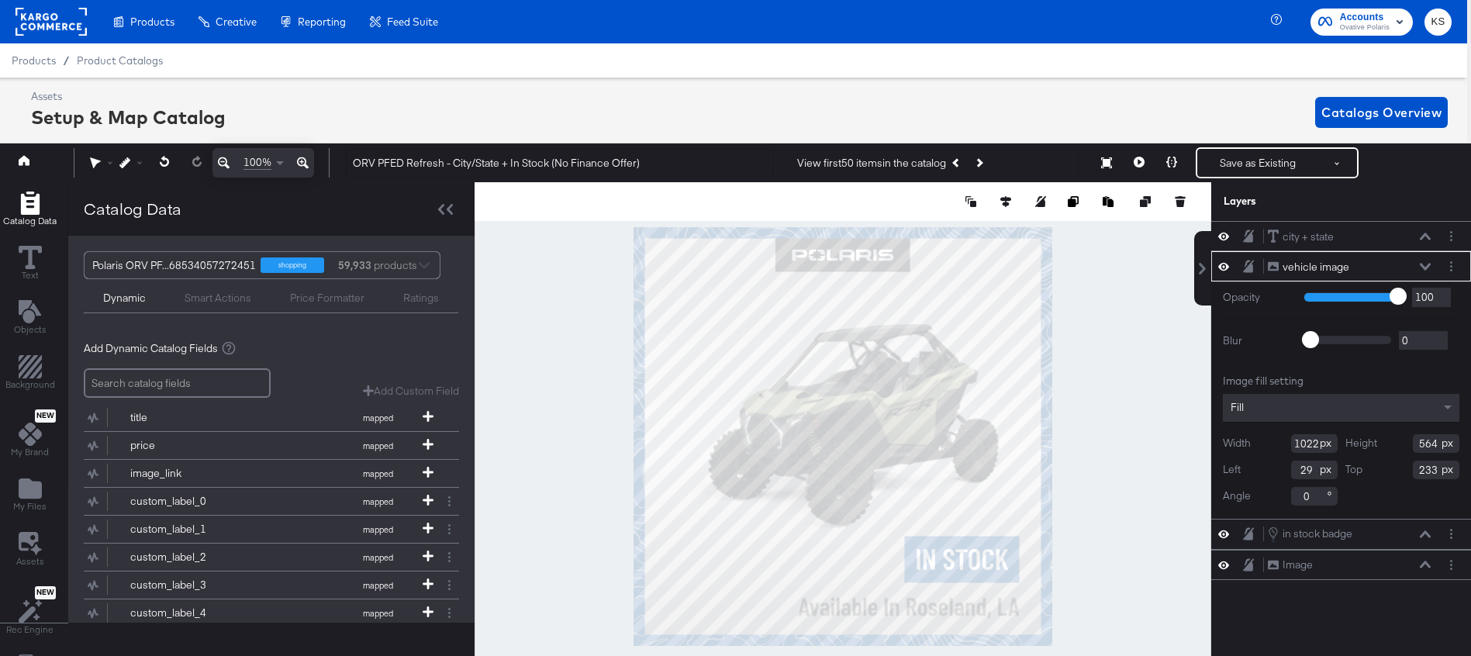
type input "234"
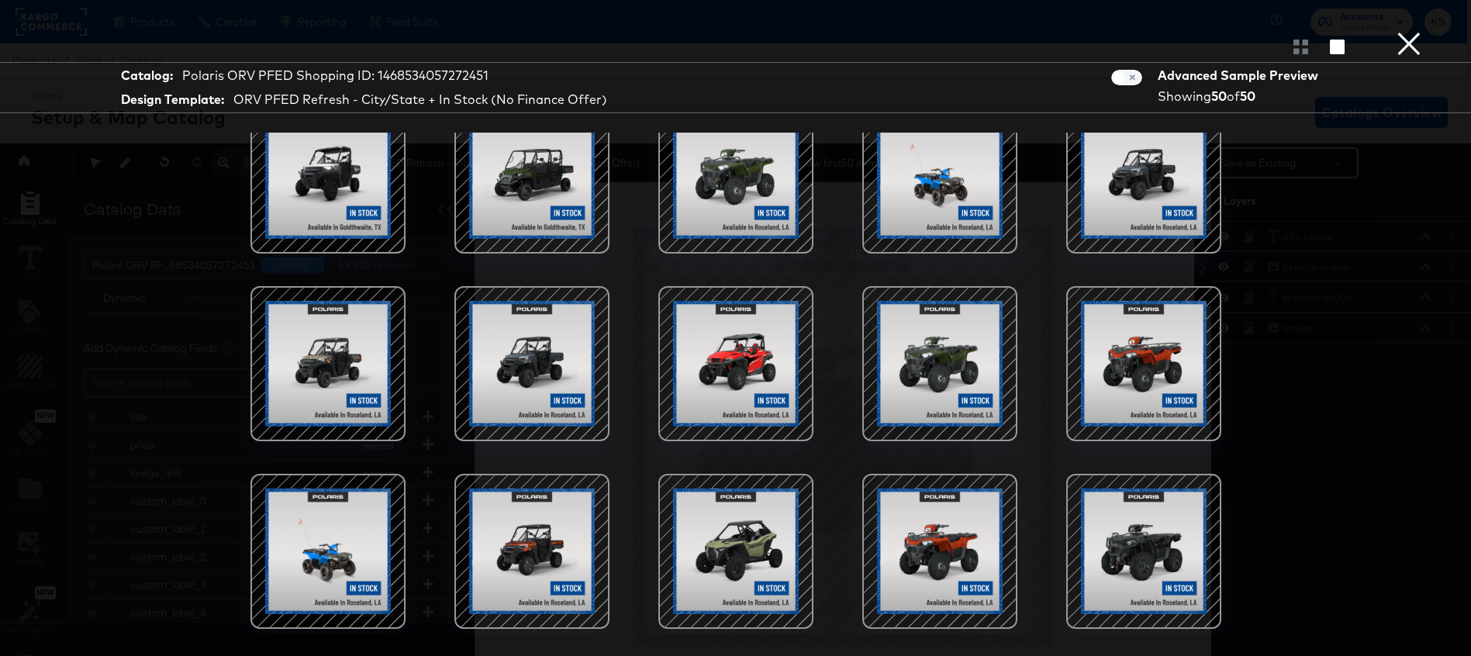
scroll to position [23, 0]
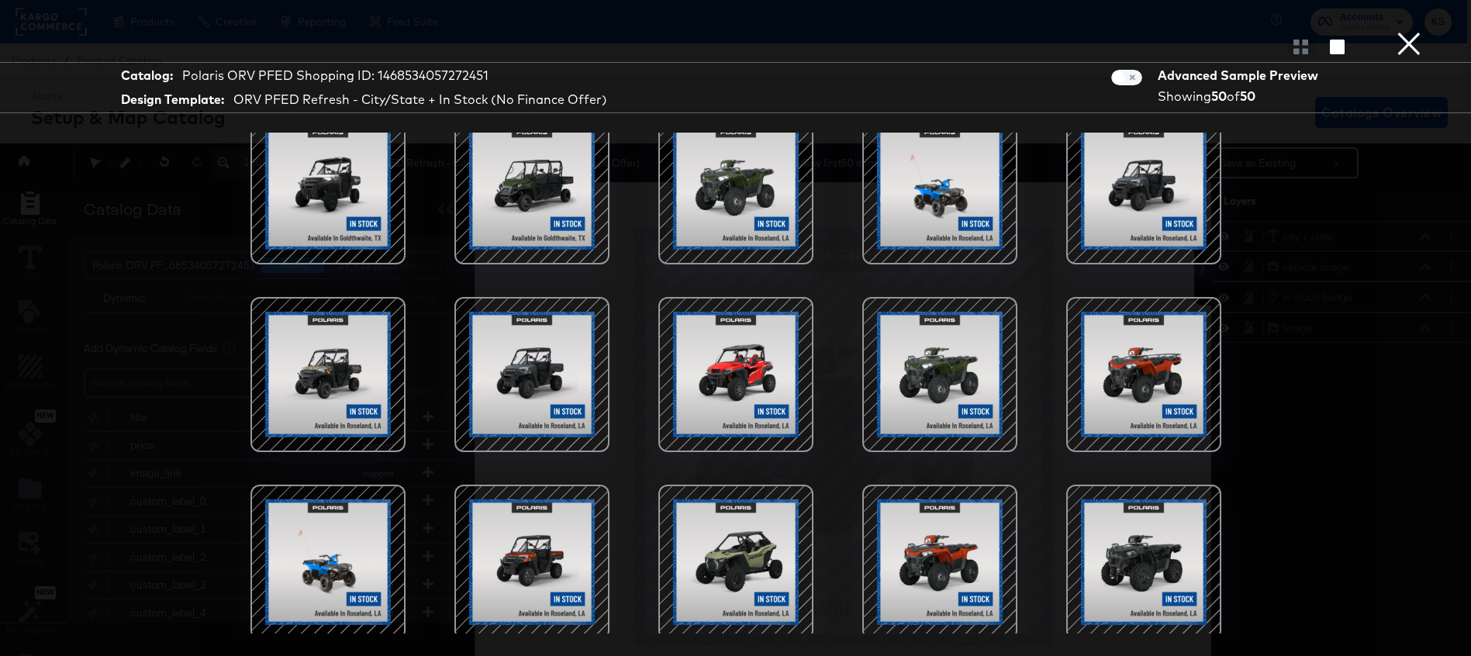
click at [513, 573] on div at bounding box center [532, 562] width 132 height 132
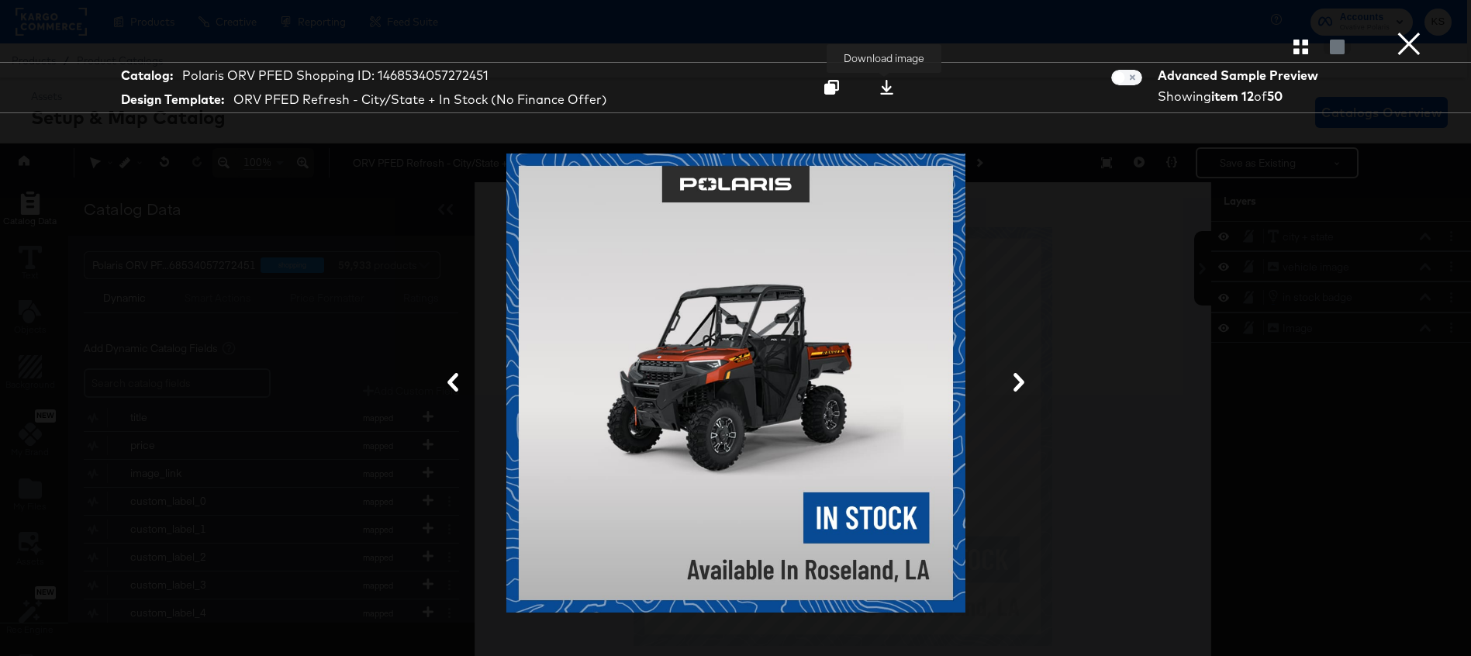
click at [882, 84] on icon at bounding box center [886, 87] width 15 height 15
click at [1180, 475] on div at bounding box center [735, 383] width 1163 height 501
click at [1405, 31] on button "×" at bounding box center [1408, 15] width 31 height 31
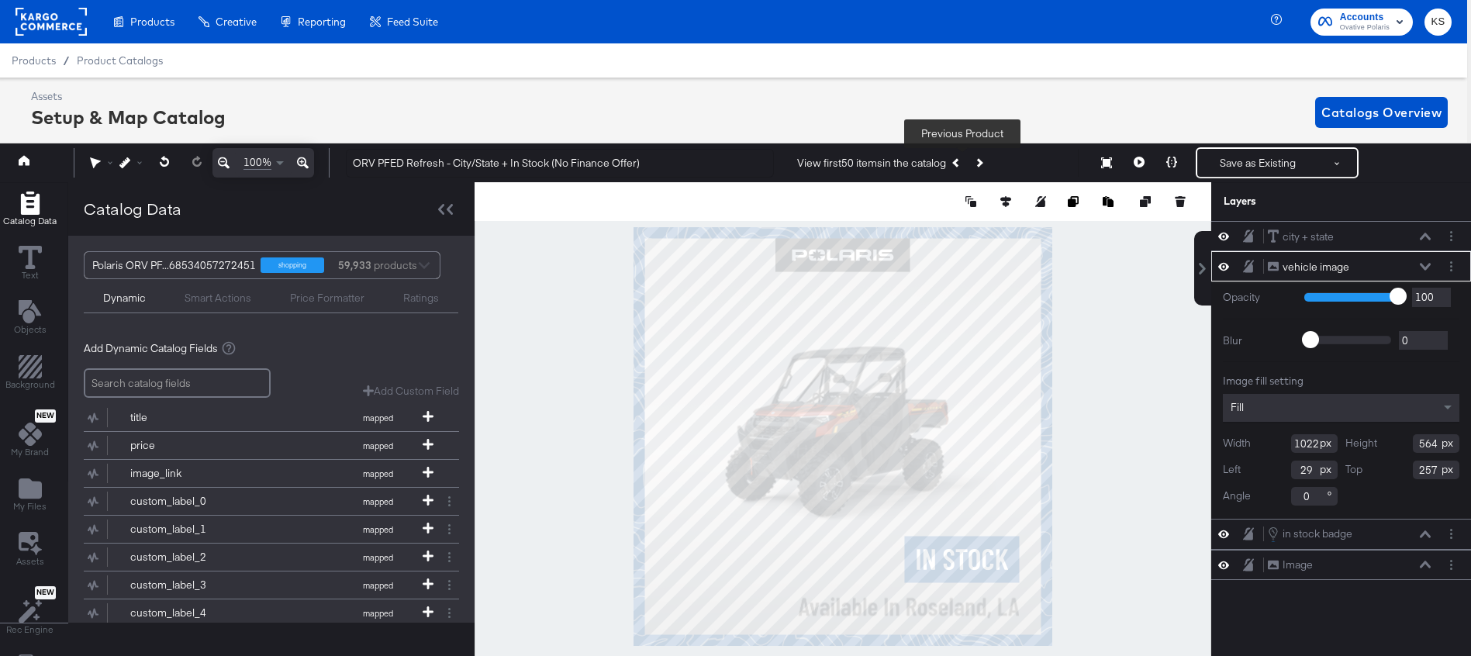
click at [960, 158] on button "Previous Product" at bounding box center [957, 163] width 22 height 28
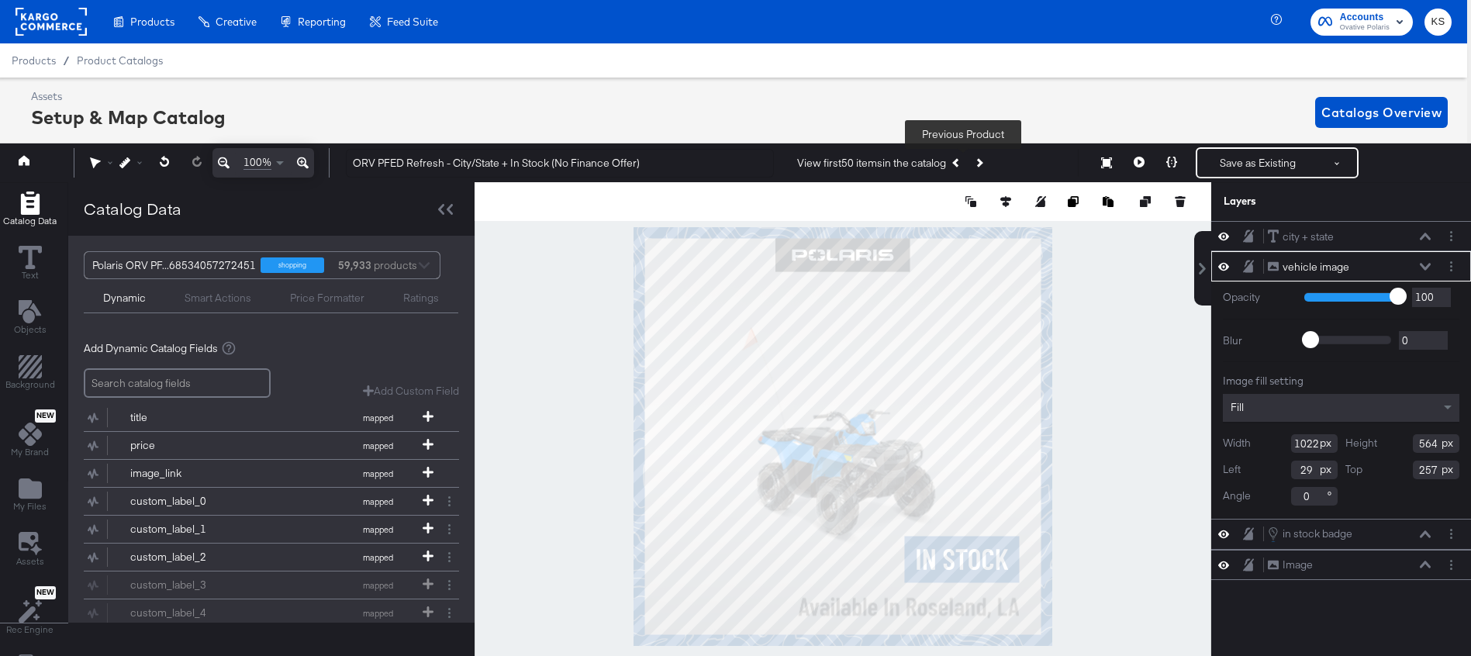
click at [960, 161] on icon "Previous Product" at bounding box center [956, 163] width 9 height 9
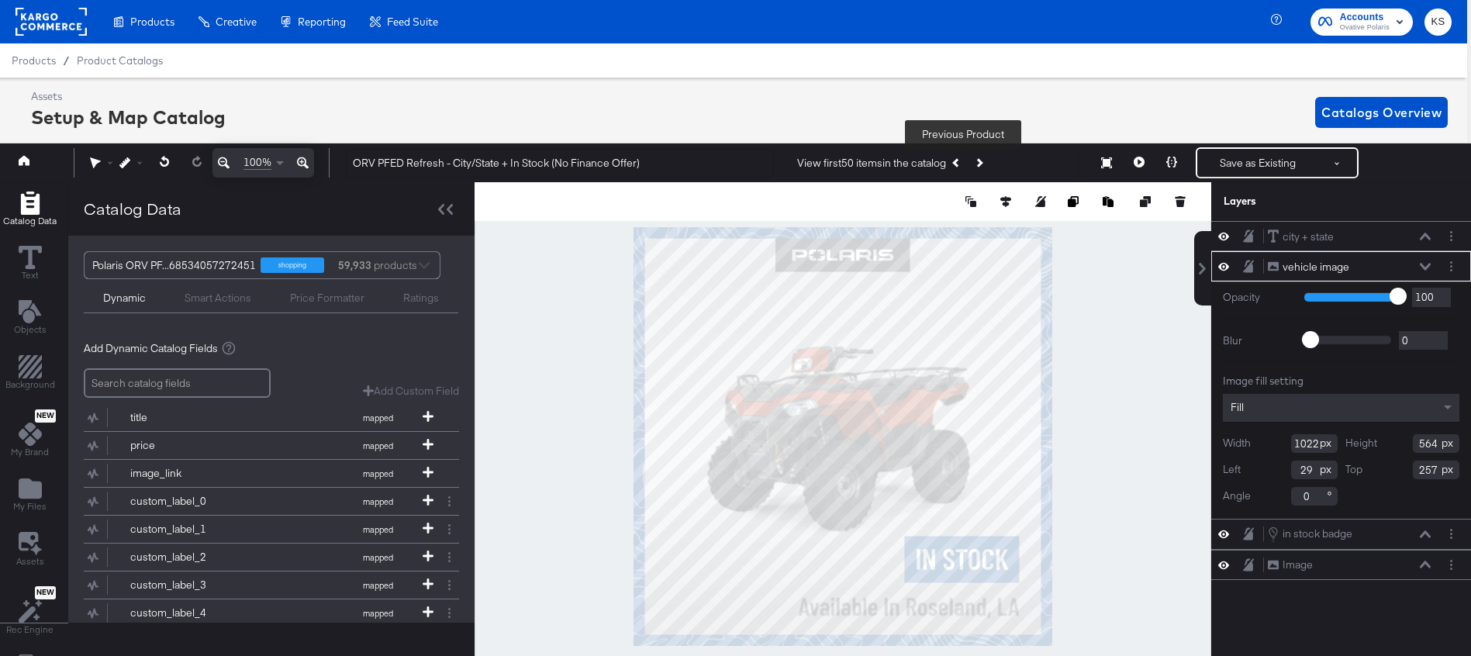
click at [960, 161] on icon "Previous Product" at bounding box center [956, 163] width 9 height 9
click at [1135, 167] on icon at bounding box center [1139, 162] width 11 height 11
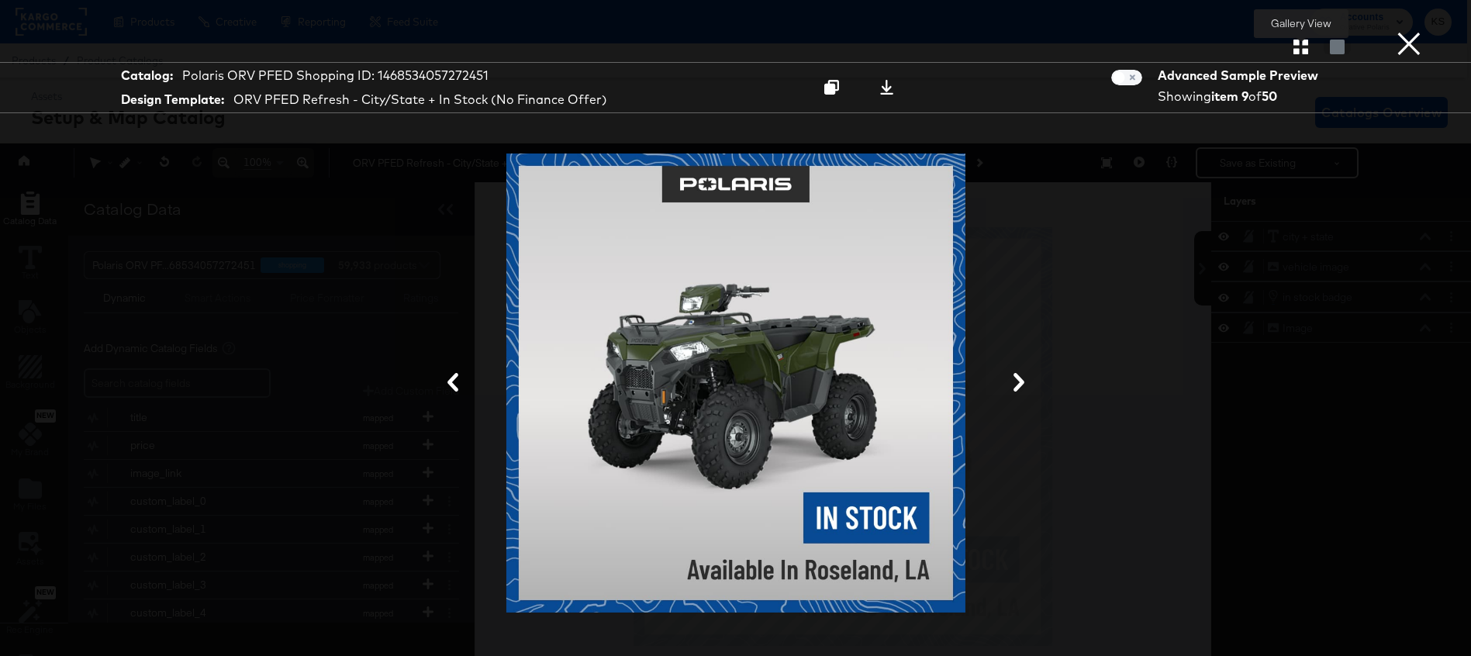
click at [1306, 46] on icon "button" at bounding box center [1300, 47] width 15 height 15
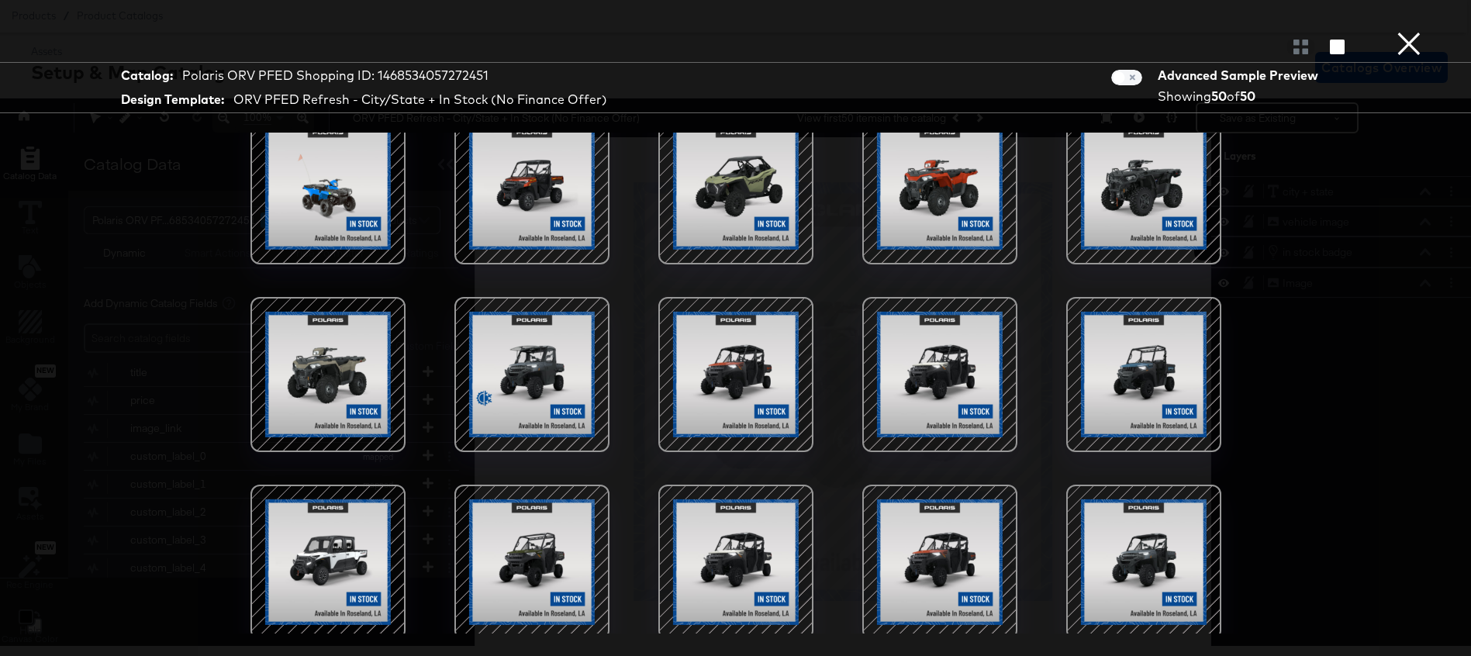
scroll to position [402, 0]
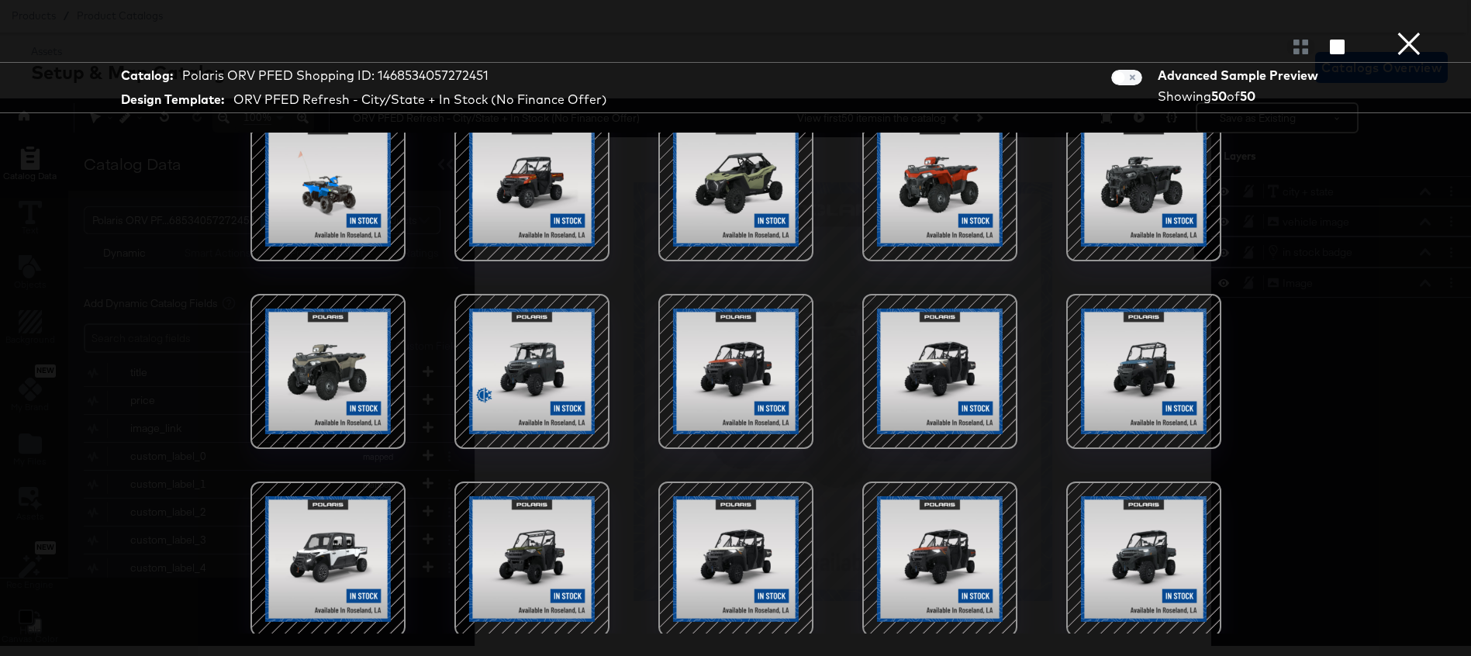
click at [708, 209] on div at bounding box center [736, 184] width 132 height 132
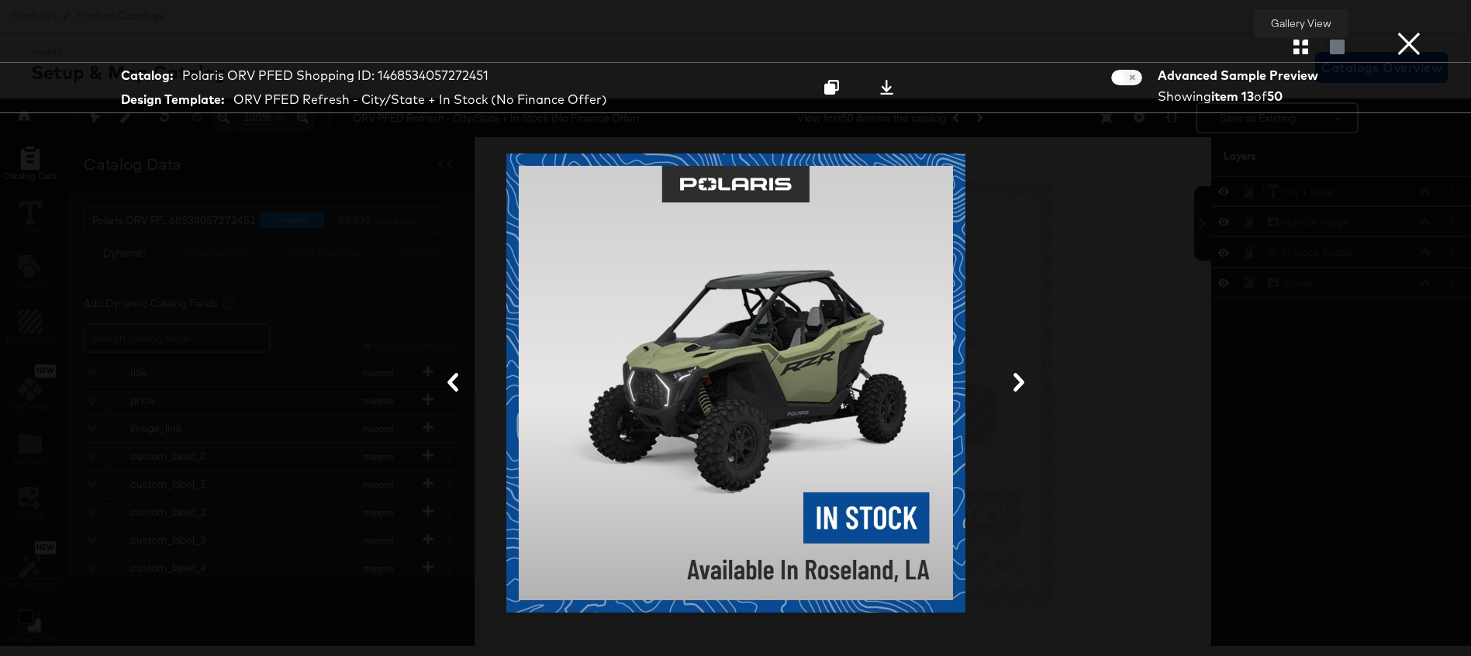
click at [1299, 44] on icon "button" at bounding box center [1300, 47] width 15 height 15
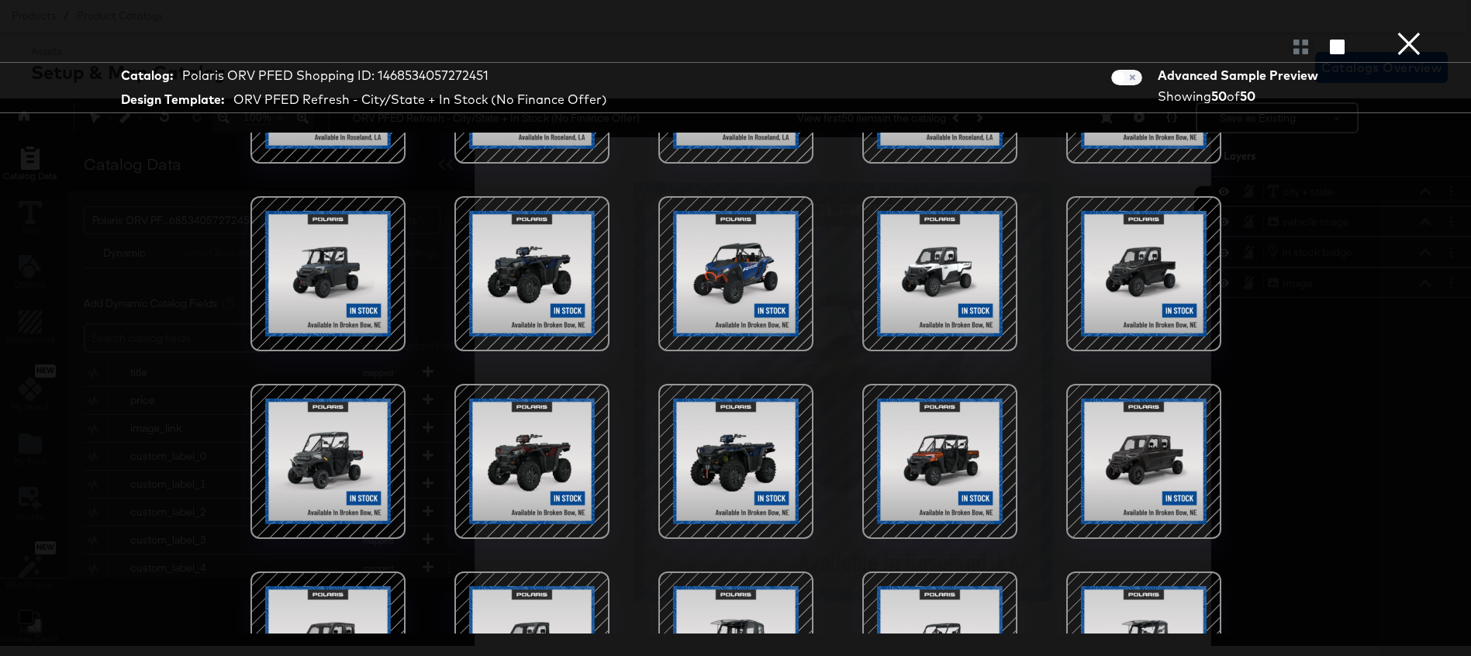
scroll to position [1343, 0]
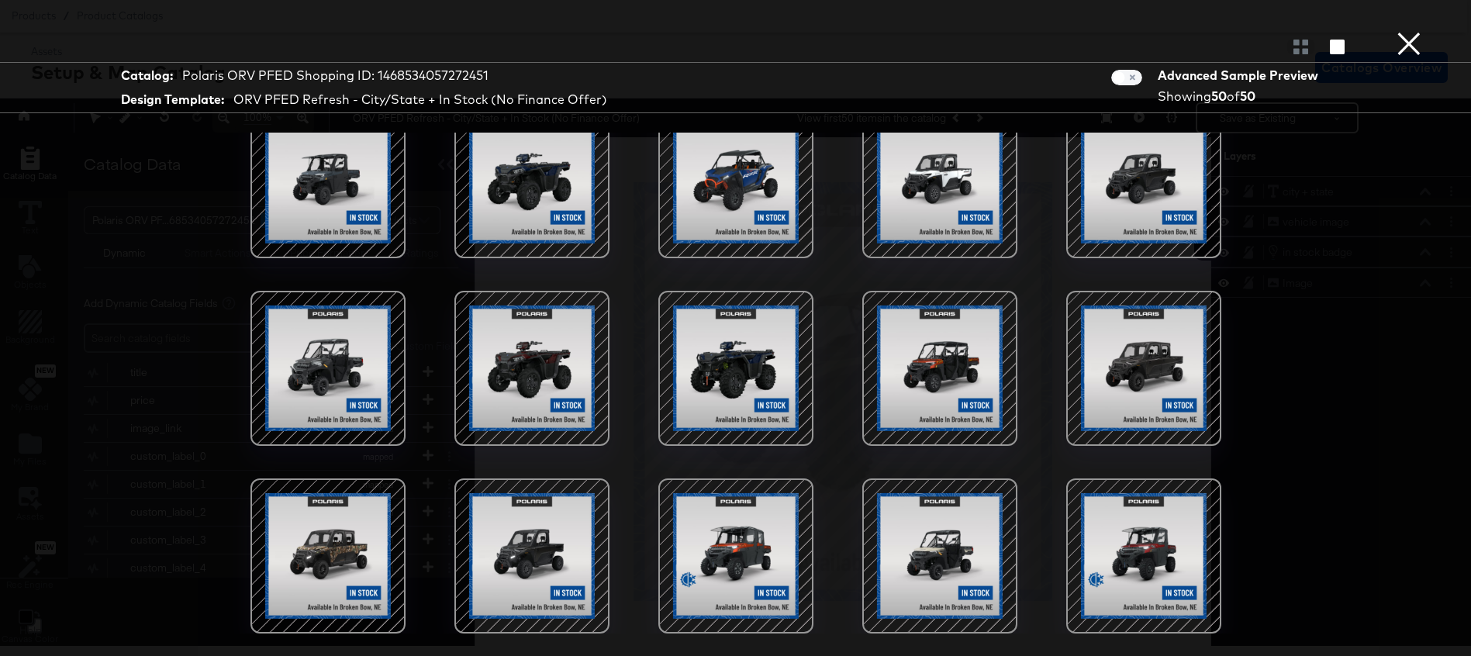
click at [768, 344] on div at bounding box center [736, 368] width 132 height 132
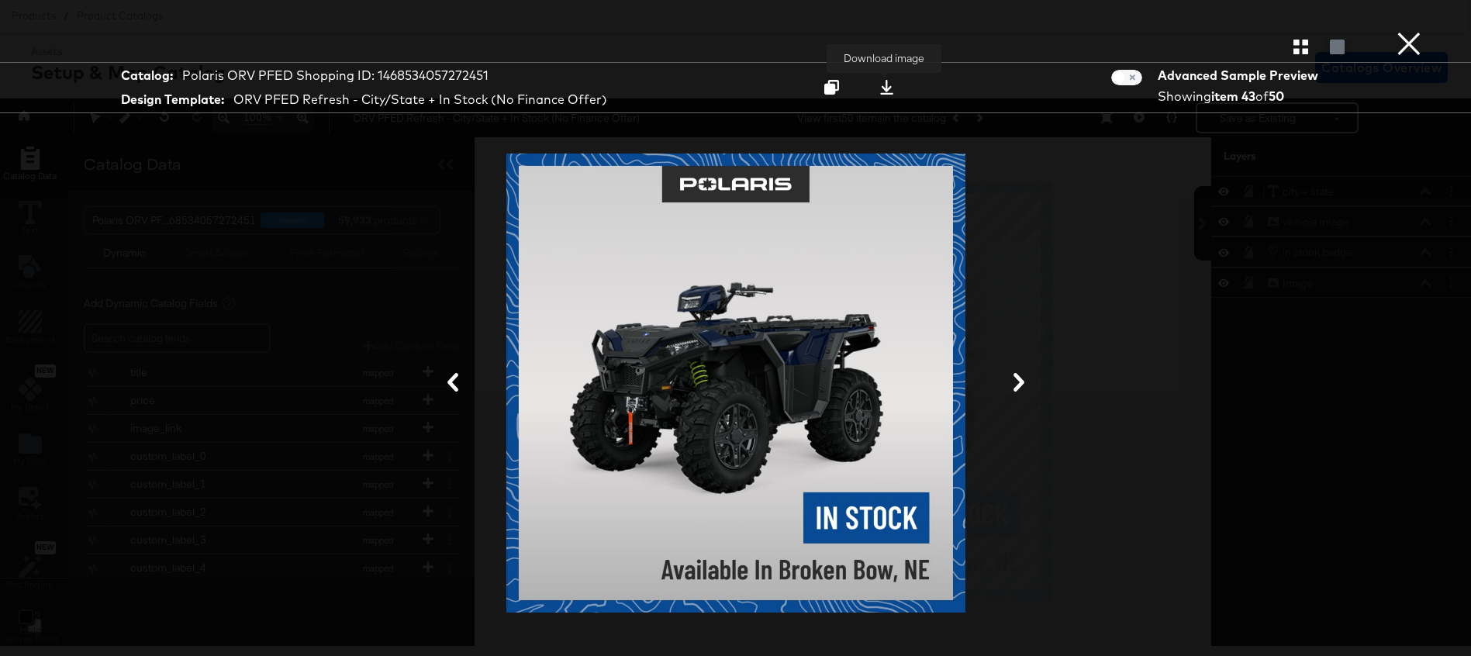
click at [879, 88] on icon at bounding box center [886, 87] width 15 height 15
click at [1411, 31] on button "×" at bounding box center [1408, 15] width 31 height 31
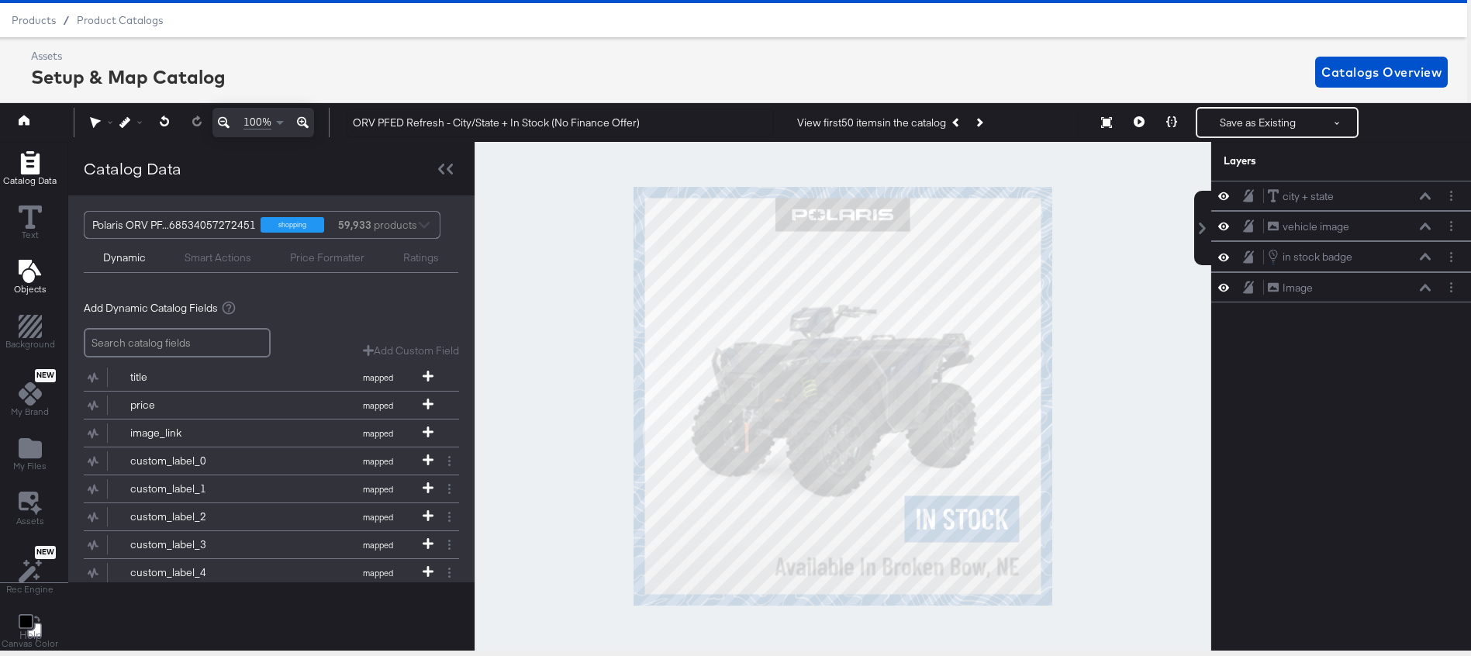
scroll to position [41, 4]
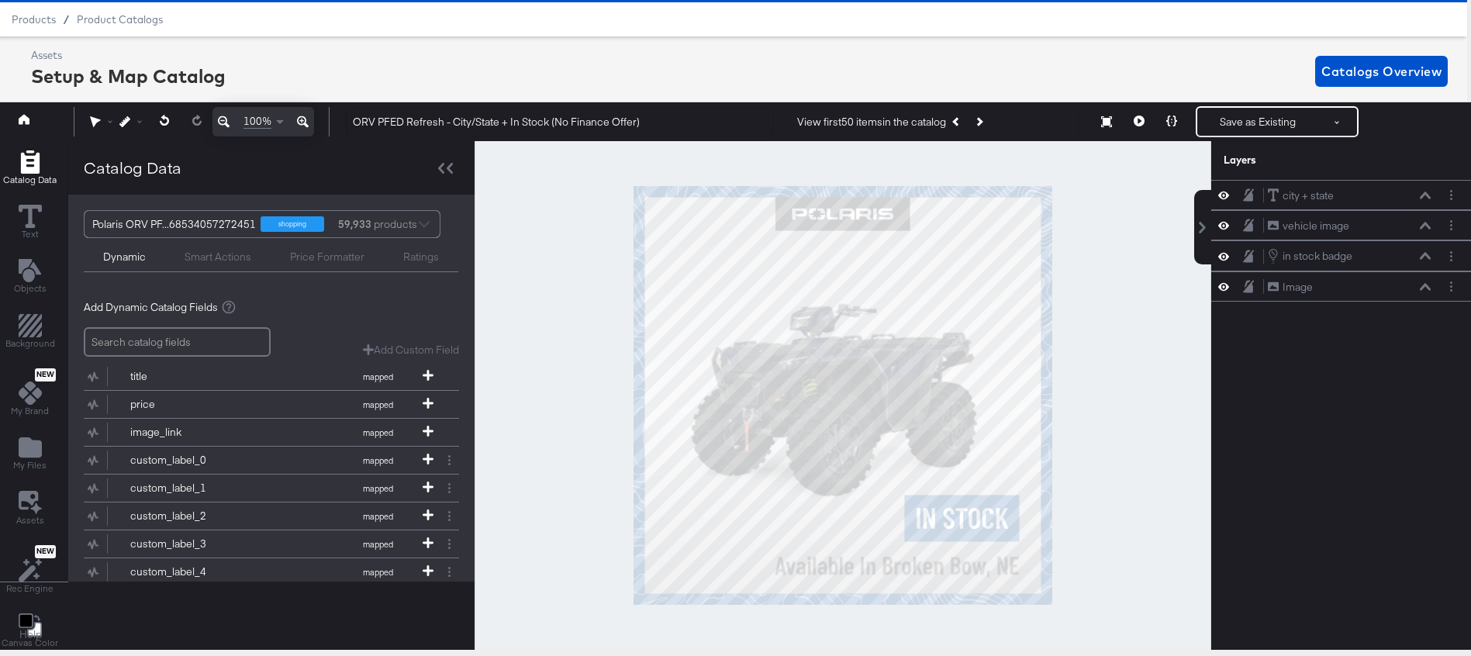
click at [1096, 378] on div at bounding box center [843, 395] width 737 height 509
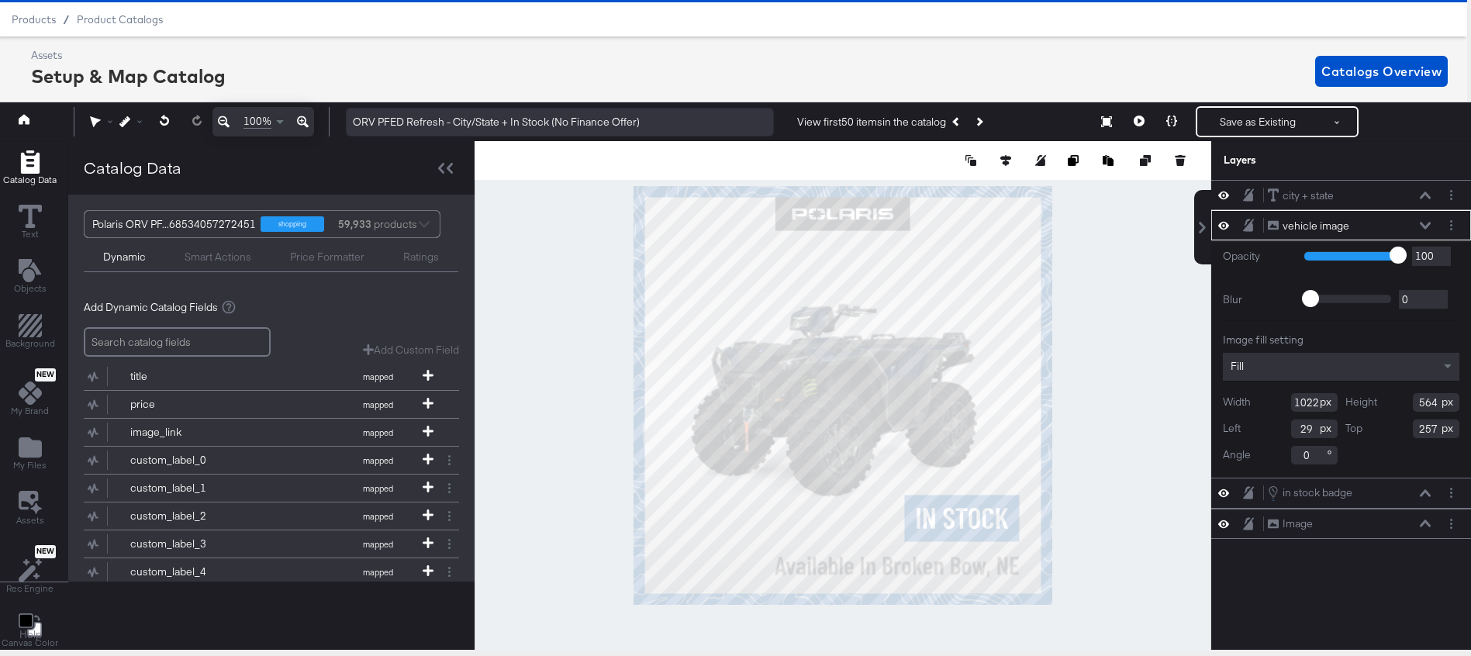
scroll to position [0, 4]
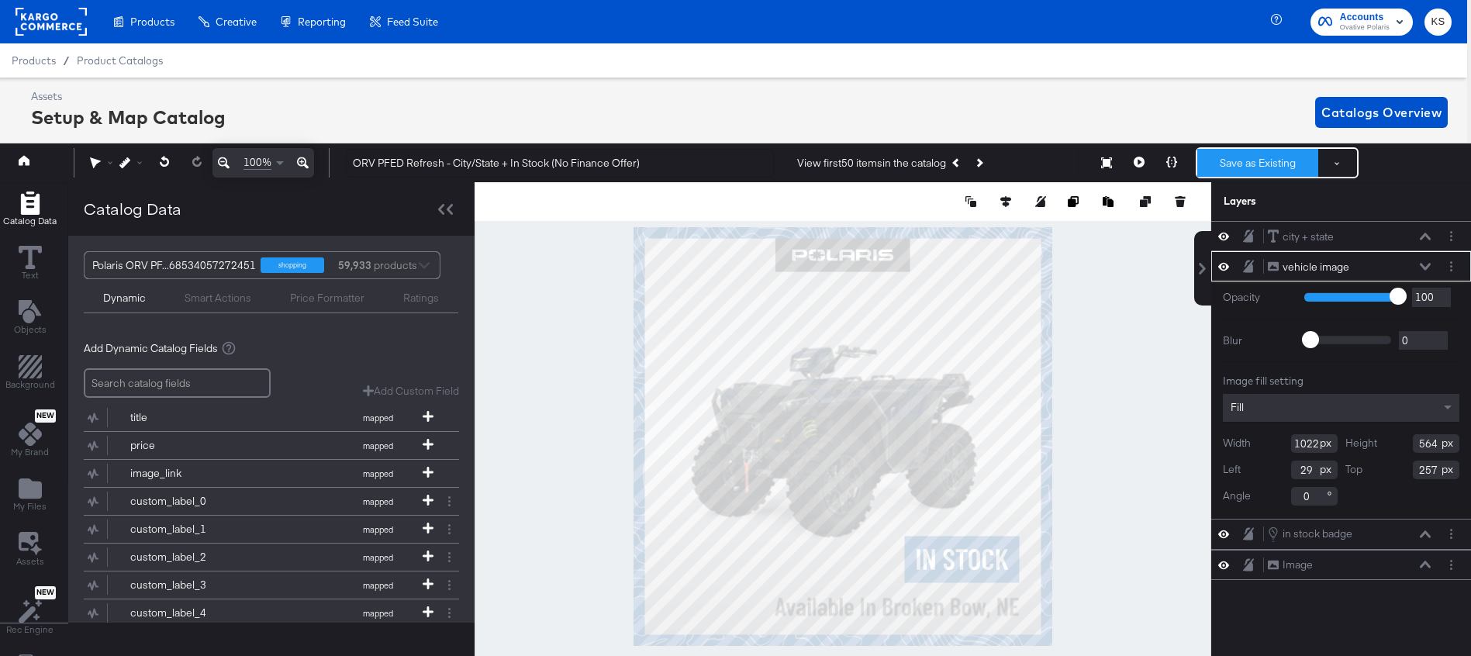
click at [1231, 153] on button "Save as Existing" at bounding box center [1257, 163] width 121 height 28
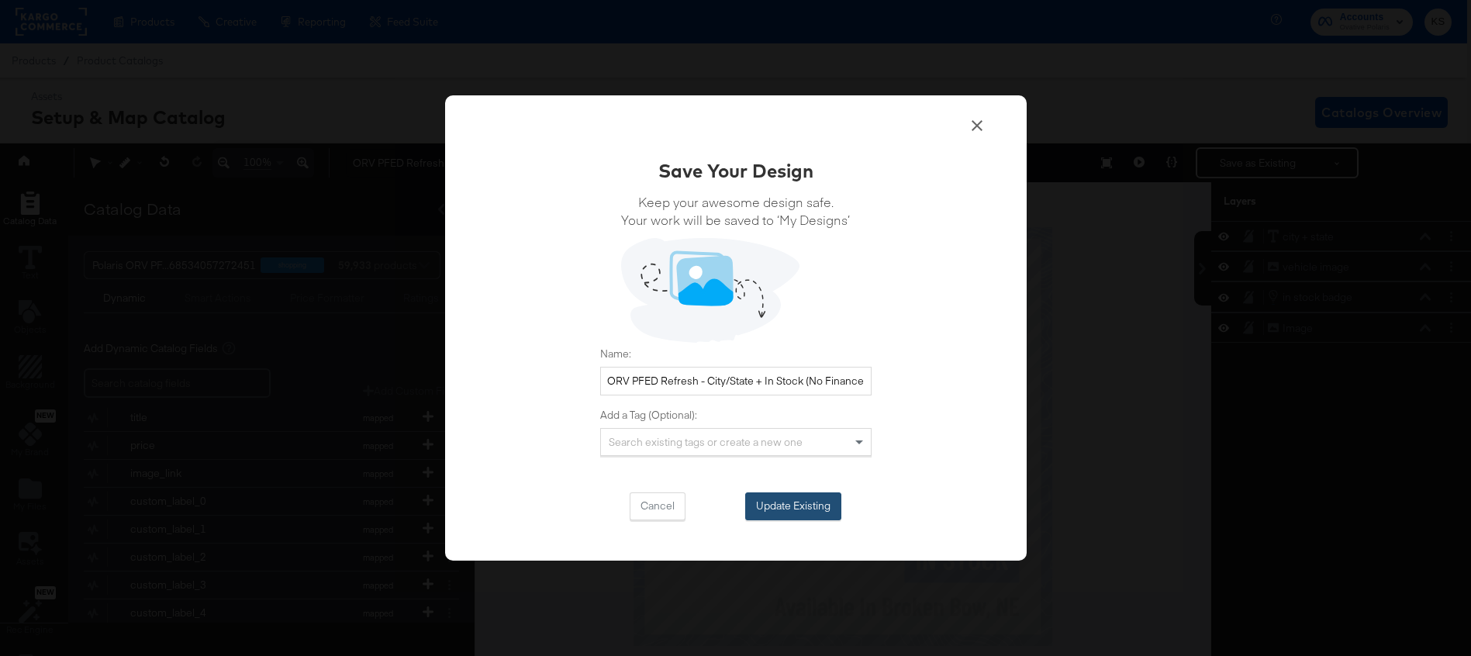
click at [793, 509] on button "Update Existing" at bounding box center [793, 506] width 96 height 28
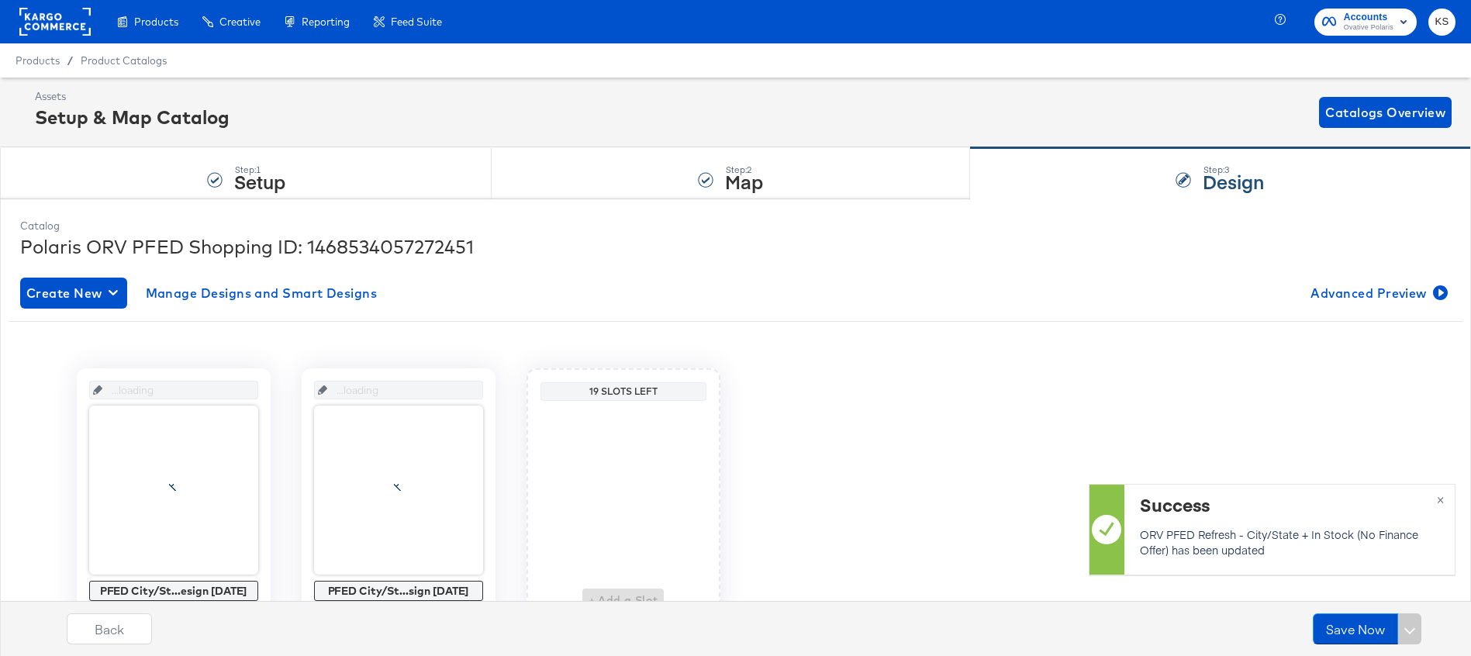
scroll to position [0, 0]
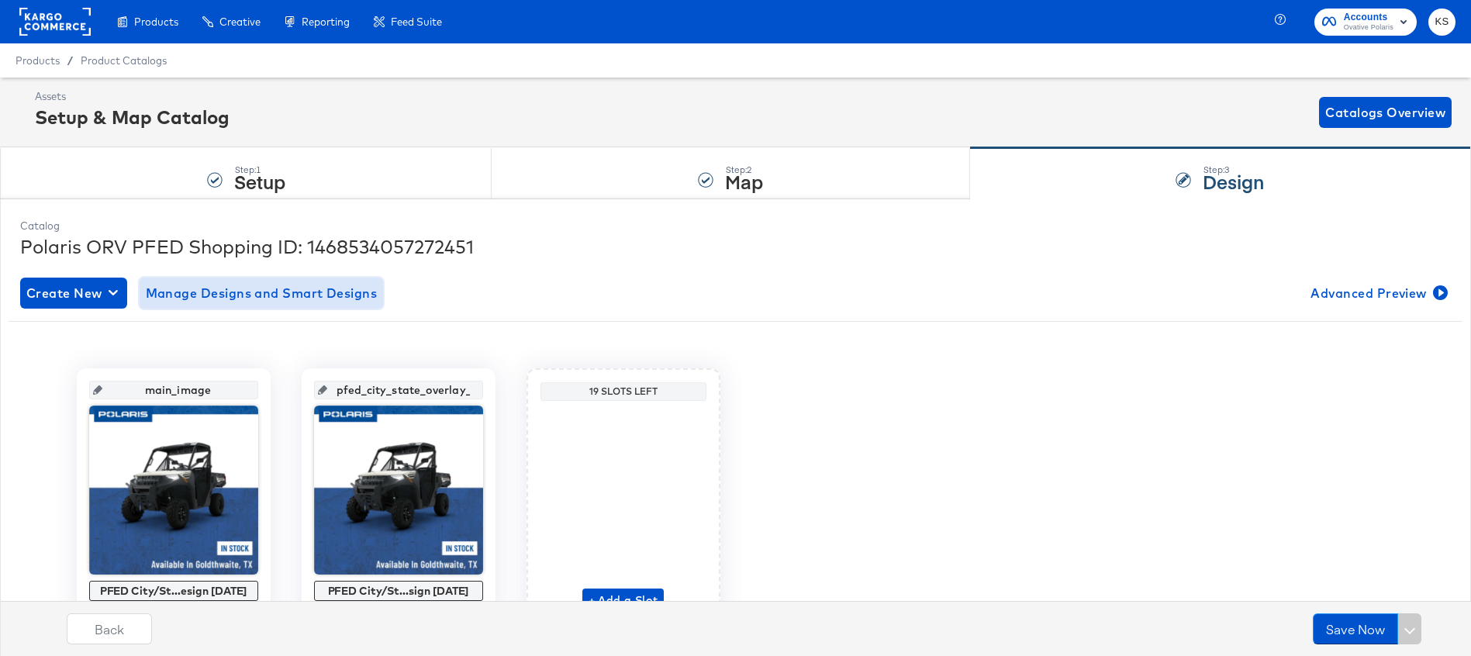
click at [297, 295] on span "Manage Designs and Smart Designs" at bounding box center [262, 293] width 232 height 22
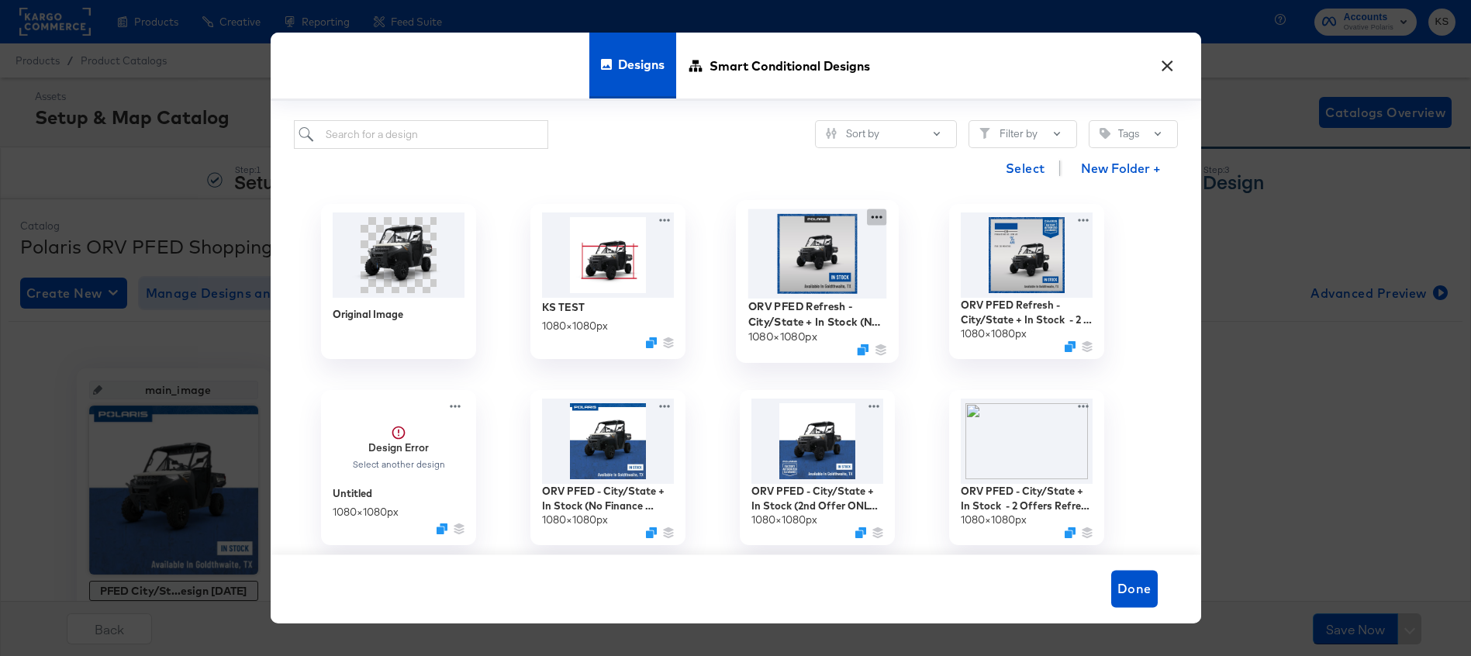
click at [874, 218] on icon at bounding box center [876, 217] width 19 height 16
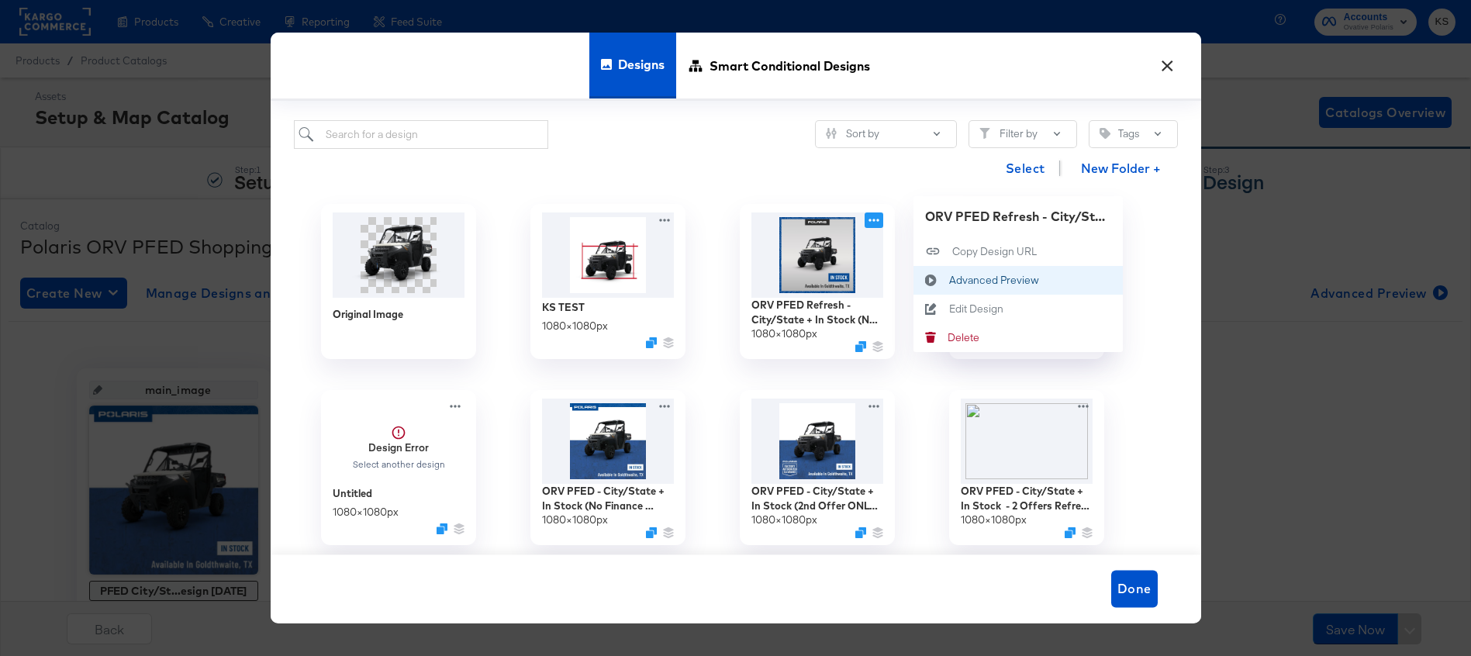
click at [948, 280] on div "Advanced Preview Advanced Preview" at bounding box center [948, 280] width 0 height 0
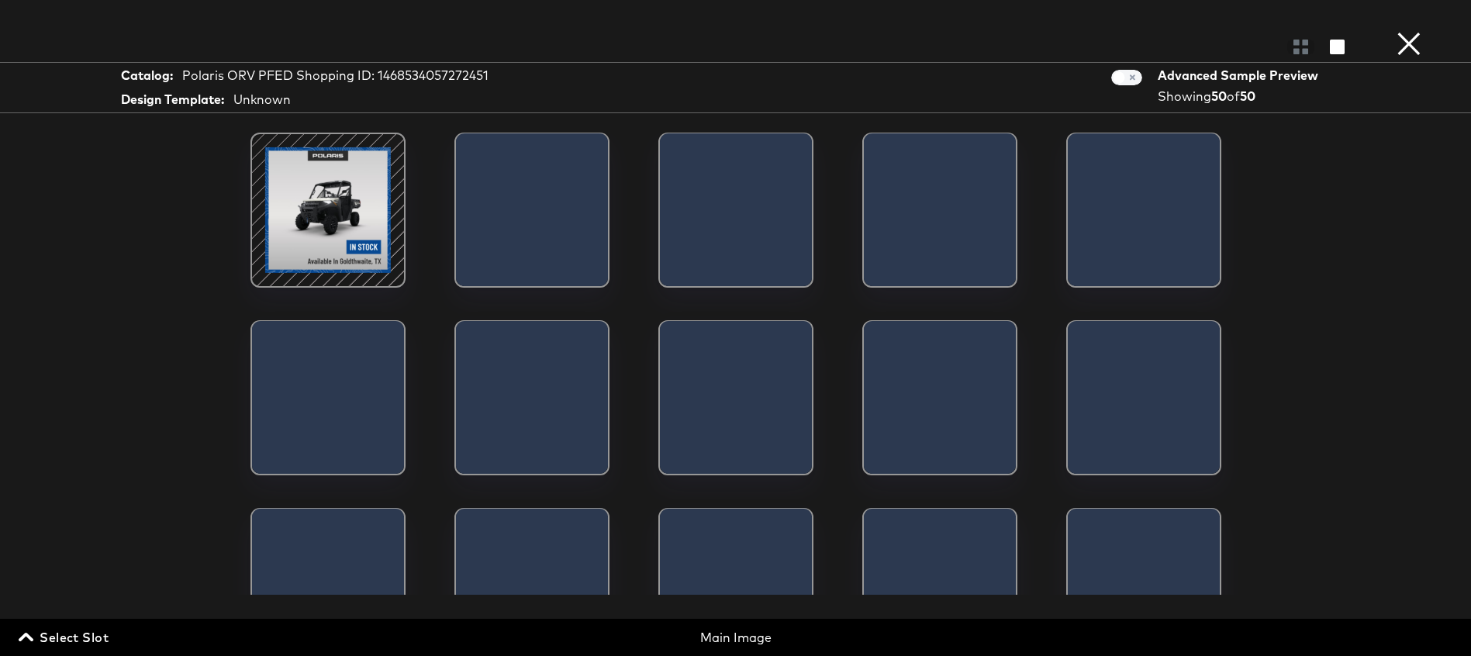
click at [1406, 31] on button "×" at bounding box center [1408, 15] width 31 height 31
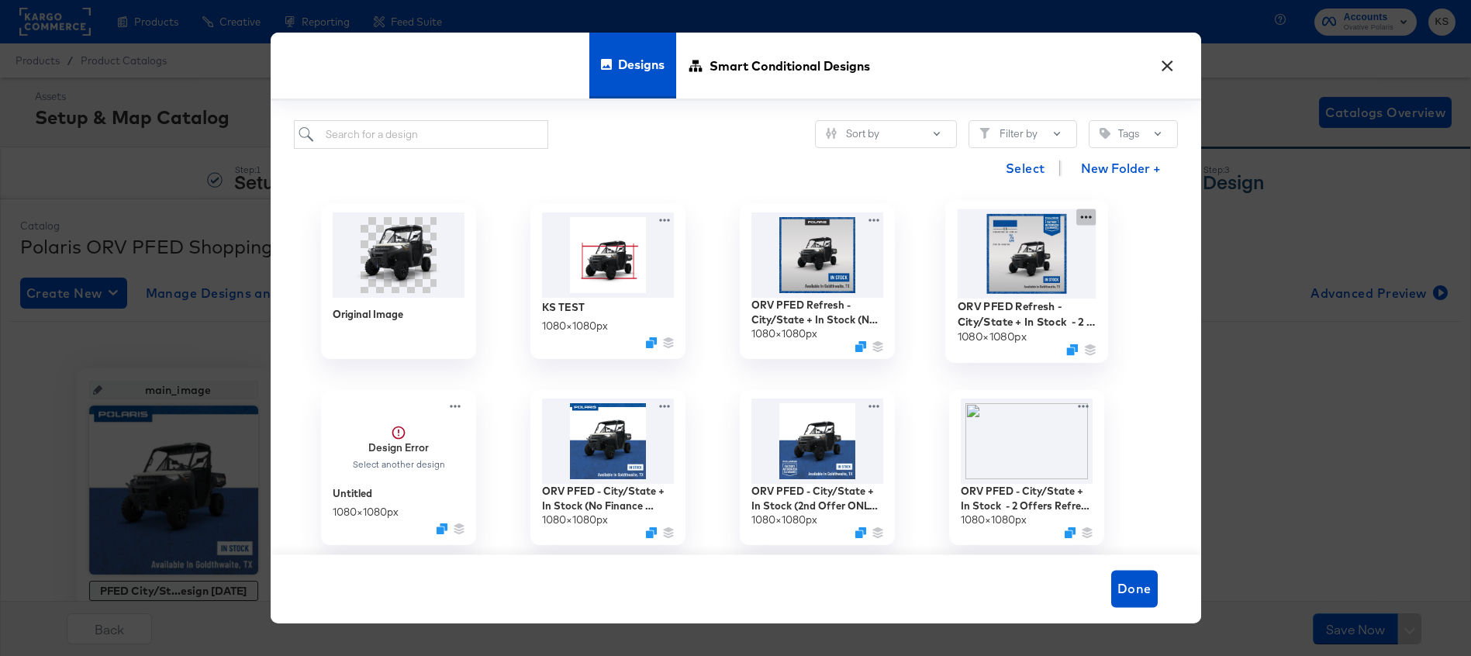
click at [1086, 216] on div "ORV PFED Refresh - City/State + In Stock - 2 Offers Refresh 1080 × 1080 px" at bounding box center [1026, 281] width 209 height 186
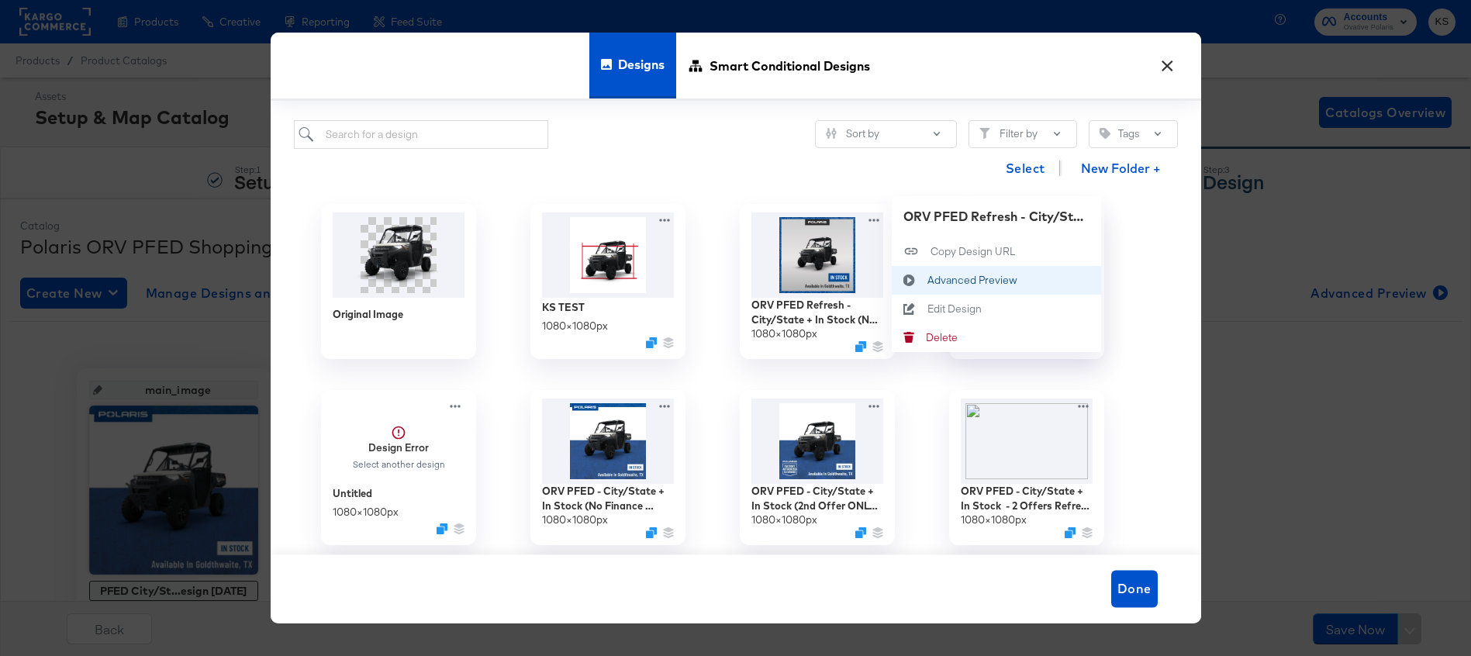
click at [927, 280] on div "Advanced Preview Advanced Preview" at bounding box center [927, 280] width 0 height 0
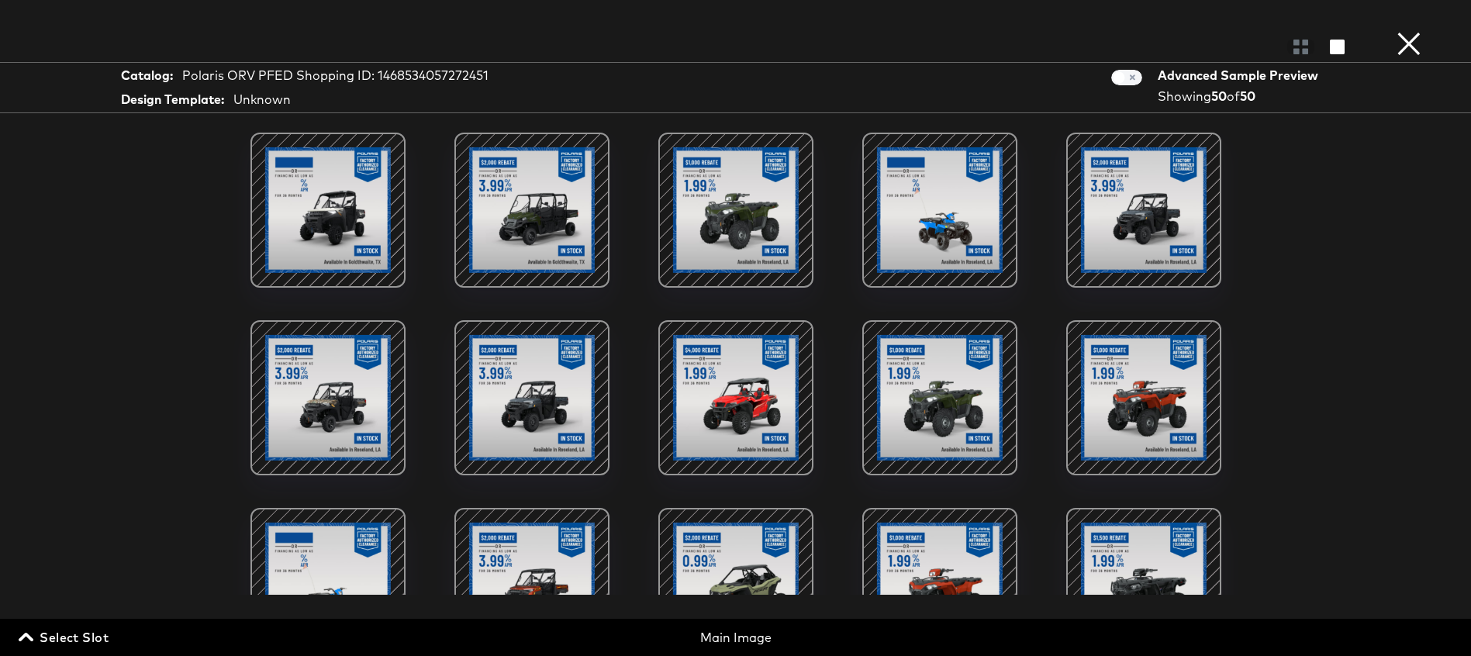
click at [527, 395] on div at bounding box center [532, 398] width 132 height 132
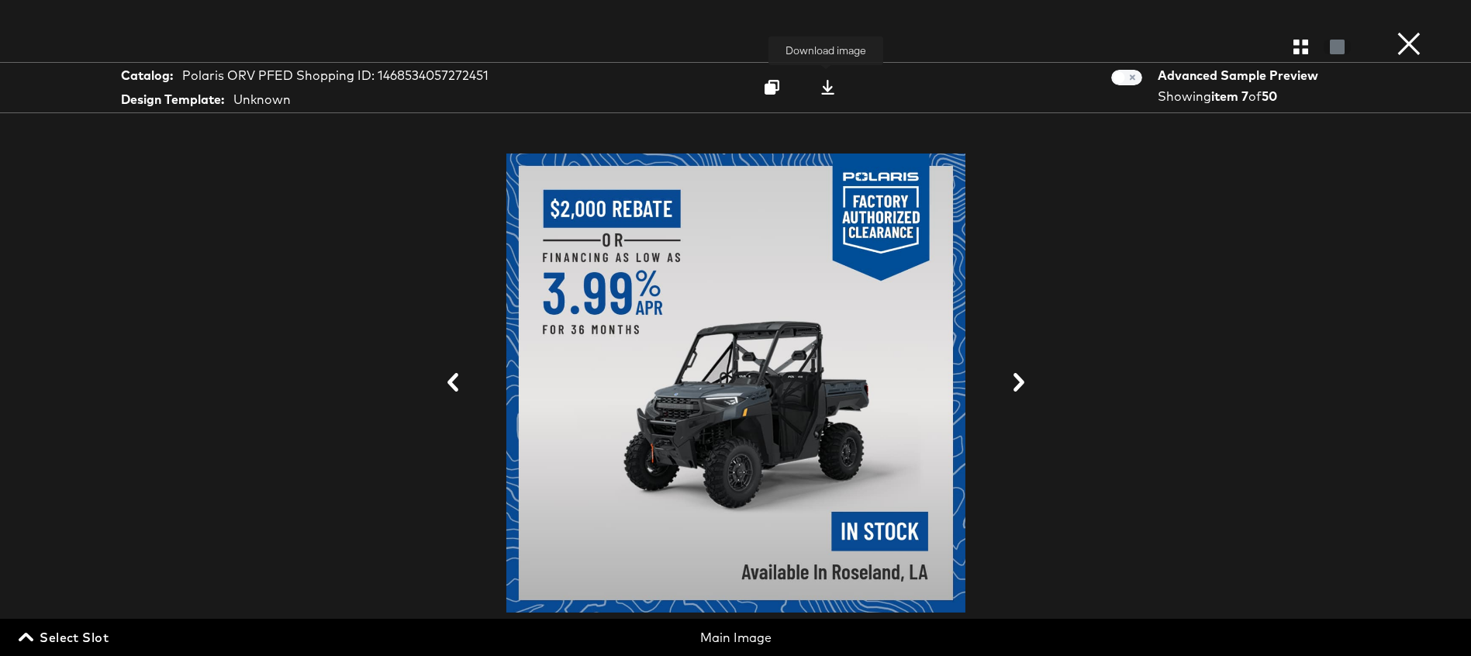
click at [824, 90] on icon at bounding box center [827, 87] width 15 height 15
click at [1401, 31] on button "×" at bounding box center [1408, 15] width 31 height 31
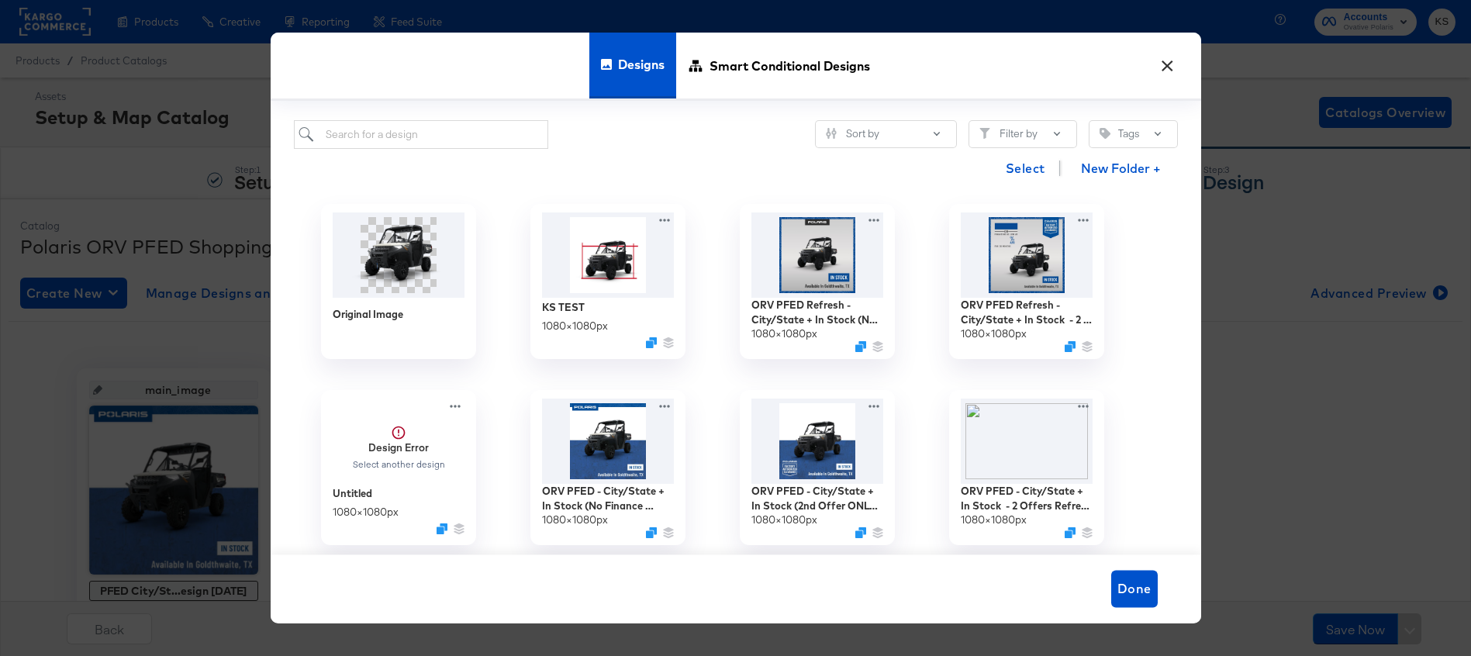
click at [1170, 63] on button "×" at bounding box center [1168, 62] width 28 height 28
